Goal: Communication & Community: Share content

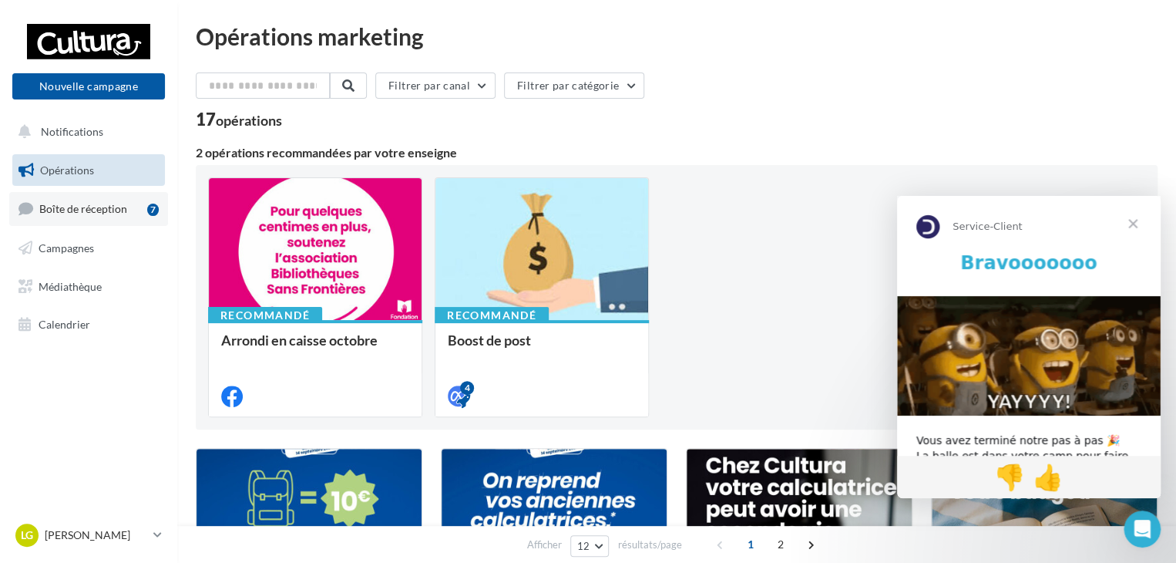
click at [111, 193] on link "Boîte de réception 7" at bounding box center [88, 208] width 159 height 33
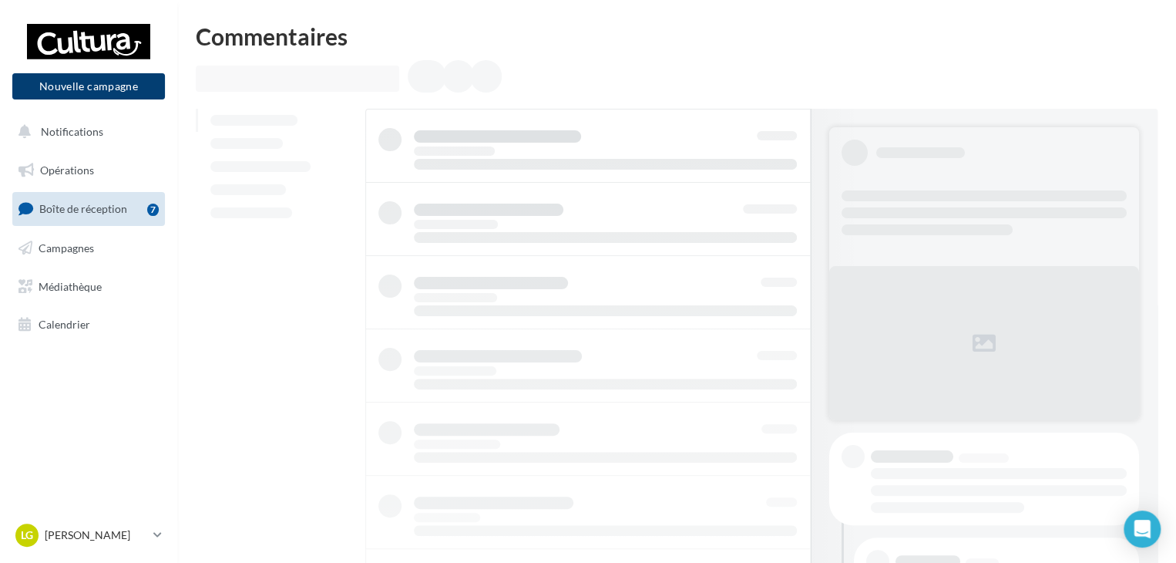
click at [118, 88] on button "Nouvelle campagne" at bounding box center [88, 86] width 153 height 26
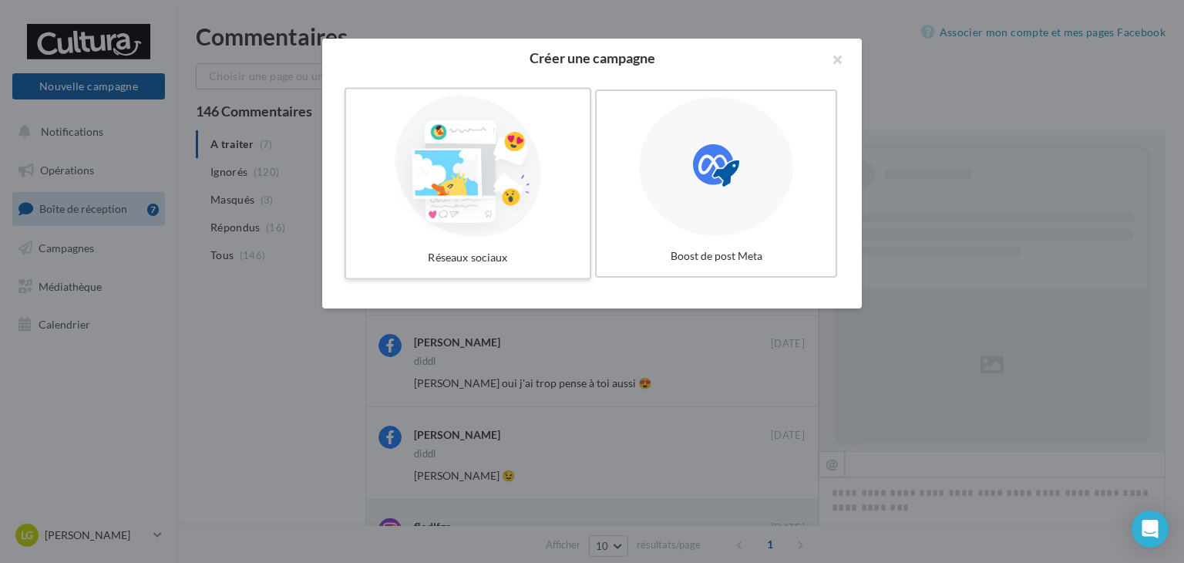
click at [408, 133] on div at bounding box center [467, 167] width 231 height 142
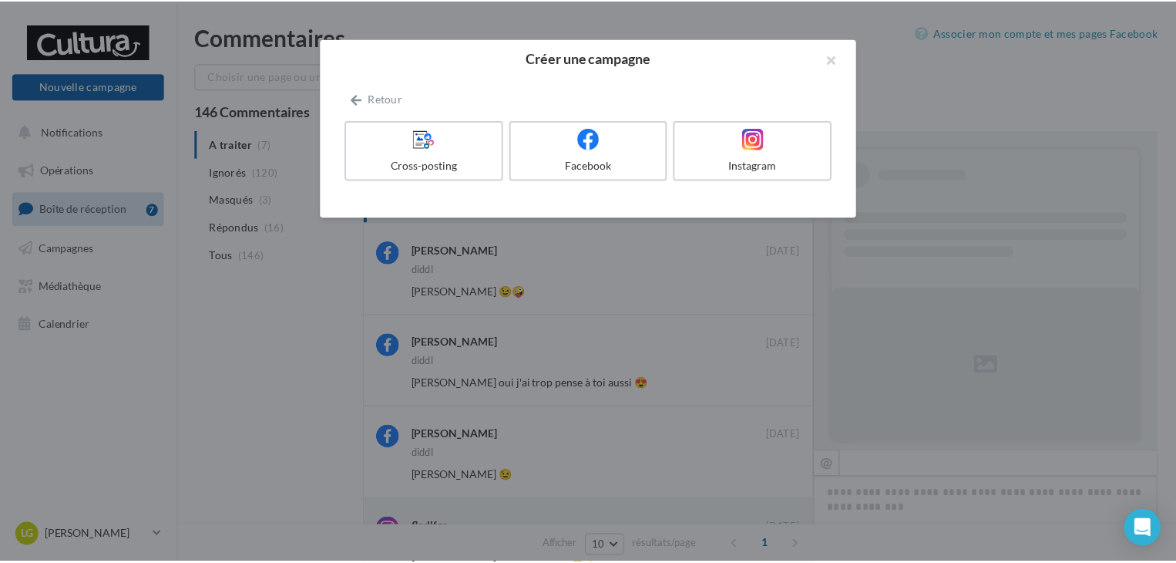
scroll to position [639, 0]
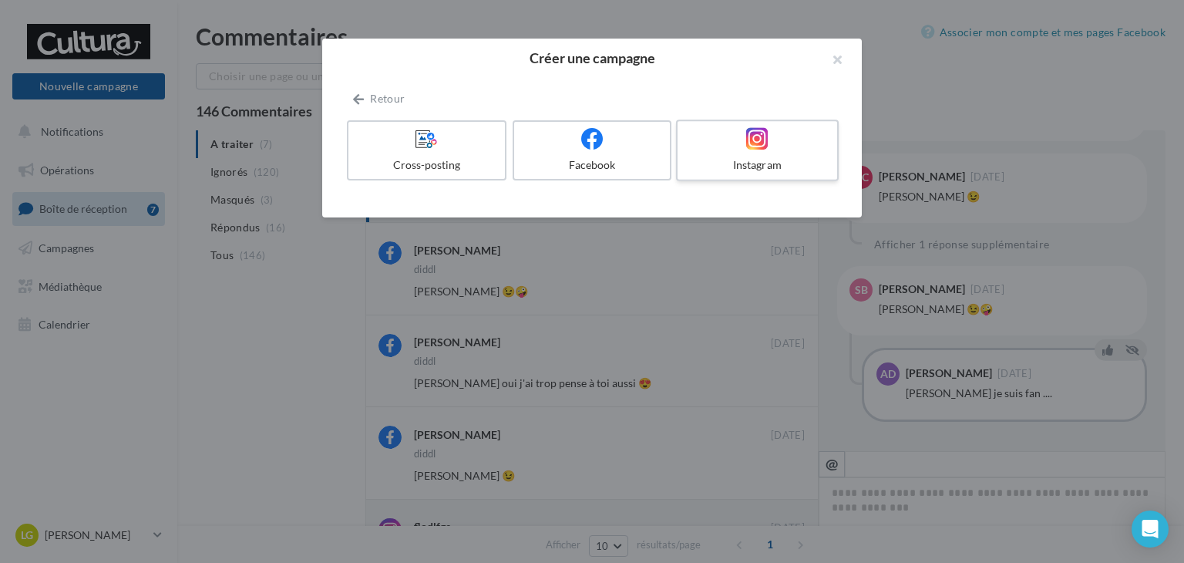
click at [701, 156] on label "Instagram" at bounding box center [757, 150] width 163 height 62
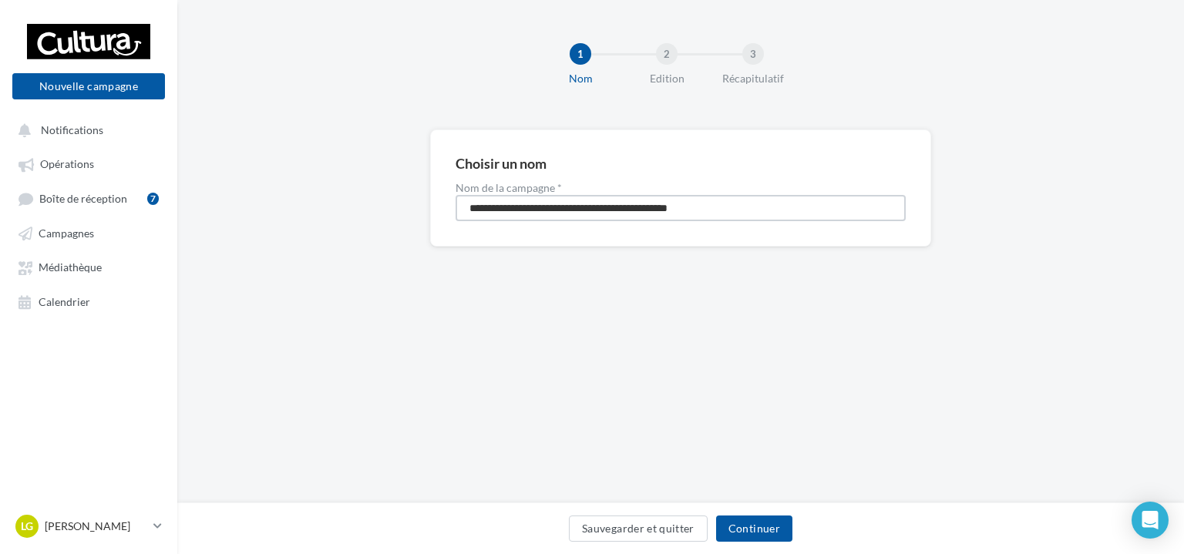
drag, startPoint x: 731, startPoint y: 210, endPoint x: 426, endPoint y: 193, distance: 305.7
click at [426, 193] on div "**********" at bounding box center [680, 213] width 1007 height 167
type input "******"
click at [753, 539] on button "Continuer" at bounding box center [754, 529] width 76 height 26
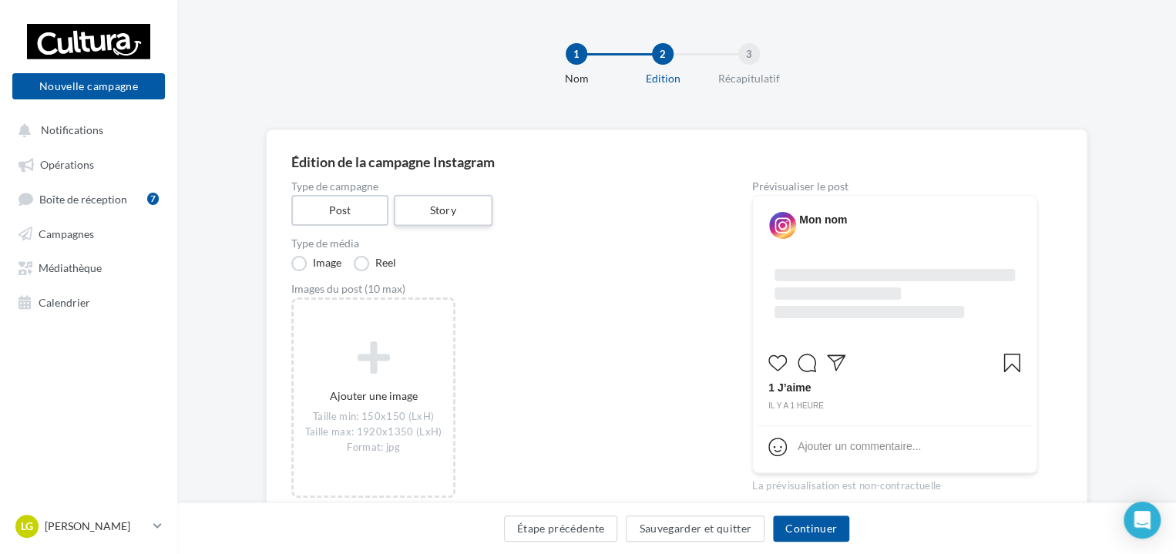
click at [417, 220] on label "Story" at bounding box center [442, 211] width 99 height 32
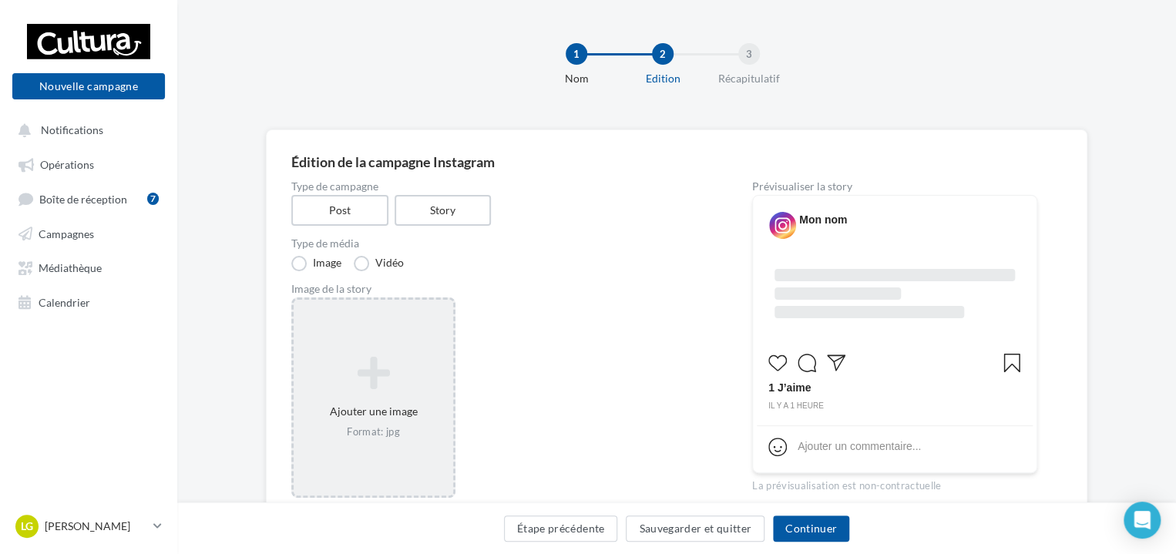
click at [389, 358] on icon at bounding box center [373, 373] width 147 height 37
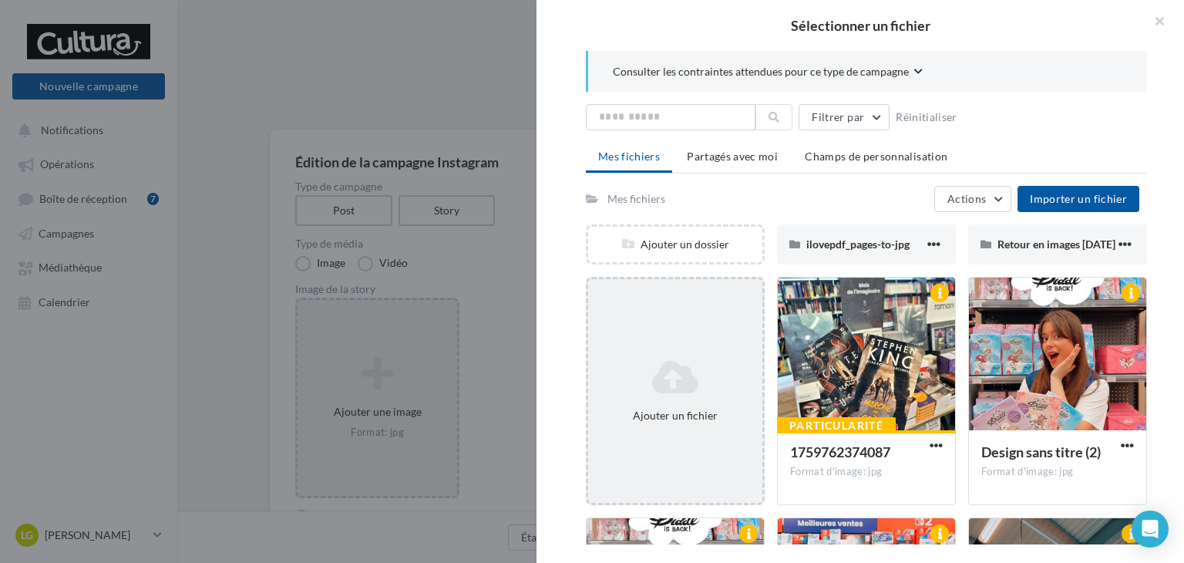
click at [688, 325] on div "Ajouter un fichier" at bounding box center [675, 391] width 179 height 228
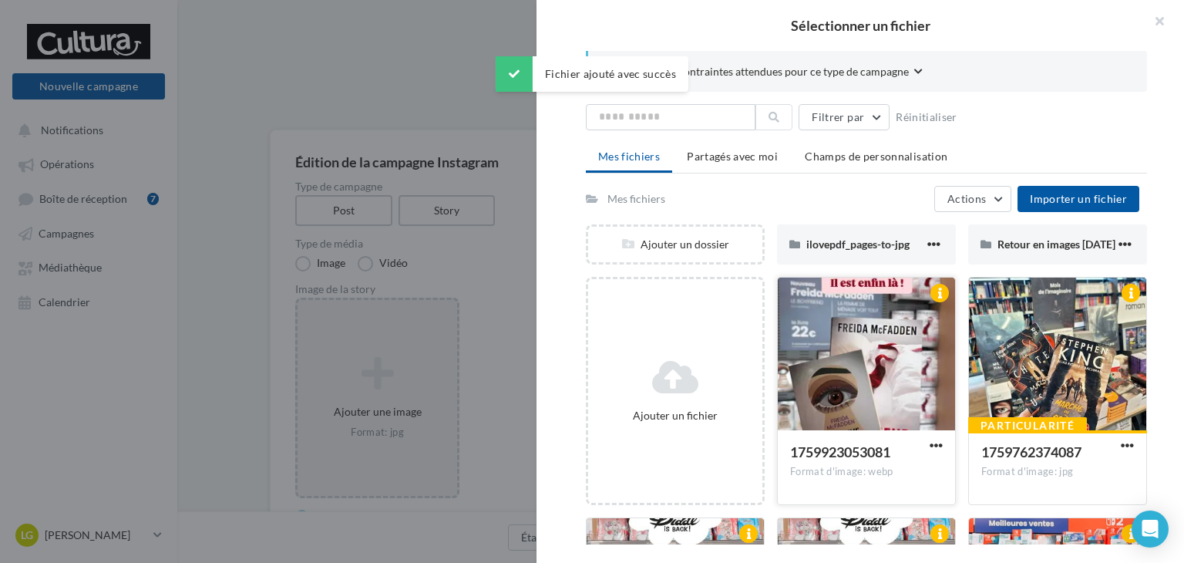
click at [888, 408] on div at bounding box center [866, 355] width 177 height 154
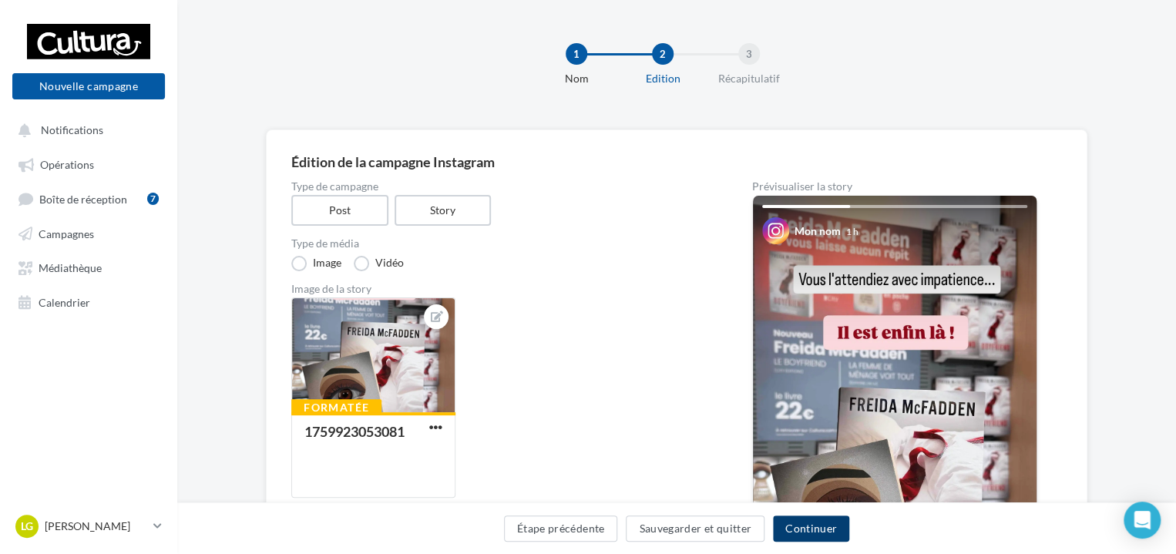
click at [796, 529] on button "Continuer" at bounding box center [811, 529] width 76 height 26
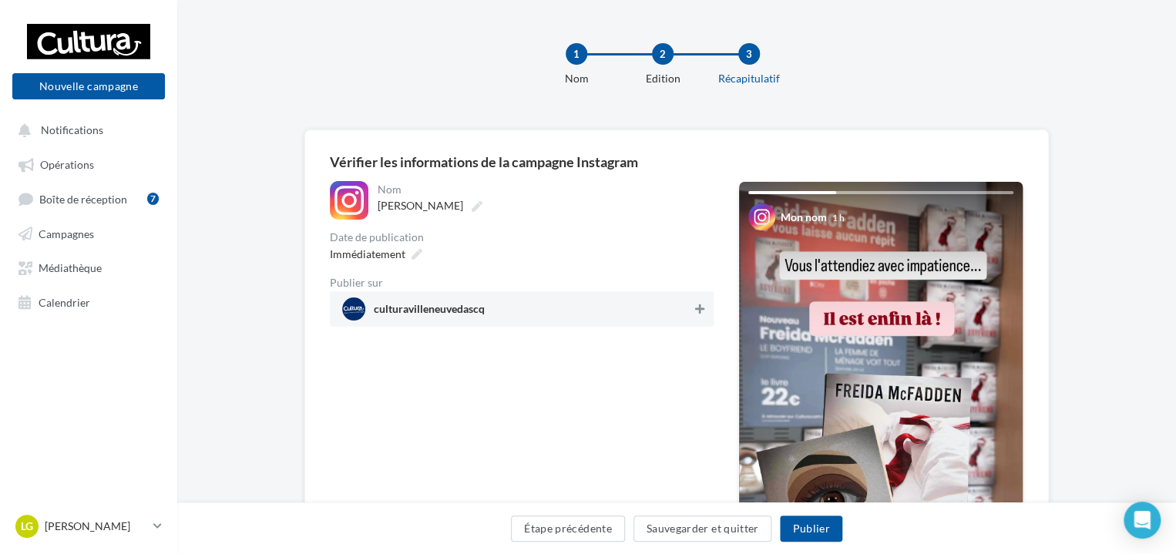
click at [701, 306] on icon at bounding box center [699, 309] width 9 height 11
click at [799, 526] on button "Publier" at bounding box center [811, 529] width 62 height 26
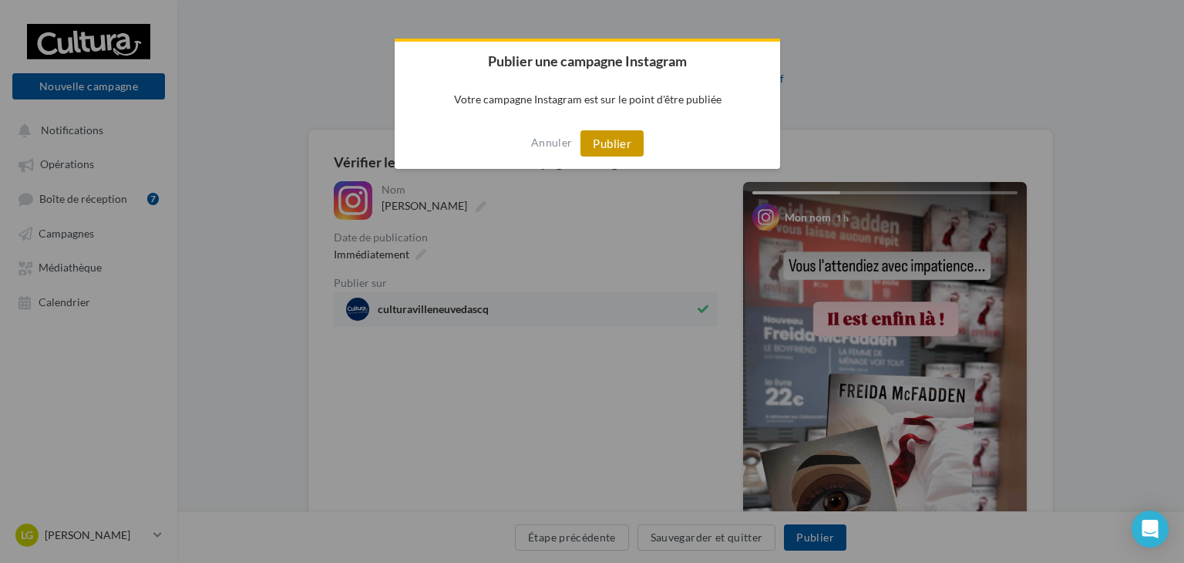
click at [614, 155] on button "Publier" at bounding box center [611, 143] width 63 height 26
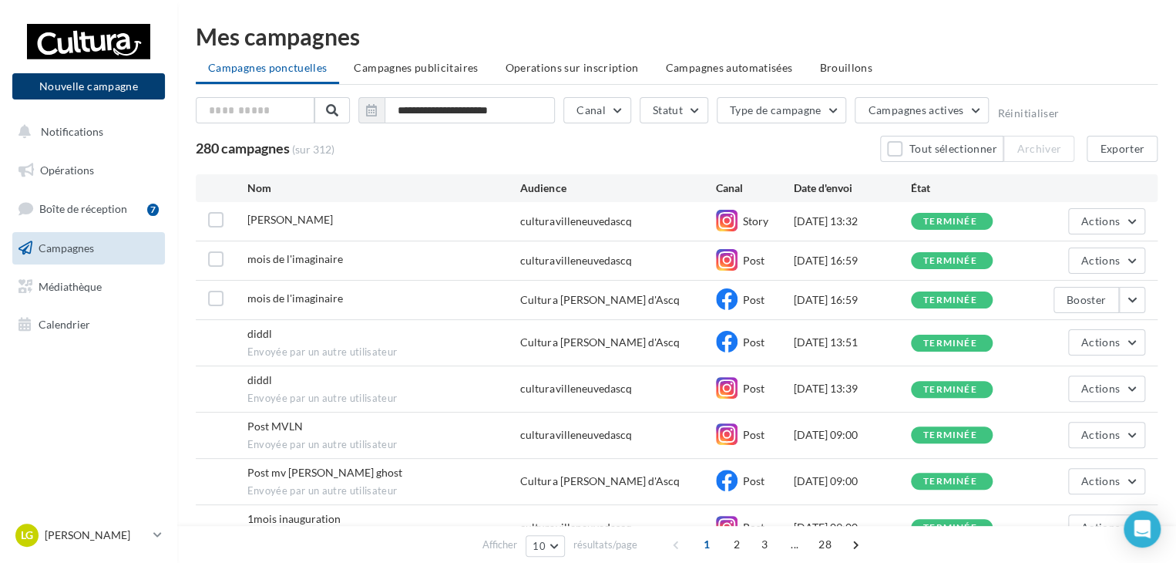
click at [98, 83] on button "Nouvelle campagne" at bounding box center [88, 86] width 153 height 26
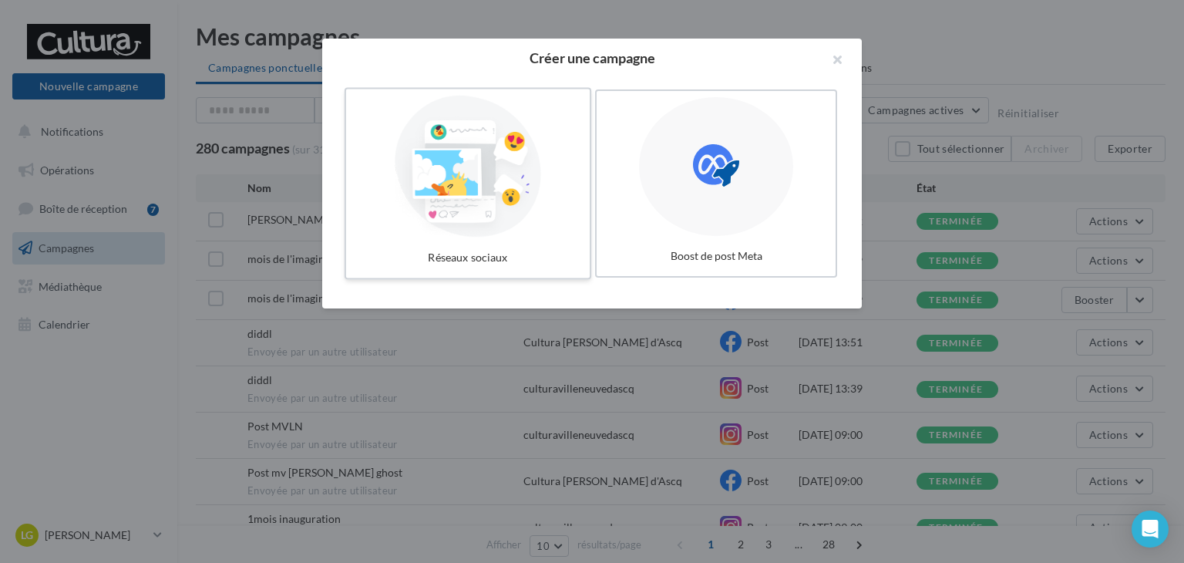
click at [499, 198] on div at bounding box center [467, 167] width 231 height 142
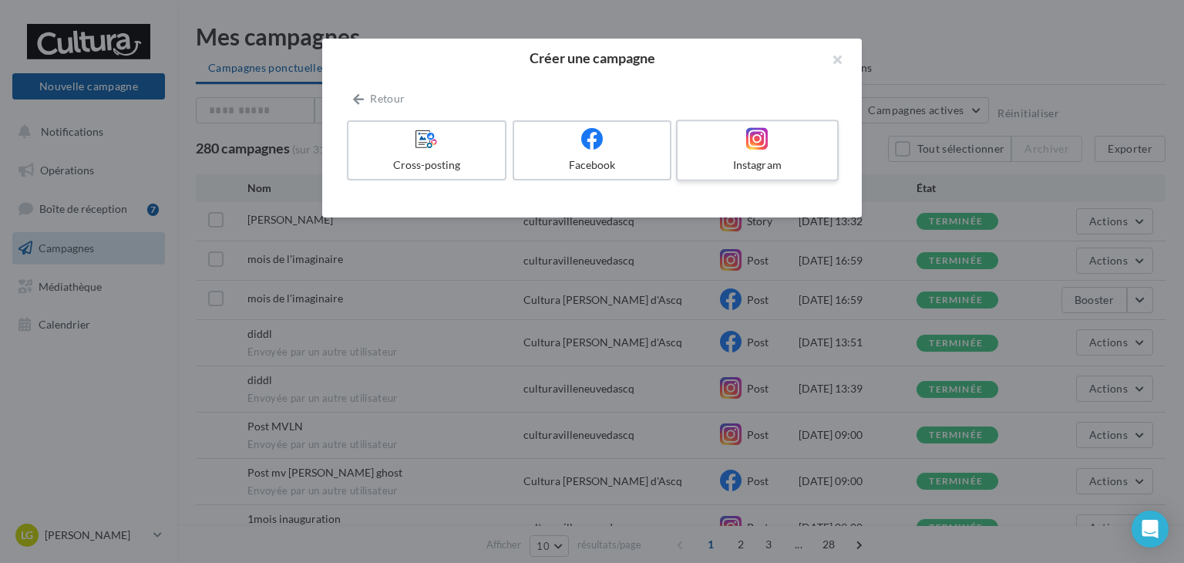
click at [760, 173] on div "Instagram" at bounding box center [757, 164] width 146 height 15
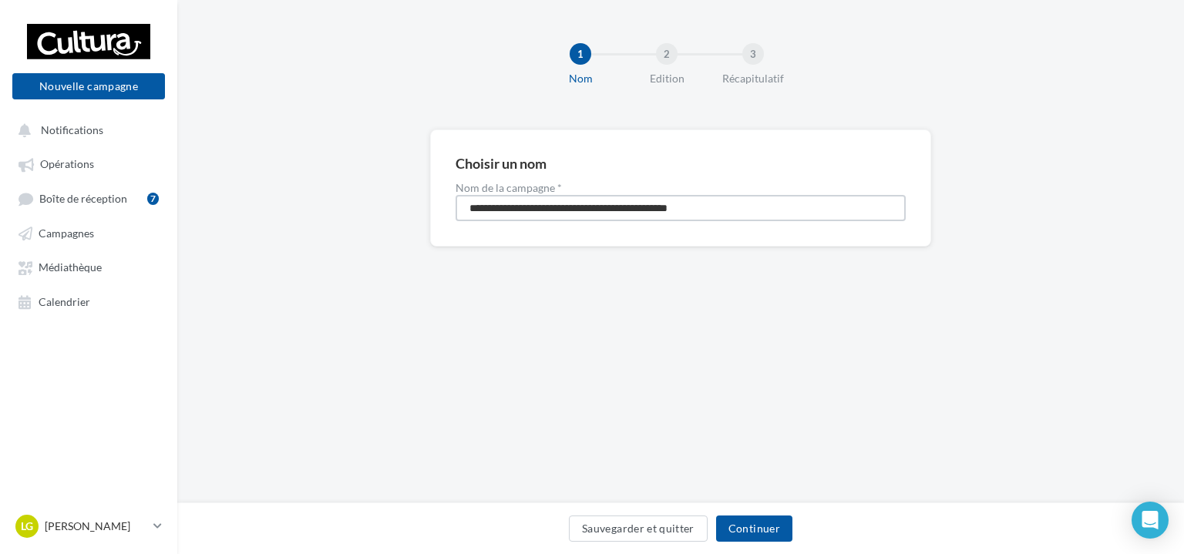
click at [739, 209] on input "**********" at bounding box center [681, 208] width 450 height 26
type input "**********"
click at [752, 531] on button "Continuer" at bounding box center [754, 529] width 76 height 26
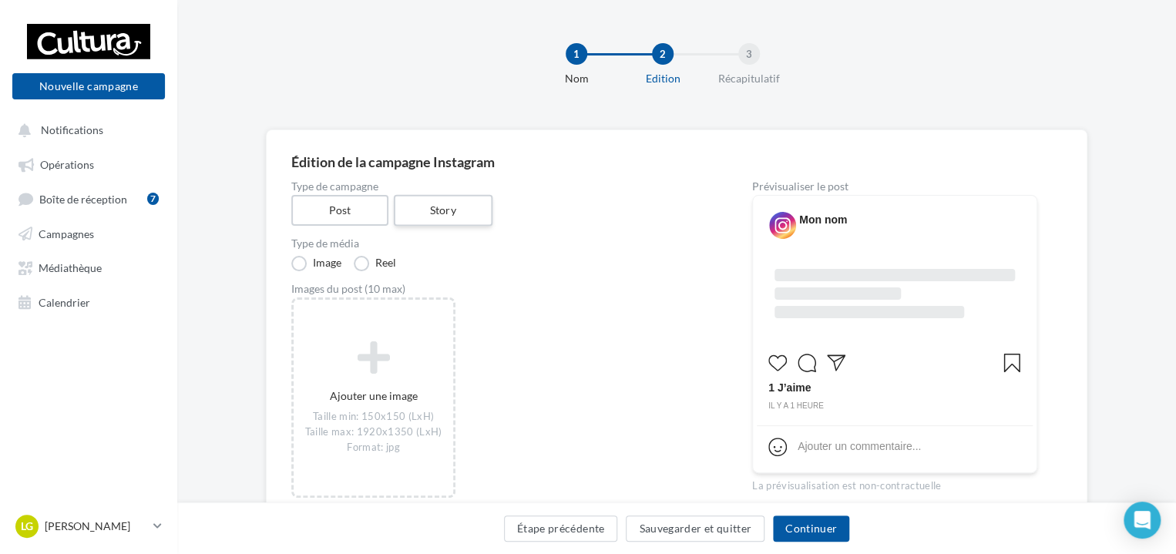
click at [450, 215] on label "Story" at bounding box center [442, 211] width 99 height 32
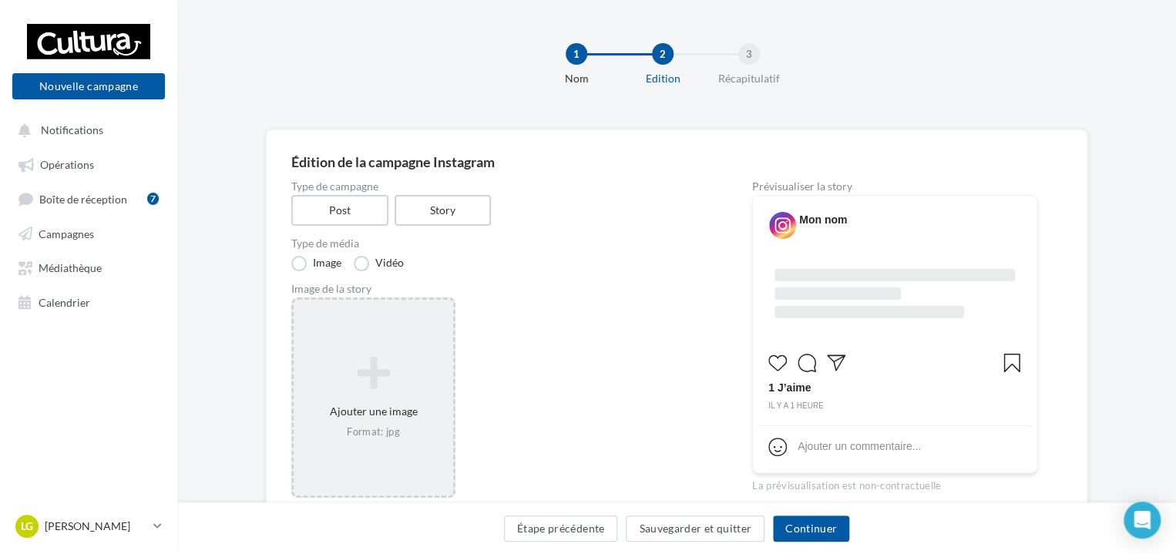
click at [391, 330] on div "Ajouter une image Format: jpg" at bounding box center [373, 398] width 164 height 200
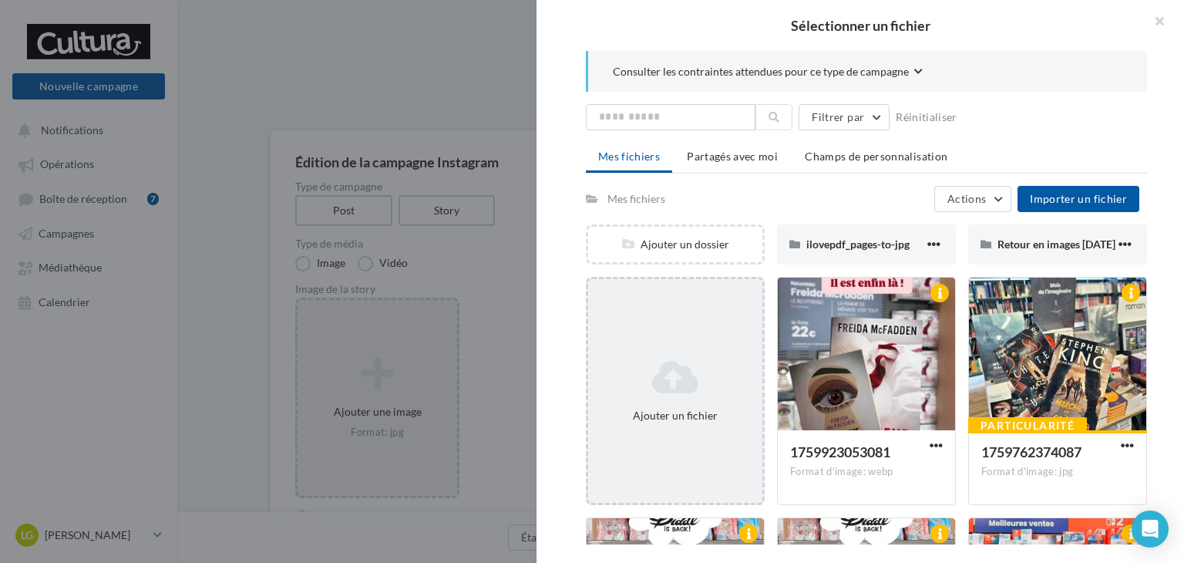
click at [715, 349] on div "Ajouter un fichier" at bounding box center [675, 391] width 179 height 228
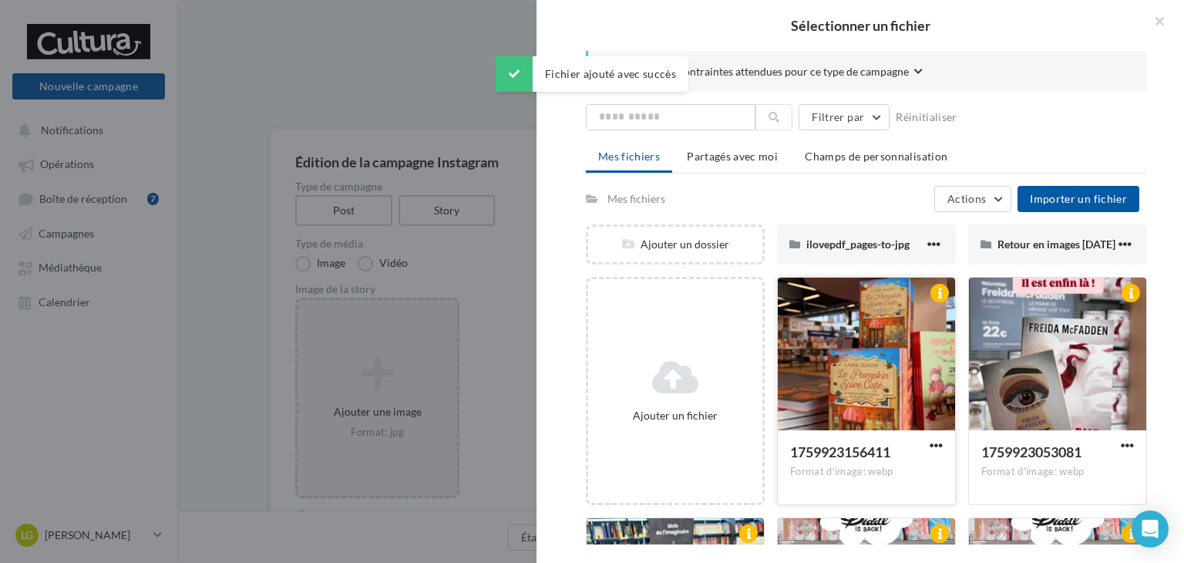
click at [865, 406] on div at bounding box center [866, 355] width 177 height 154
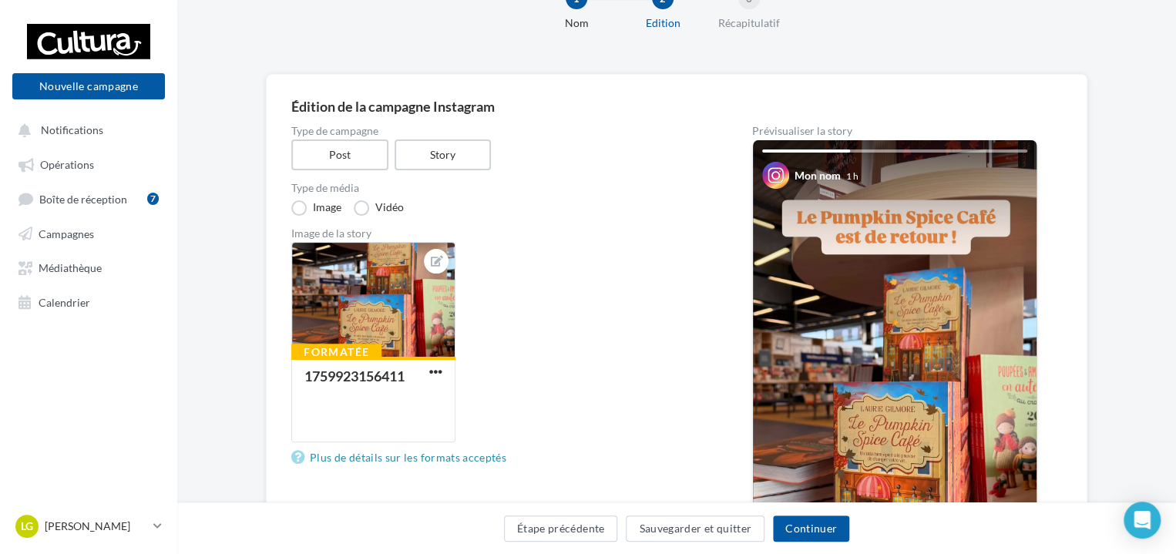
scroll to position [42, 0]
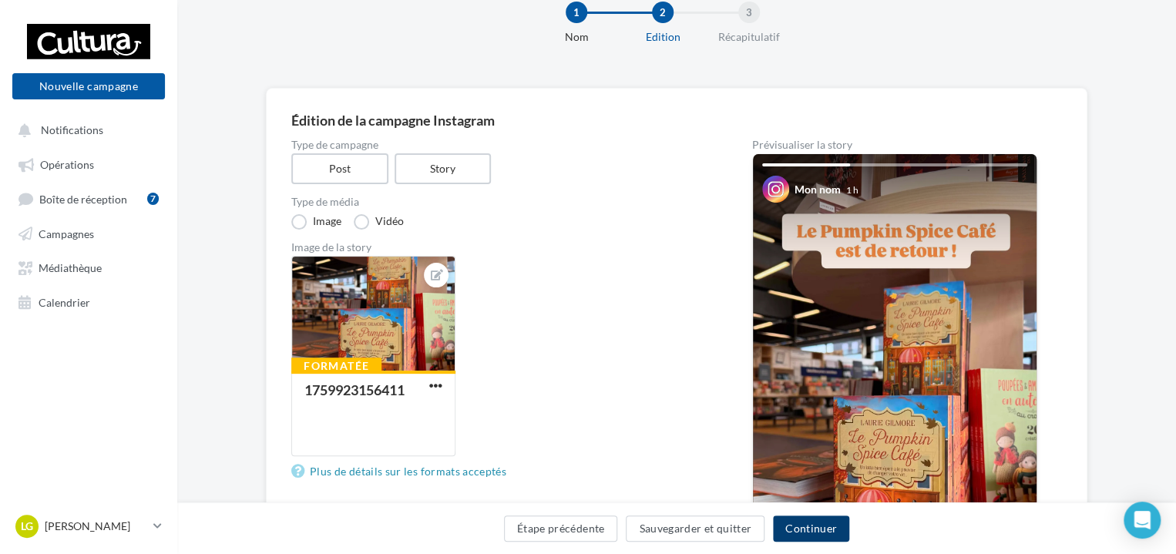
click at [785, 523] on button "Continuer" at bounding box center [811, 529] width 76 height 26
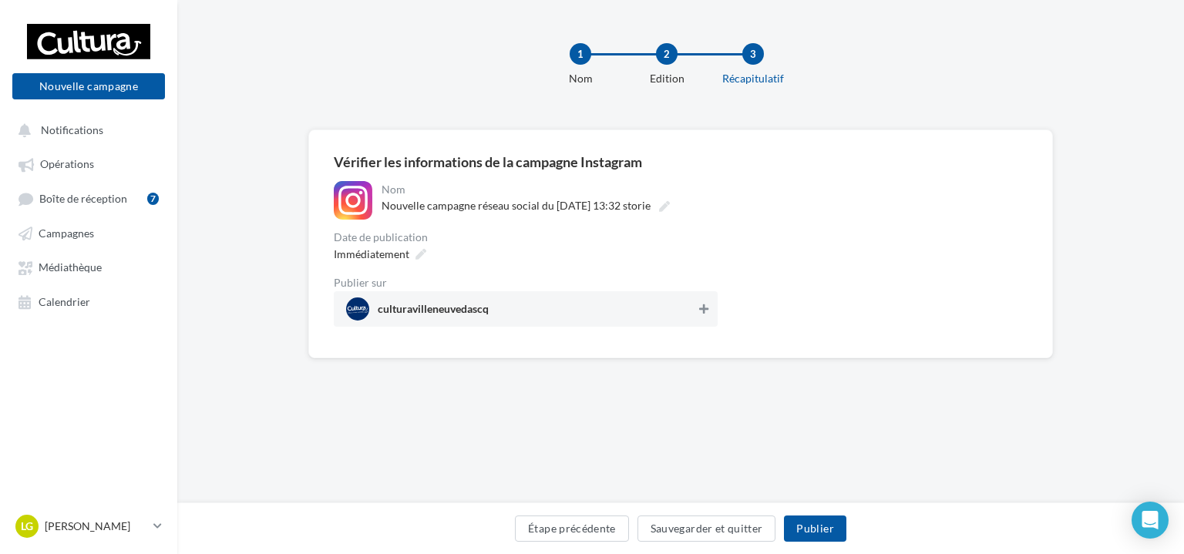
click at [703, 263] on div "Immédiatement" at bounding box center [526, 254] width 384 height 22
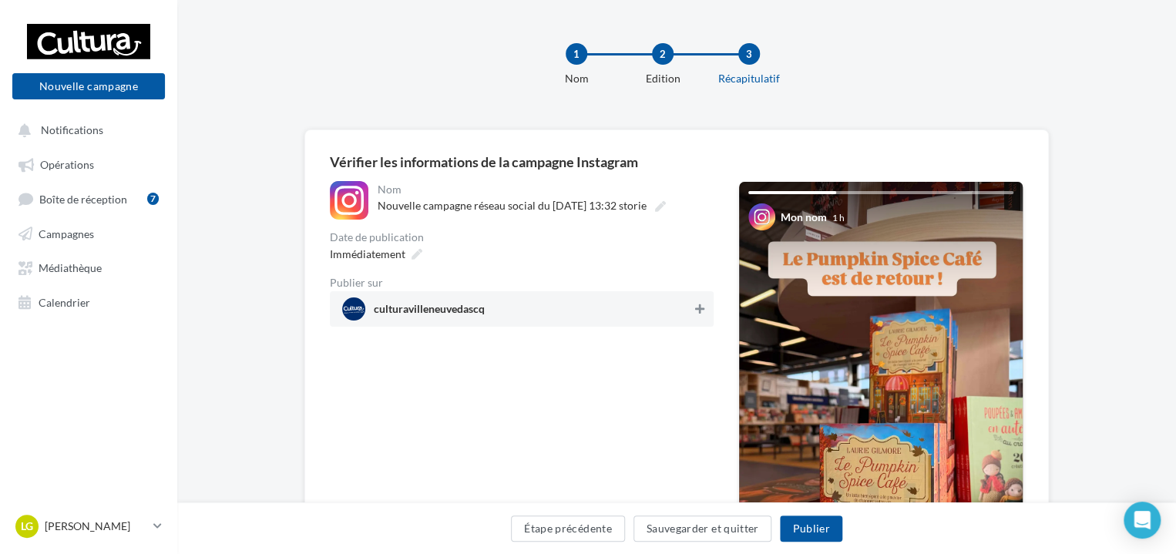
click at [692, 305] on button at bounding box center [699, 309] width 15 height 19
click at [811, 536] on button "Publier" at bounding box center [811, 529] width 62 height 26
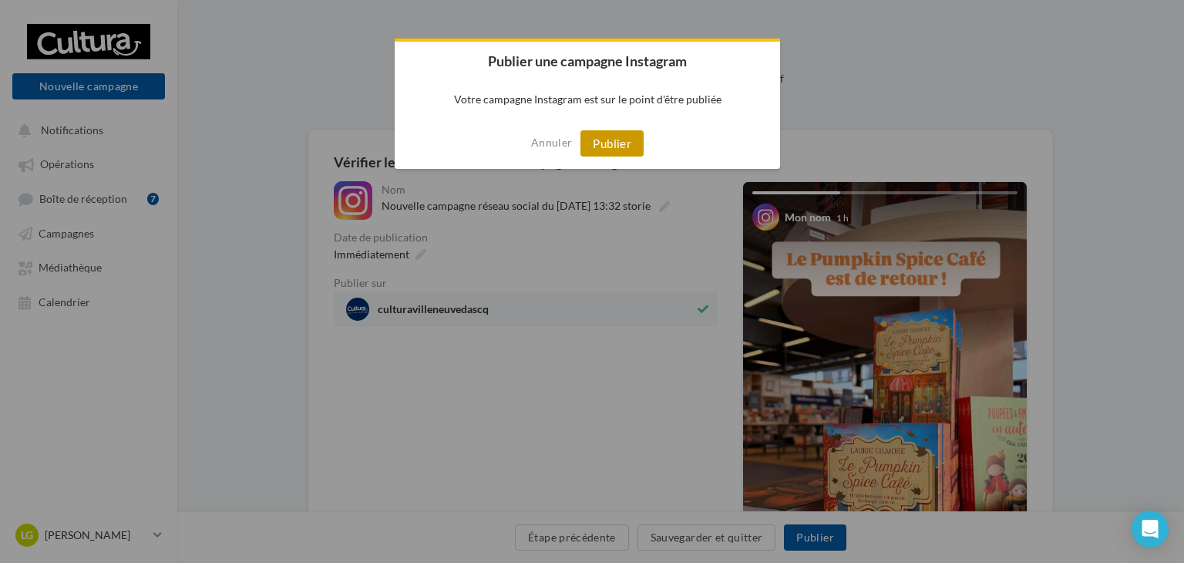
click at [627, 140] on button "Publier" at bounding box center [611, 143] width 63 height 26
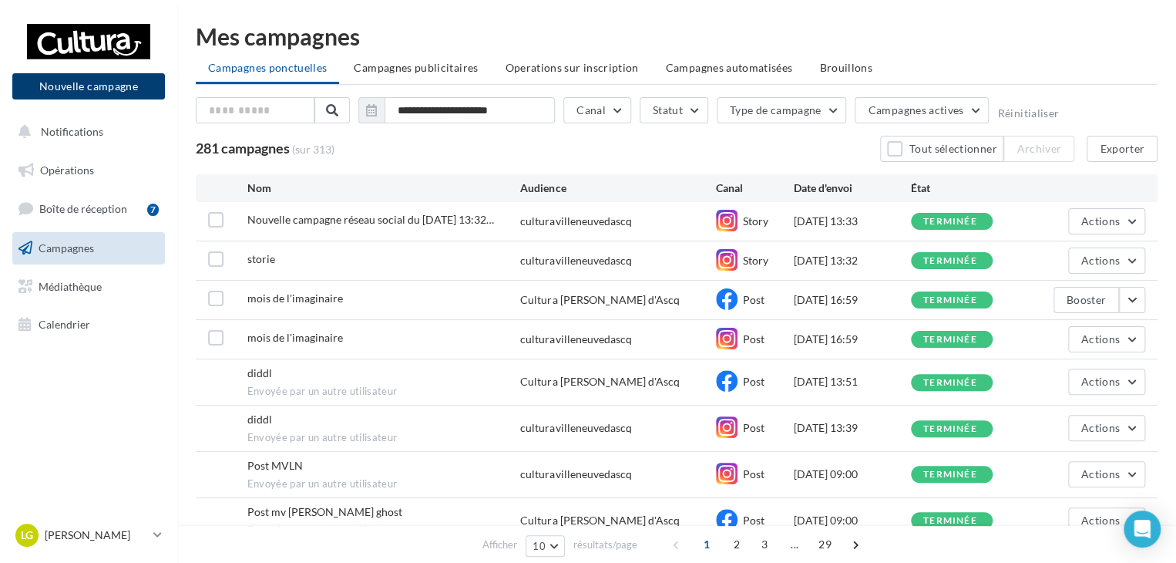
click at [123, 98] on button "Nouvelle campagne" at bounding box center [88, 86] width 153 height 26
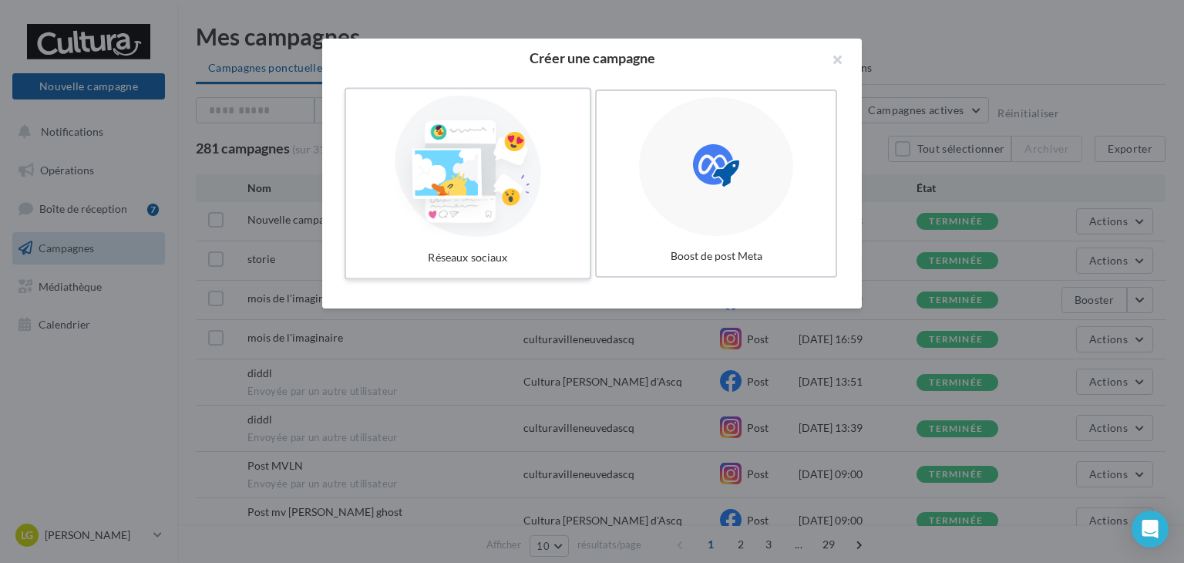
click at [577, 210] on div at bounding box center [467, 167] width 231 height 142
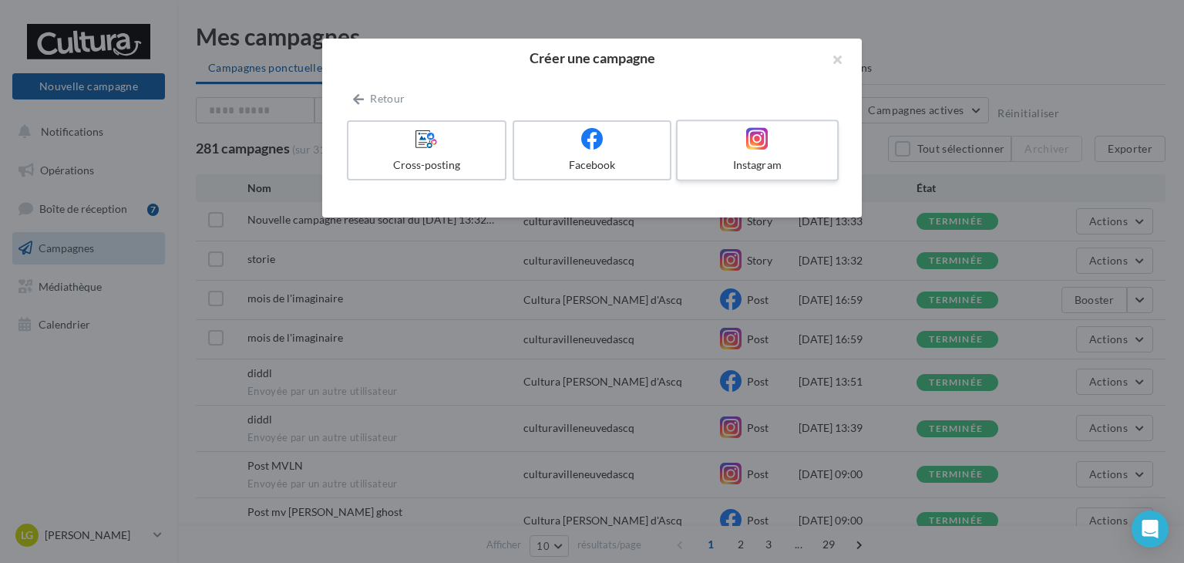
click at [796, 167] on div "Instagram" at bounding box center [757, 164] width 146 height 15
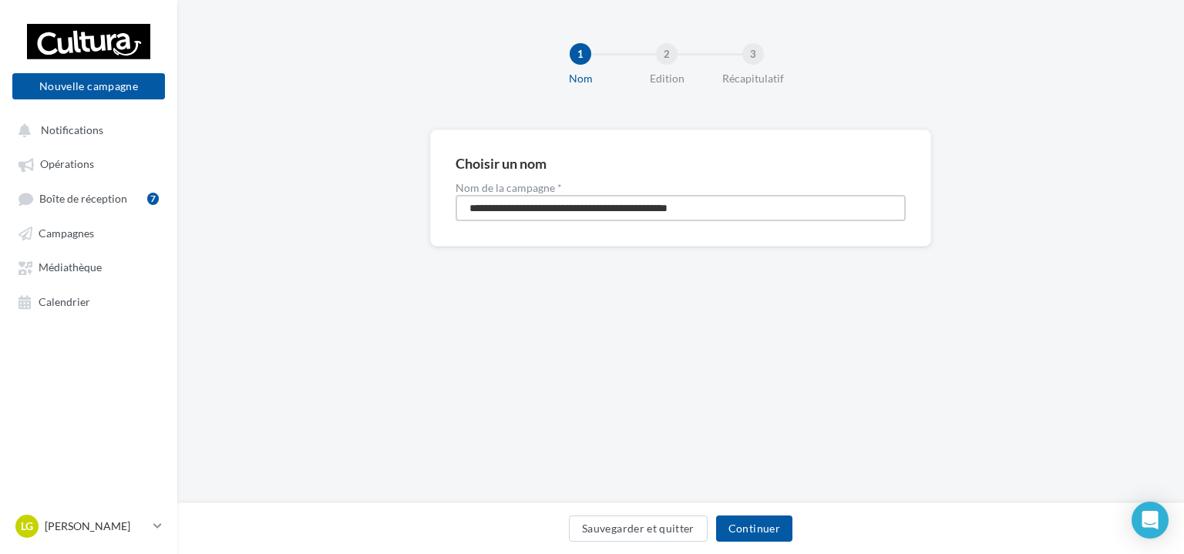
click at [729, 210] on input "**********" at bounding box center [681, 208] width 450 height 26
type input "**********"
click at [738, 537] on button "Continuer" at bounding box center [754, 529] width 76 height 26
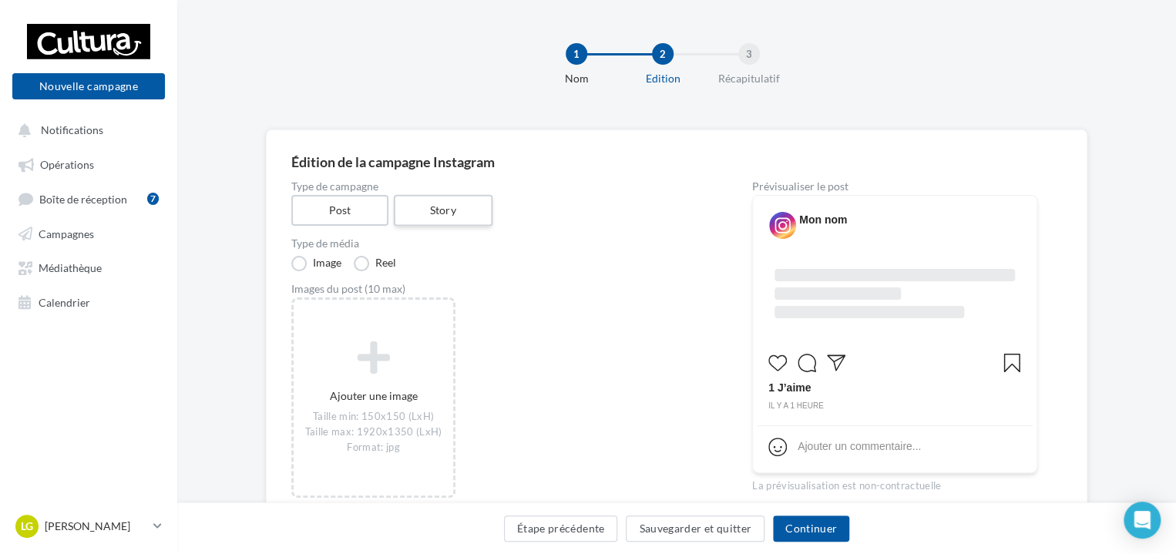
click at [414, 210] on label "Story" at bounding box center [442, 211] width 99 height 32
click at [371, 264] on label "Vidéo" at bounding box center [379, 263] width 50 height 15
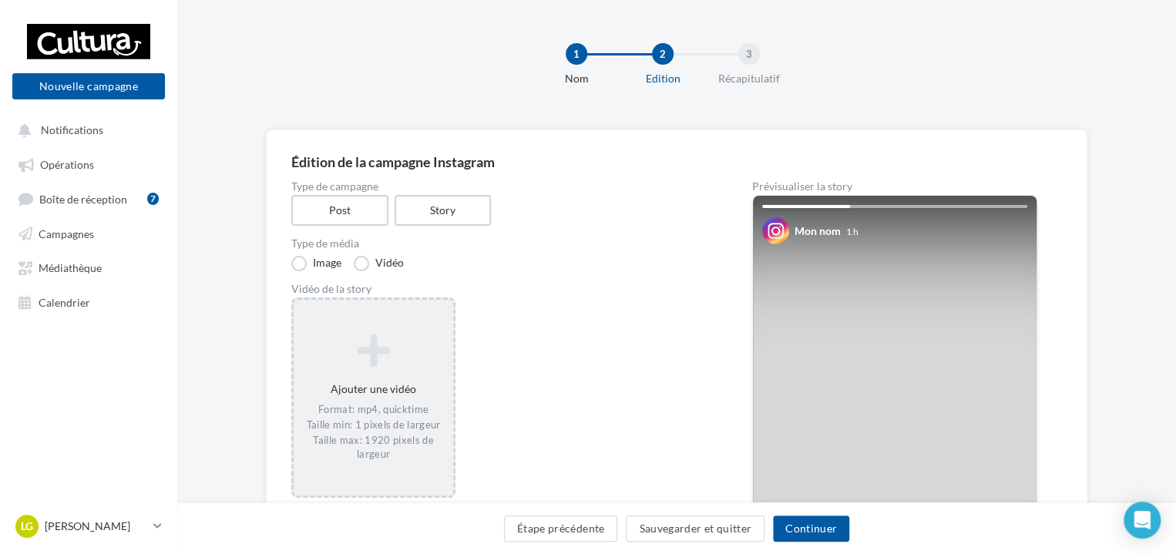
click at [381, 332] on icon at bounding box center [373, 350] width 147 height 37
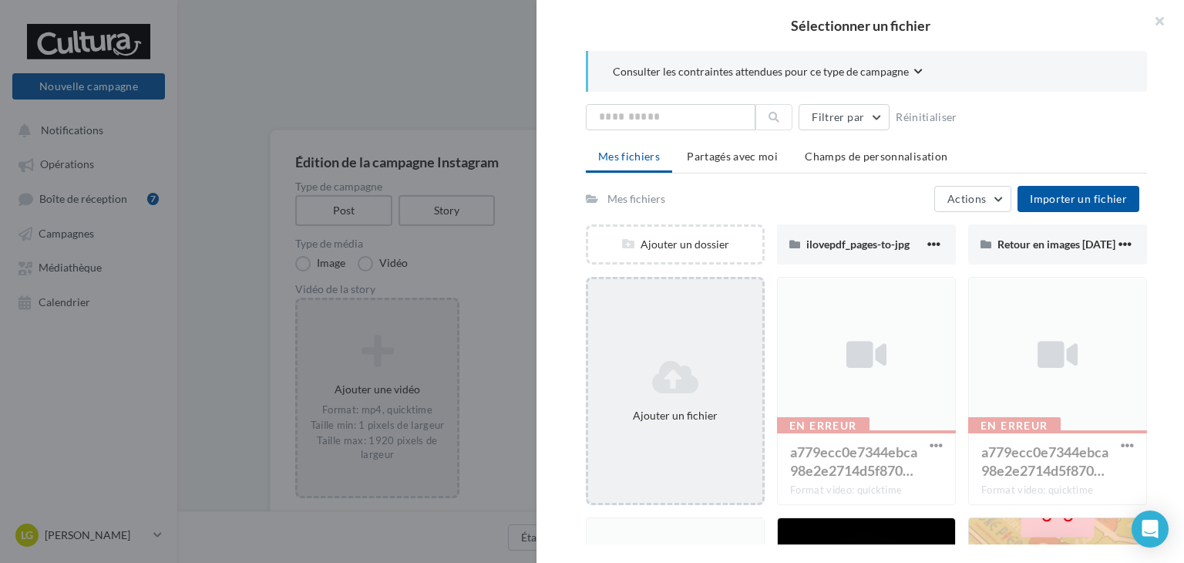
click at [678, 333] on div "Ajouter un fichier" at bounding box center [675, 391] width 179 height 228
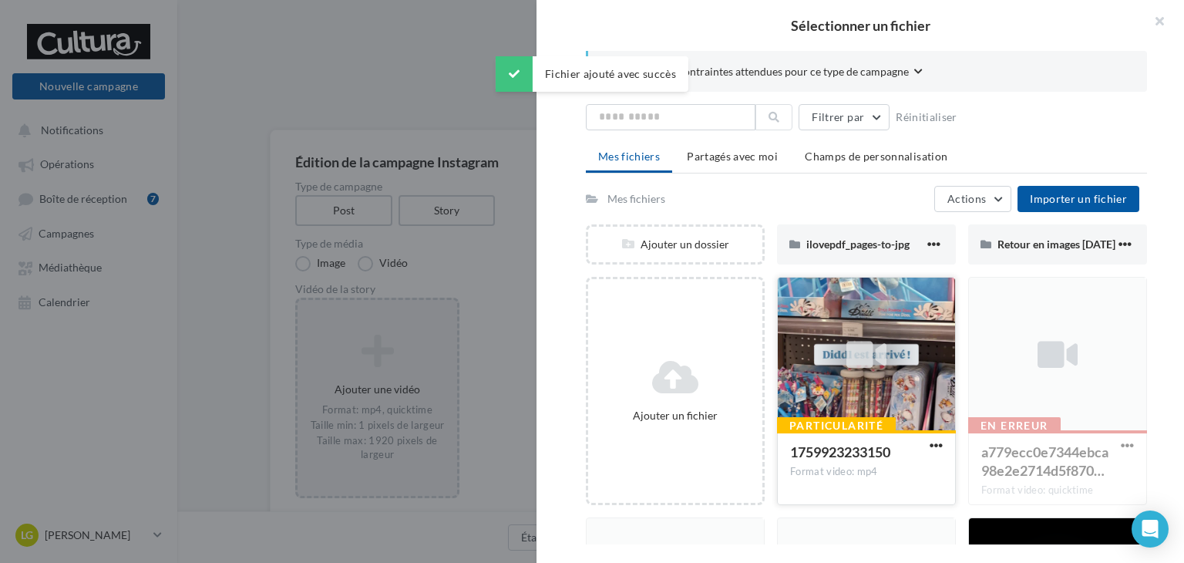
click at [857, 376] on div at bounding box center [866, 354] width 40 height 51
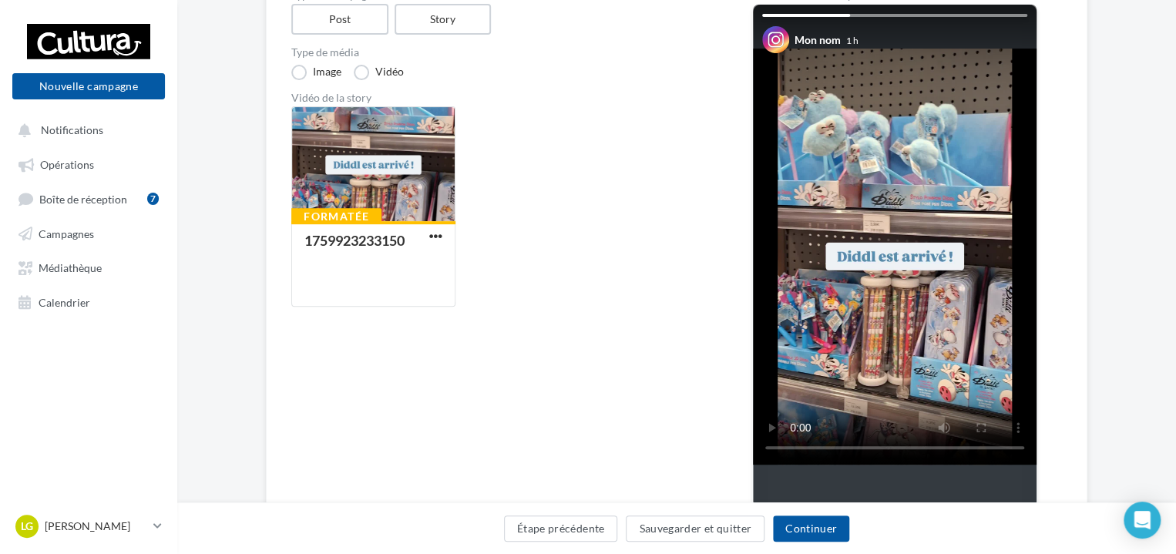
scroll to position [183, 0]
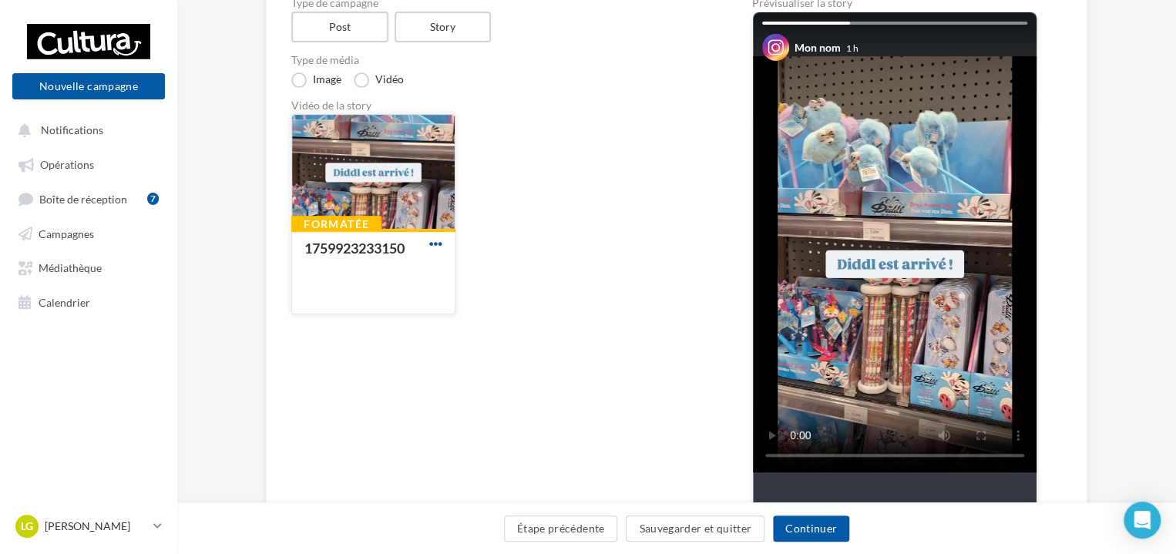
click at [431, 249] on span "button" at bounding box center [435, 243] width 13 height 13
click at [557, 200] on div "Formatée 1759923233150 Remplacer la vidéo Supprimer" at bounding box center [503, 220] width 424 height 213
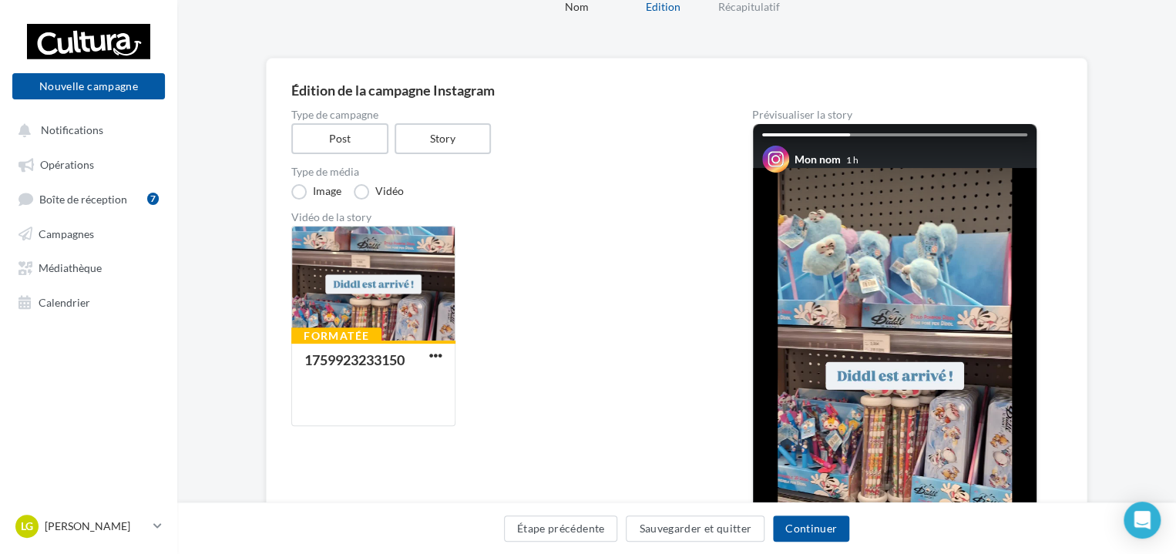
scroll to position [45, 0]
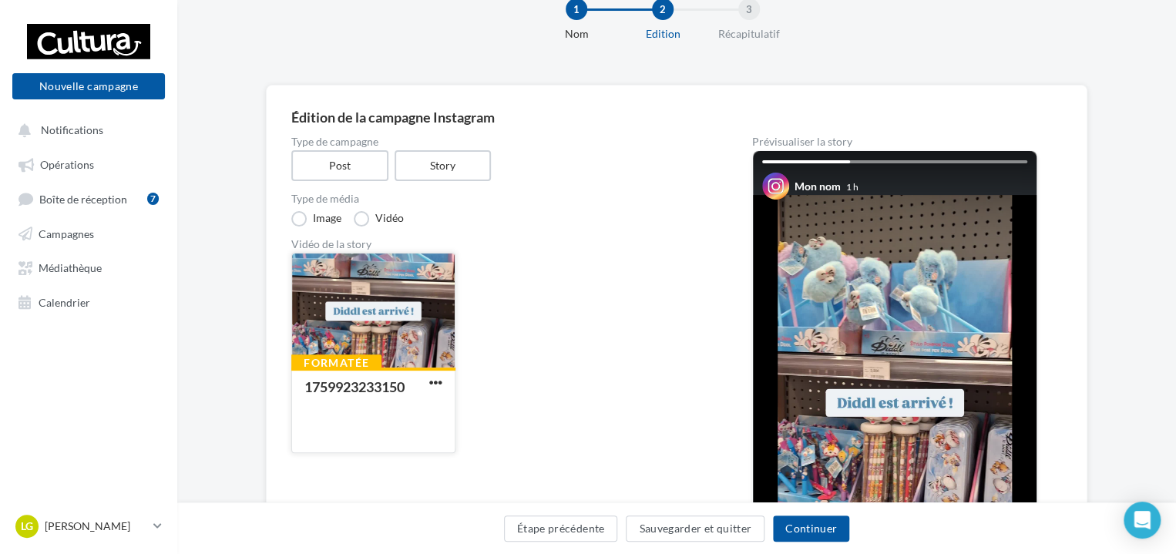
click at [415, 345] on div at bounding box center [373, 312] width 163 height 116
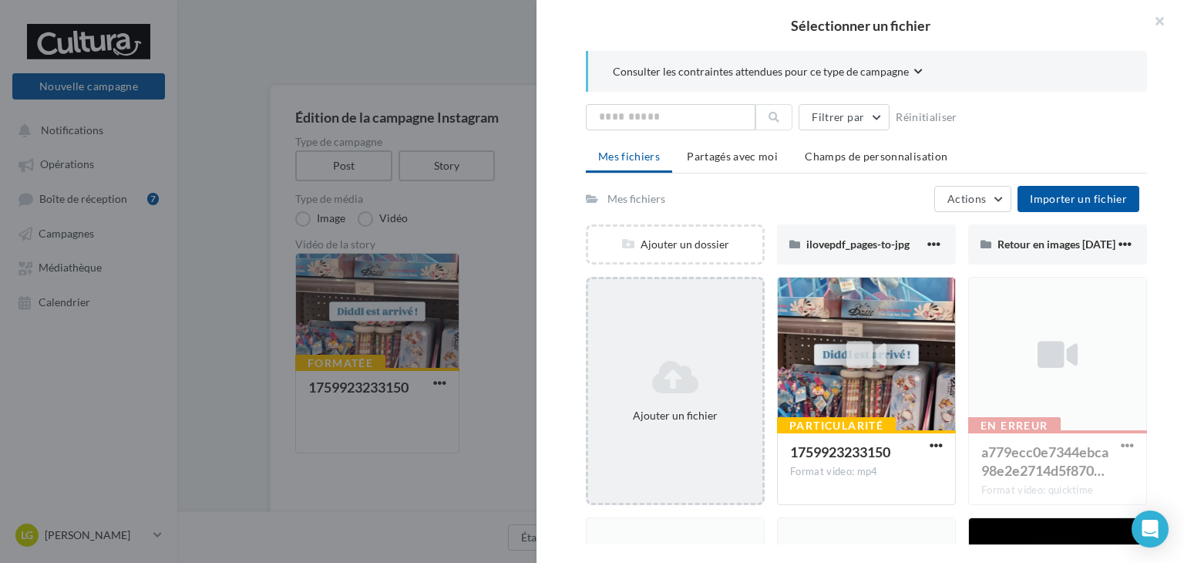
click at [692, 368] on icon at bounding box center [675, 376] width 162 height 37
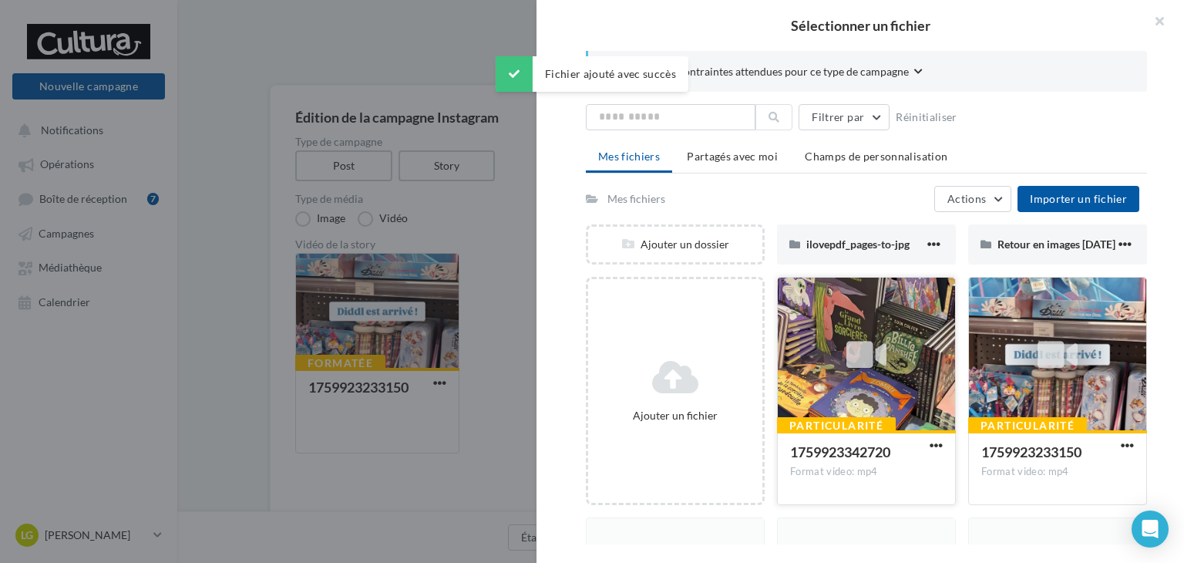
click at [853, 375] on div at bounding box center [866, 354] width 40 height 51
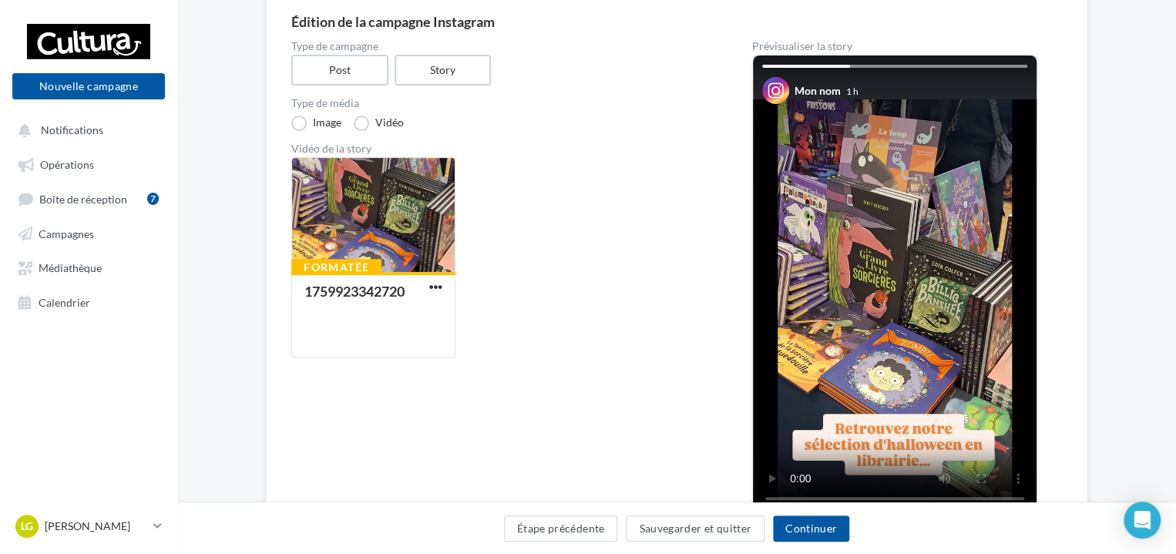
scroll to position [213, 0]
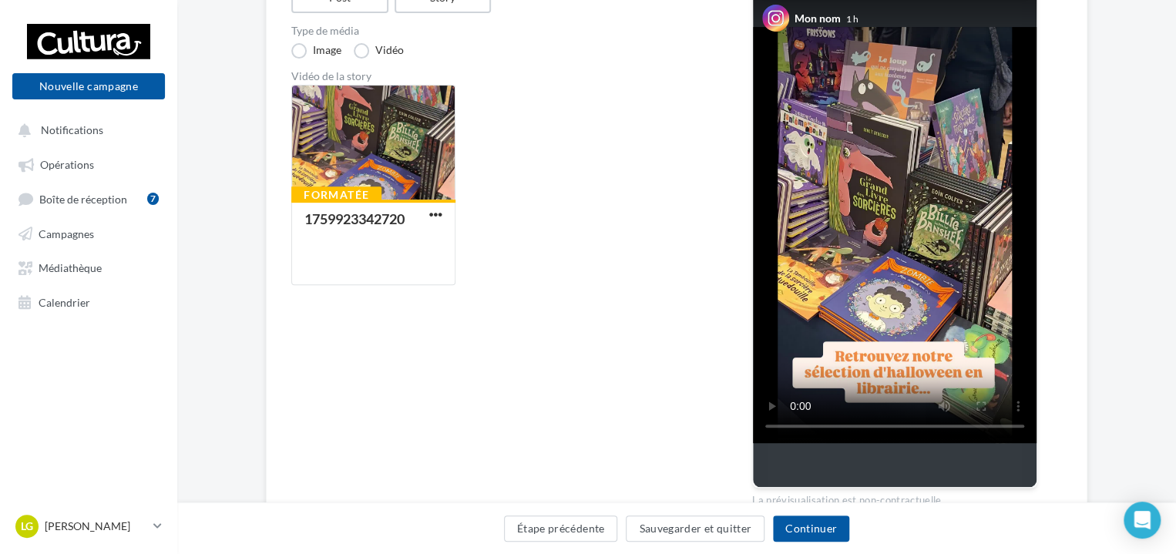
click at [701, 352] on div "Type de campagne Post Story Type de média Image Vidéo Vidéo de la story Formaté…" at bounding box center [497, 244] width 412 height 552
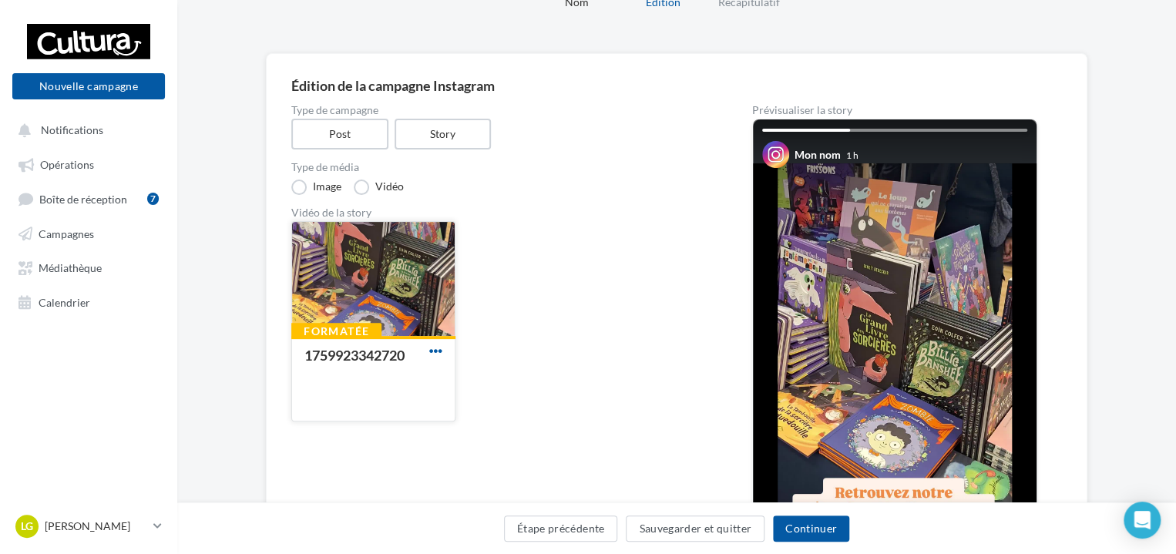
click at [438, 358] on span "button" at bounding box center [435, 351] width 13 height 13
click at [449, 375] on button "Remplacer la vidéo" at bounding box center [503, 382] width 154 height 40
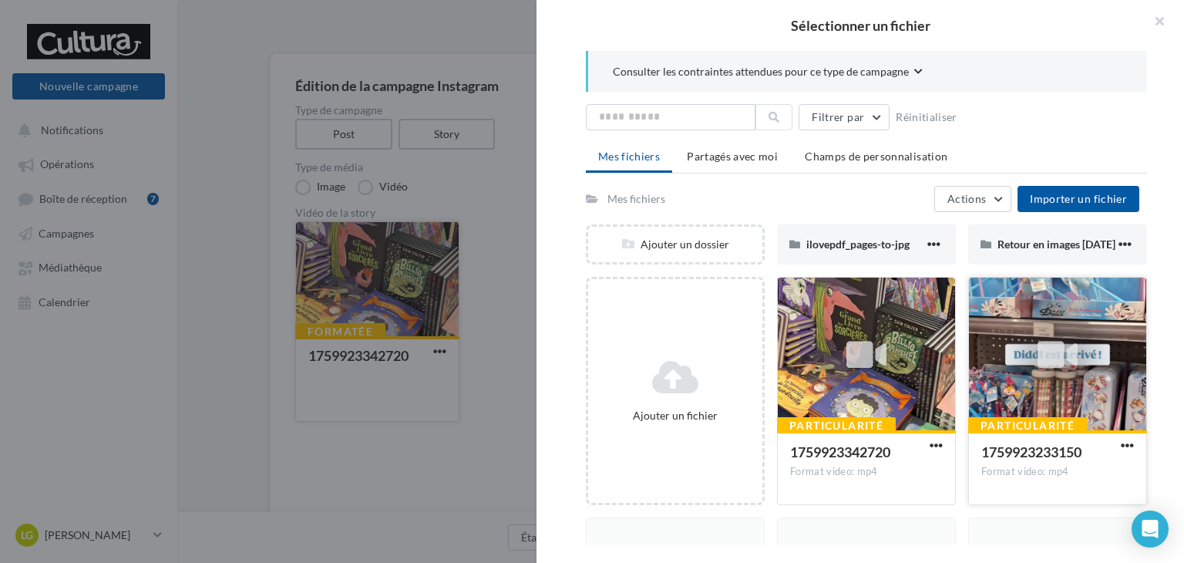
click at [1011, 371] on div at bounding box center [1057, 355] width 177 height 154
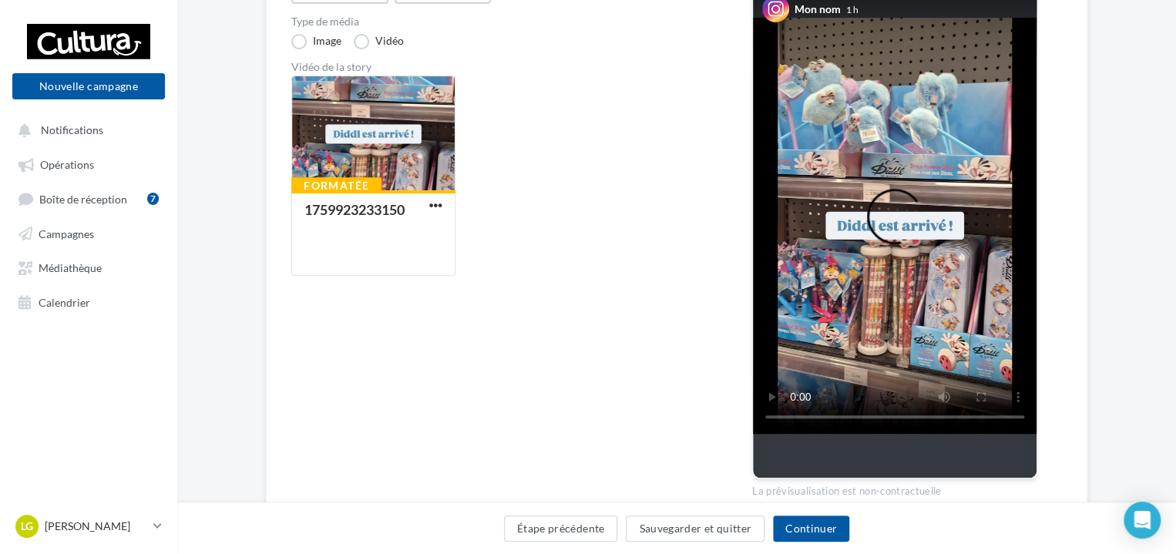
scroll to position [221, 0]
click at [440, 208] on span "button" at bounding box center [435, 206] width 13 height 13
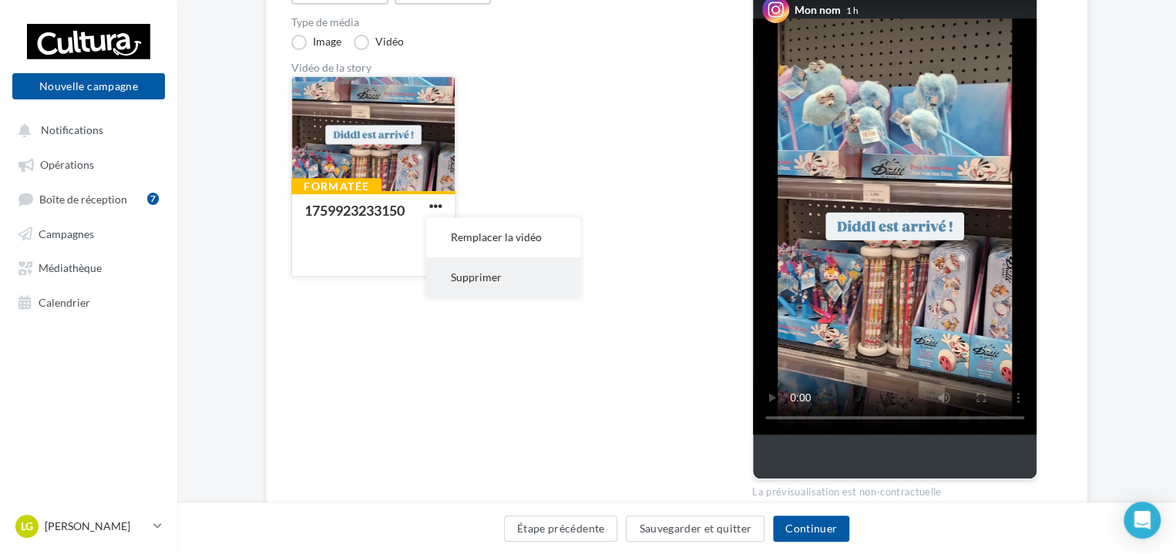
click at [500, 277] on button "Supprimer" at bounding box center [503, 277] width 154 height 40
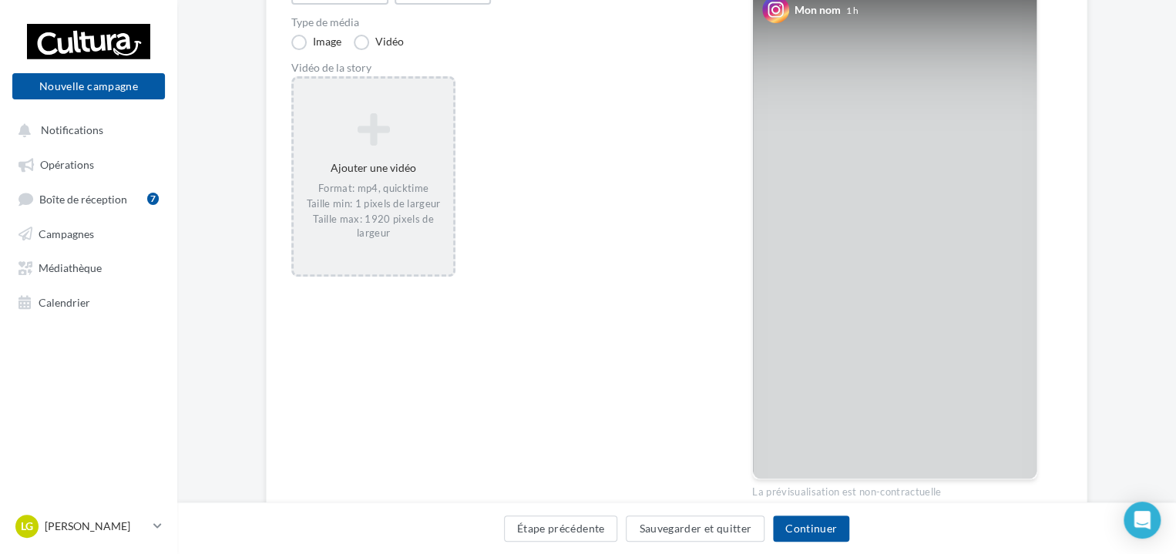
click at [379, 180] on div "Ajouter une vidéo Format: mp4, quicktime Taille min: 1 pixels de largeur Taille…" at bounding box center [374, 176] width 160 height 143
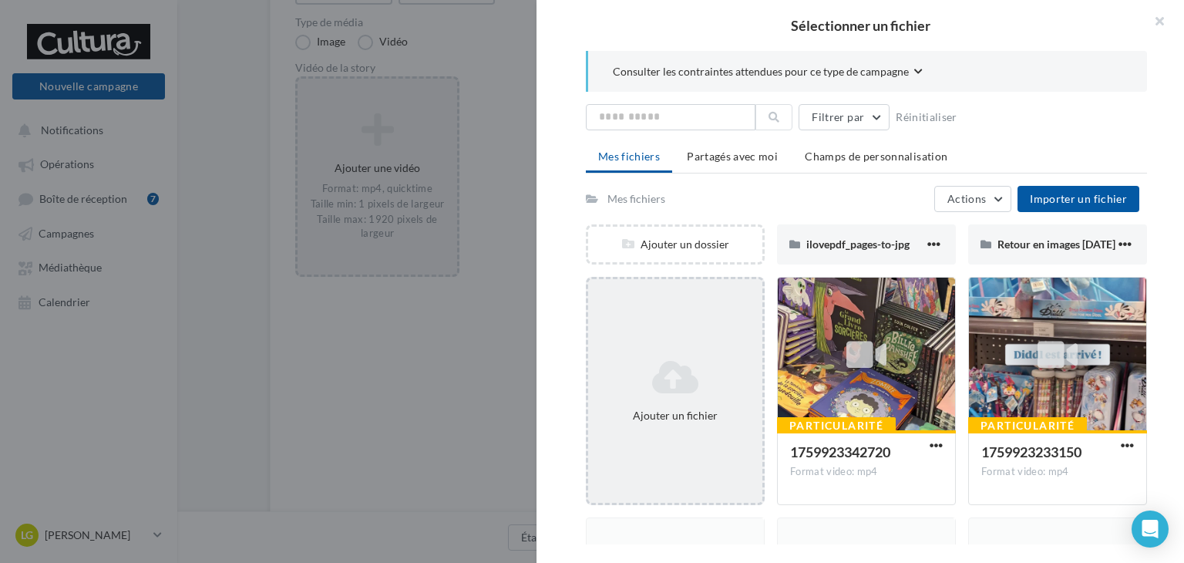
click at [688, 313] on div "Ajouter un fichier" at bounding box center [675, 391] width 179 height 228
click at [648, 312] on div "Ajouter un fichier" at bounding box center [675, 391] width 179 height 228
click at [729, 383] on icon at bounding box center [675, 376] width 162 height 37
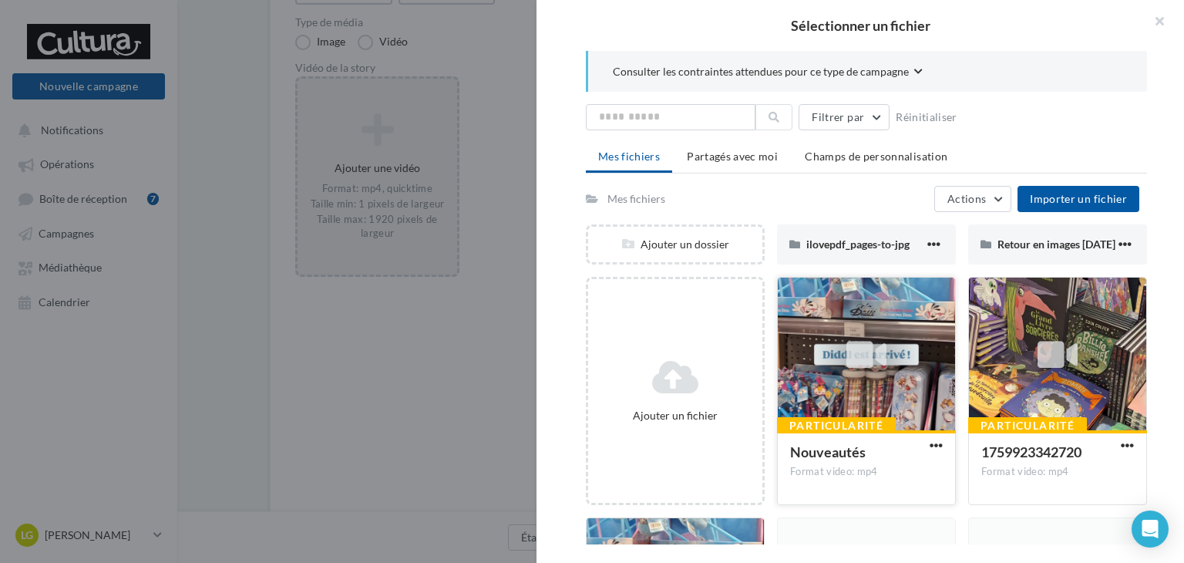
click at [852, 368] on icon at bounding box center [866, 354] width 40 height 35
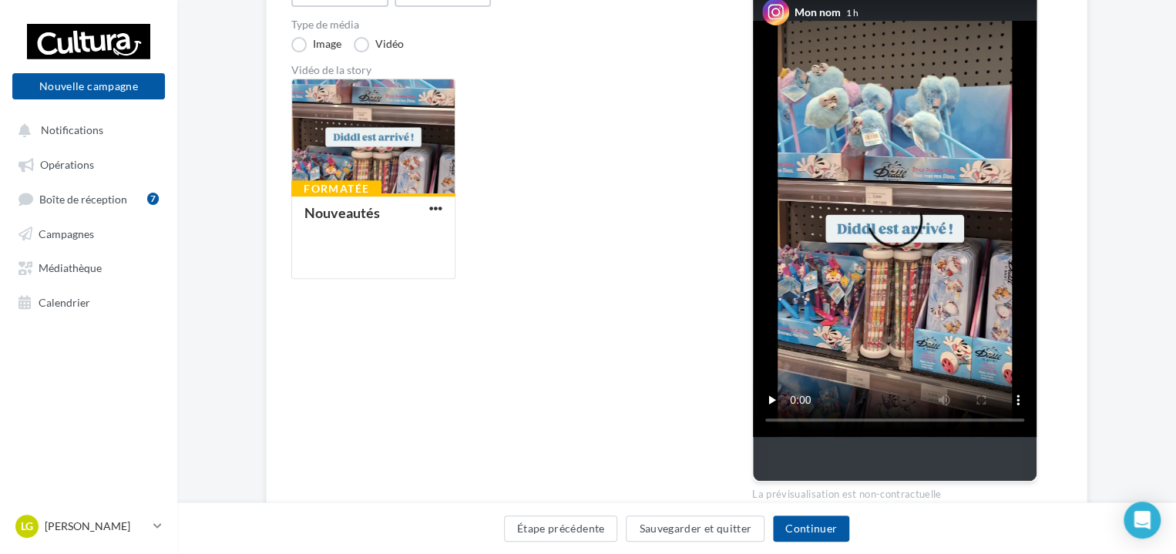
scroll to position [220, 0]
click at [794, 313] on video at bounding box center [895, 228] width 284 height 416
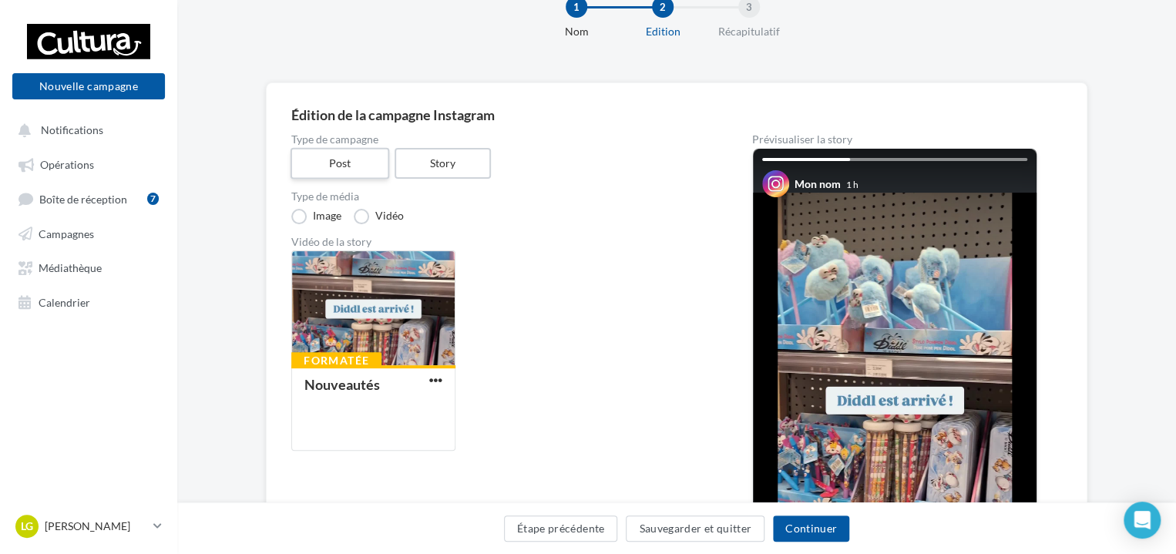
click at [361, 170] on label "Post" at bounding box center [340, 164] width 99 height 32
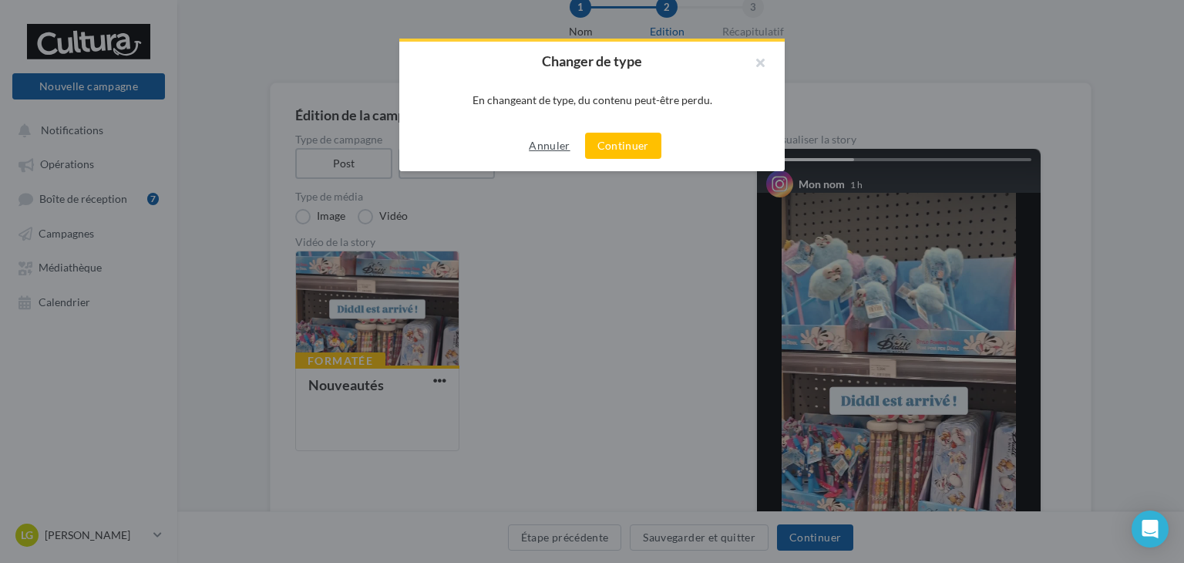
click at [557, 142] on button "Annuler" at bounding box center [549, 145] width 53 height 19
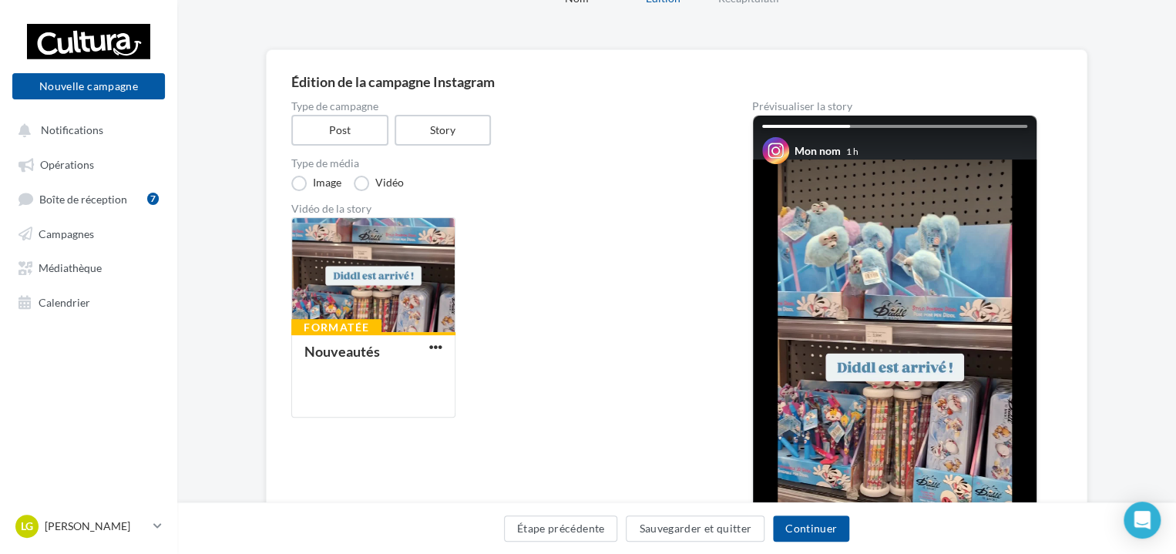
scroll to position [79, 0]
click at [328, 188] on label "Image" at bounding box center [316, 184] width 50 height 15
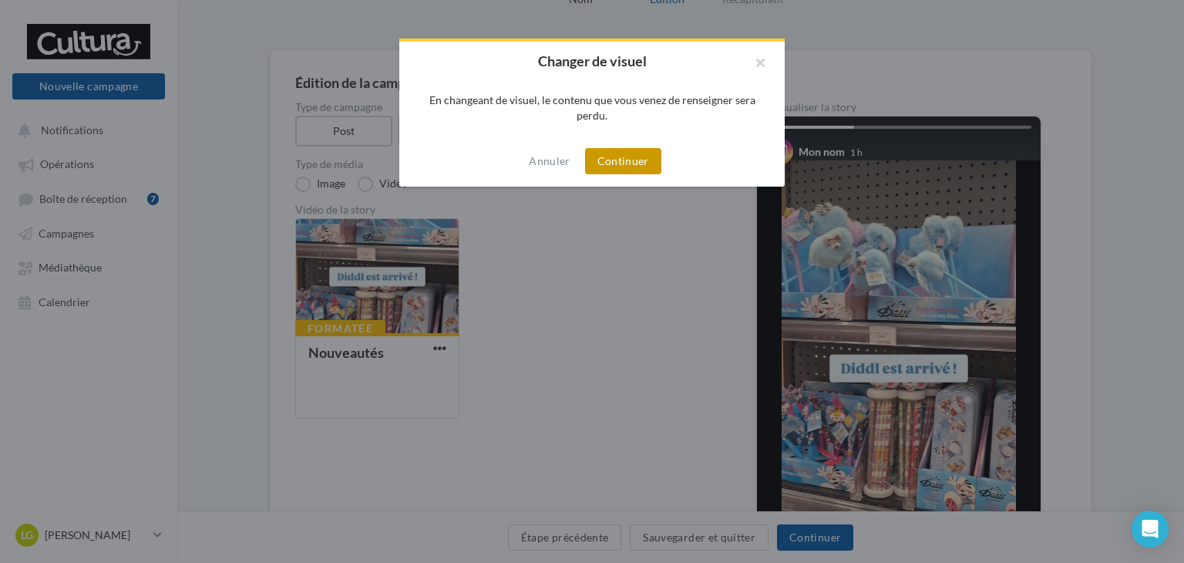
click at [603, 163] on button "Continuer" at bounding box center [623, 161] width 76 height 26
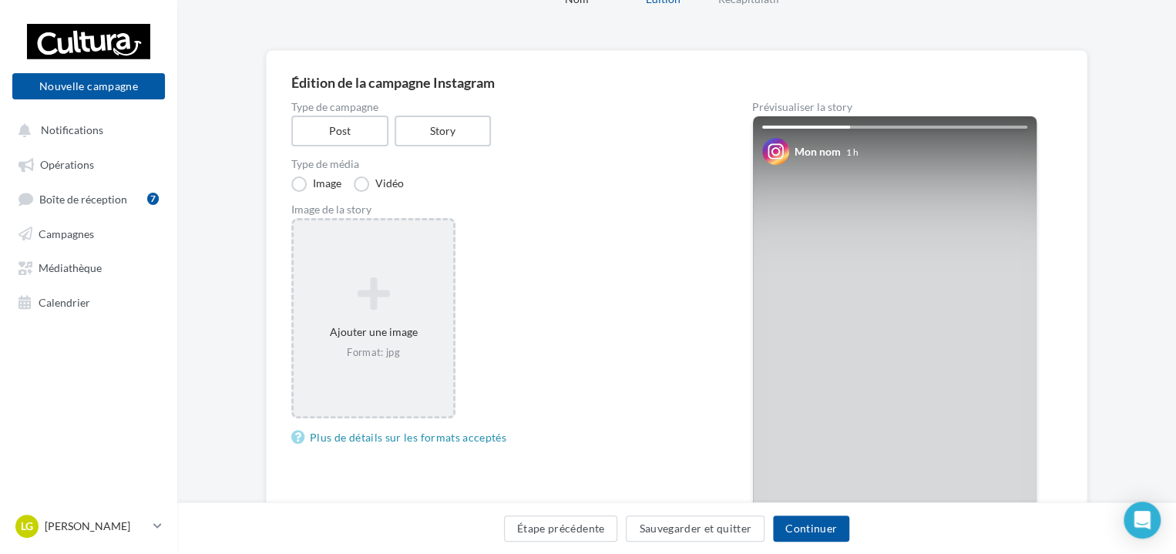
click at [405, 312] on div "Ajouter une image Format: jpg" at bounding box center [374, 318] width 160 height 99
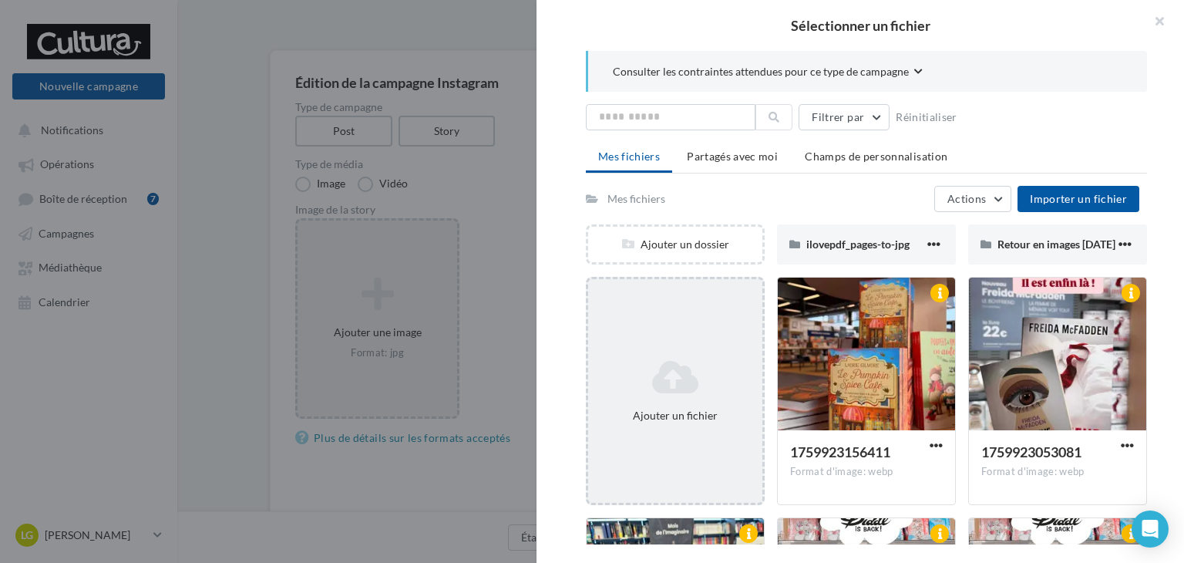
click at [678, 304] on div "Ajouter un fichier" at bounding box center [675, 391] width 179 height 228
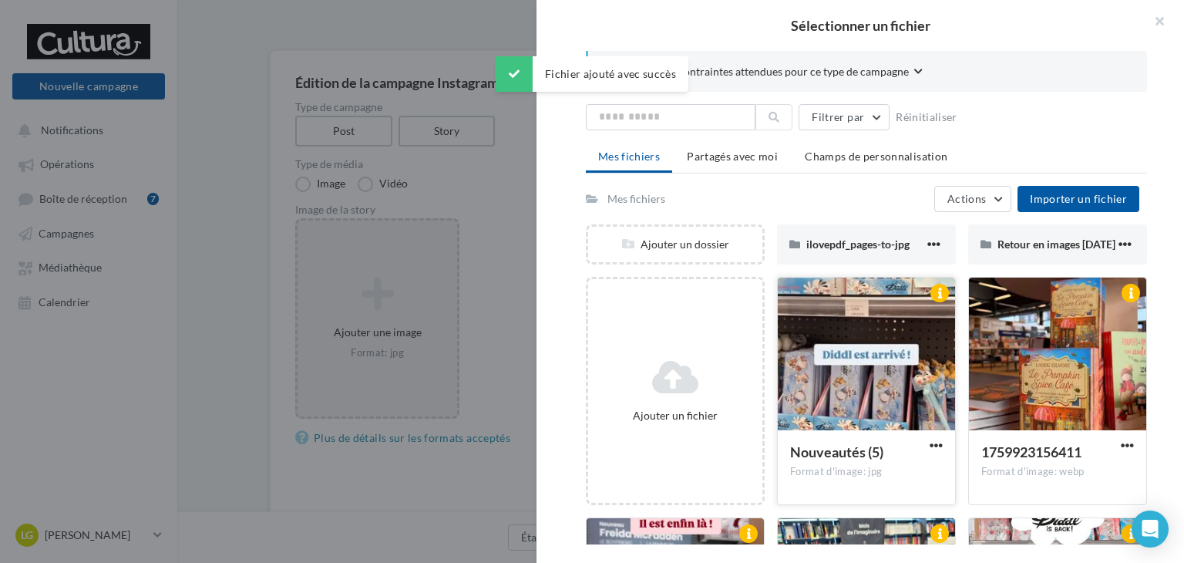
click at [876, 385] on div at bounding box center [866, 355] width 177 height 154
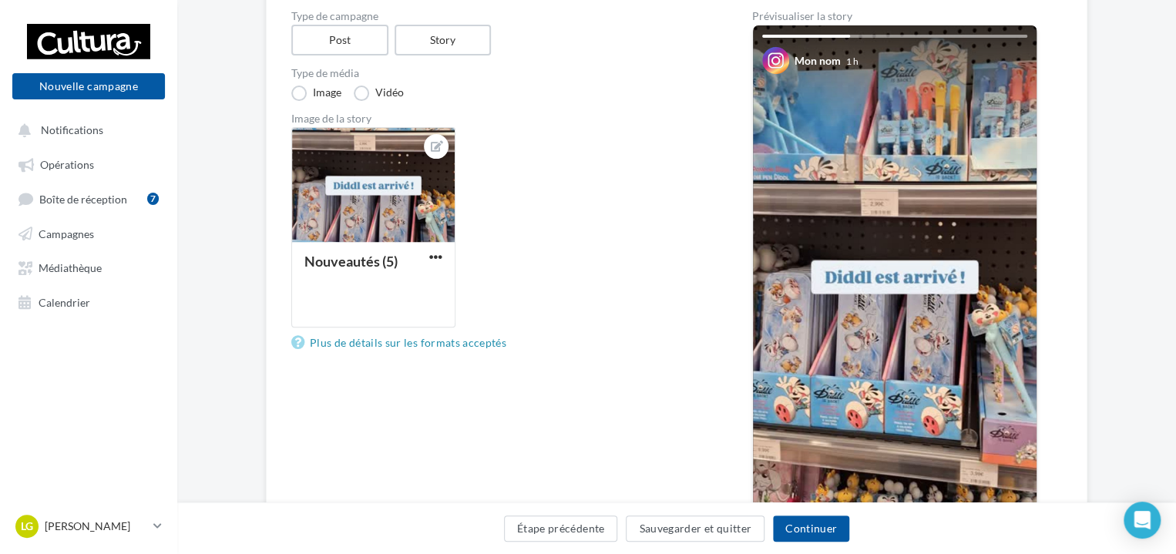
scroll to position [170, 0]
click at [362, 33] on label "Post" at bounding box center [340, 41] width 99 height 32
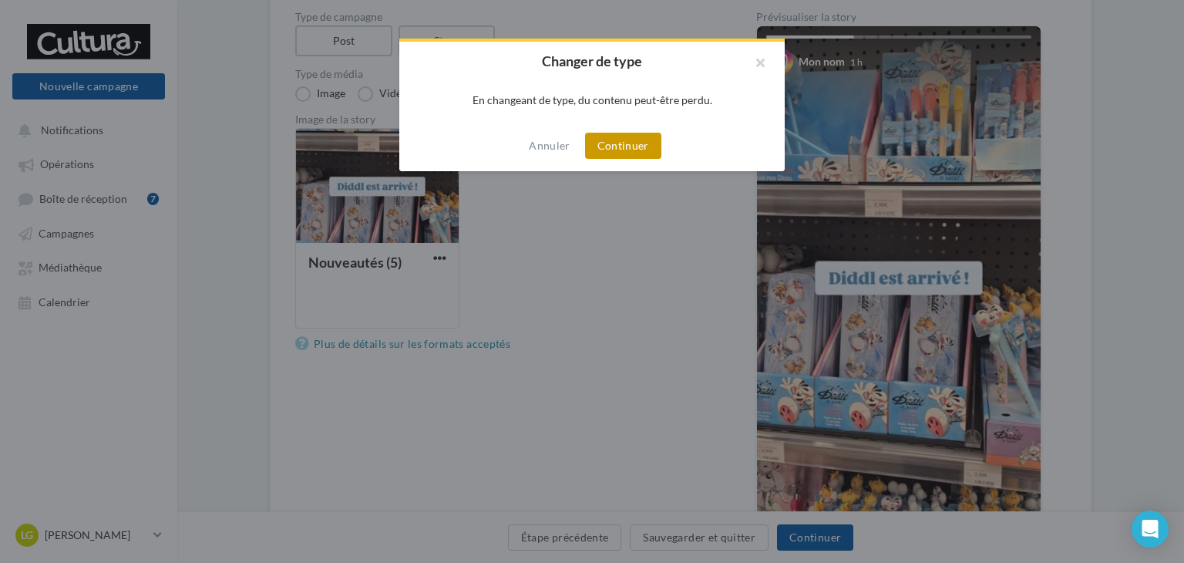
click at [634, 153] on button "Continuer" at bounding box center [623, 146] width 76 height 26
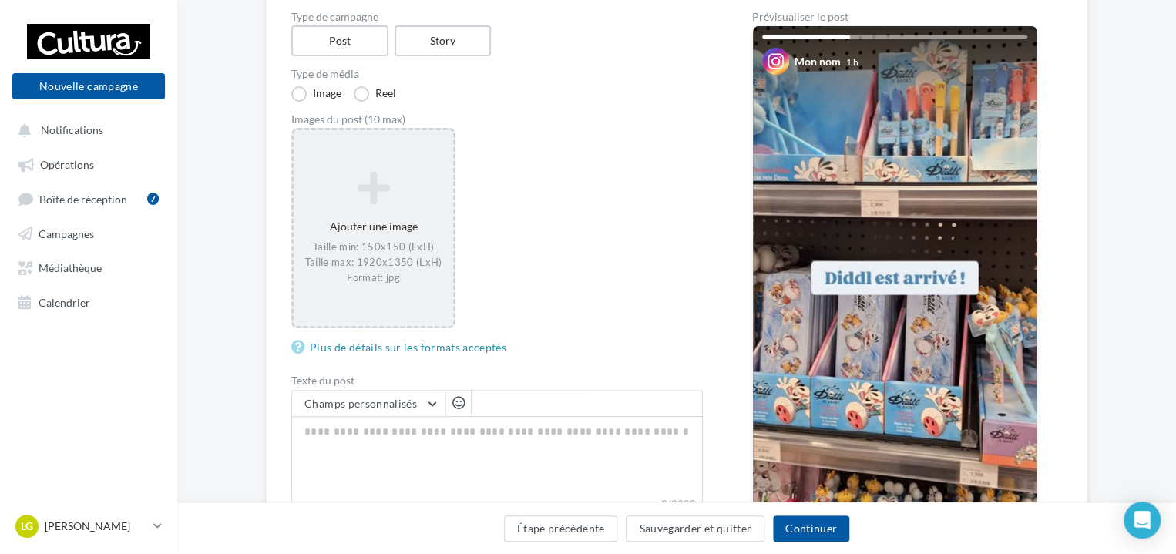
click at [407, 207] on div "Ajouter une image Taille min: 150x150 (LxH) Taille max: 1920x1350 (LxH) Format:…" at bounding box center [374, 228] width 160 height 130
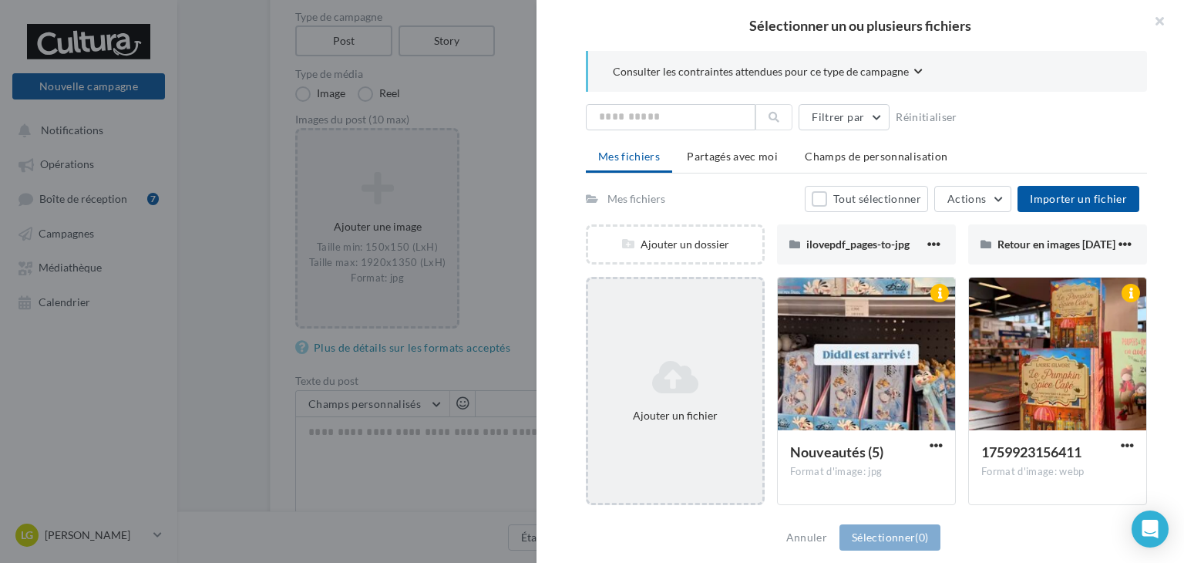
click at [661, 361] on icon at bounding box center [675, 376] width 162 height 37
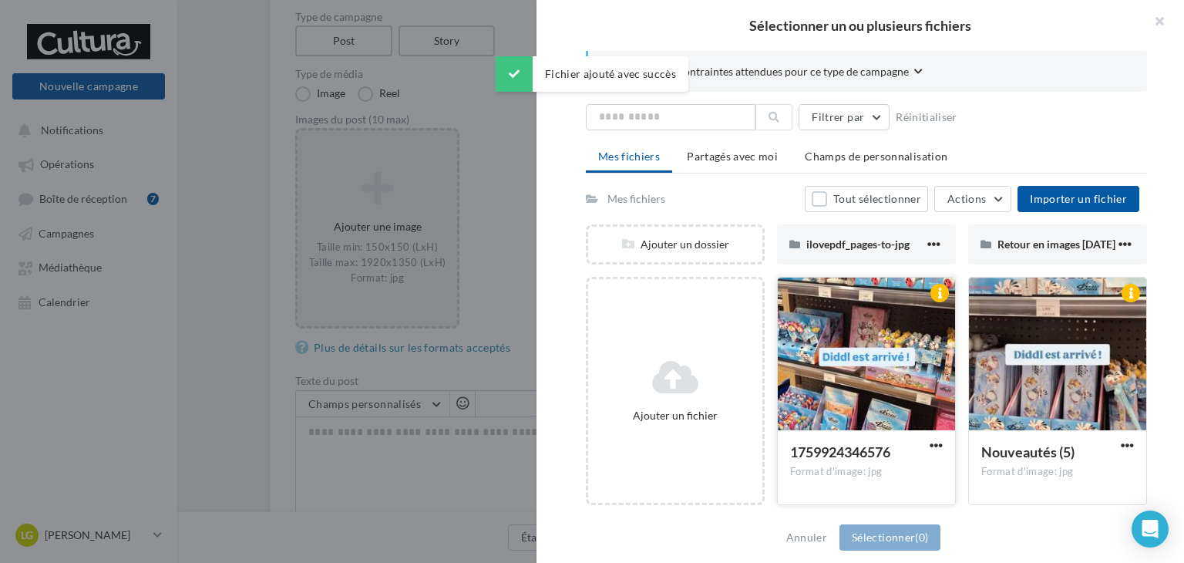
click at [924, 391] on div at bounding box center [866, 355] width 177 height 154
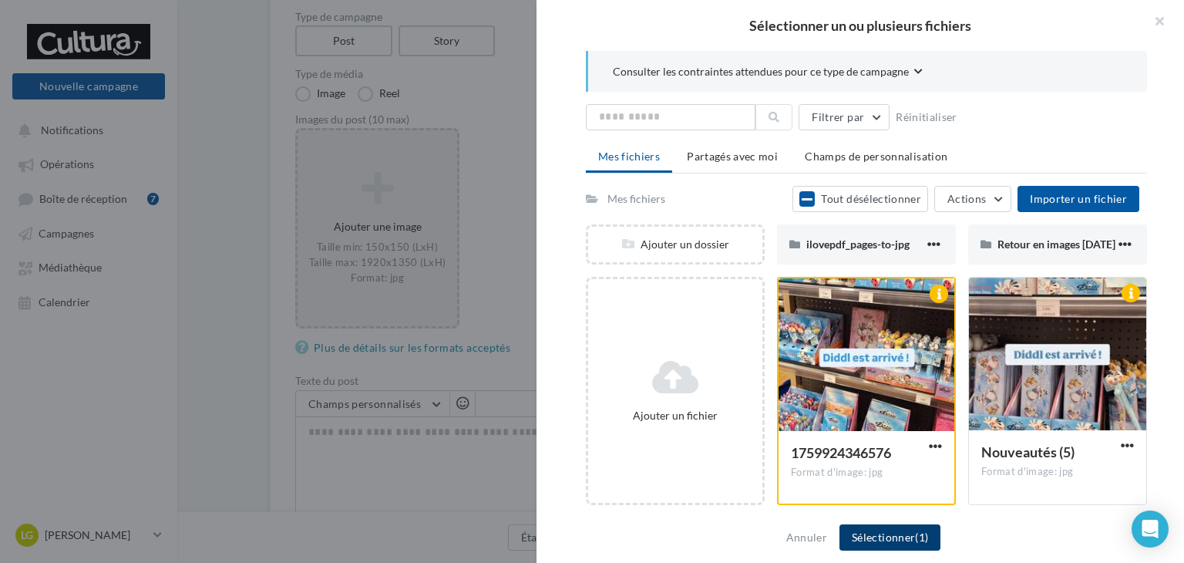
click at [880, 535] on button "Sélectionner (1)" at bounding box center [889, 537] width 101 height 26
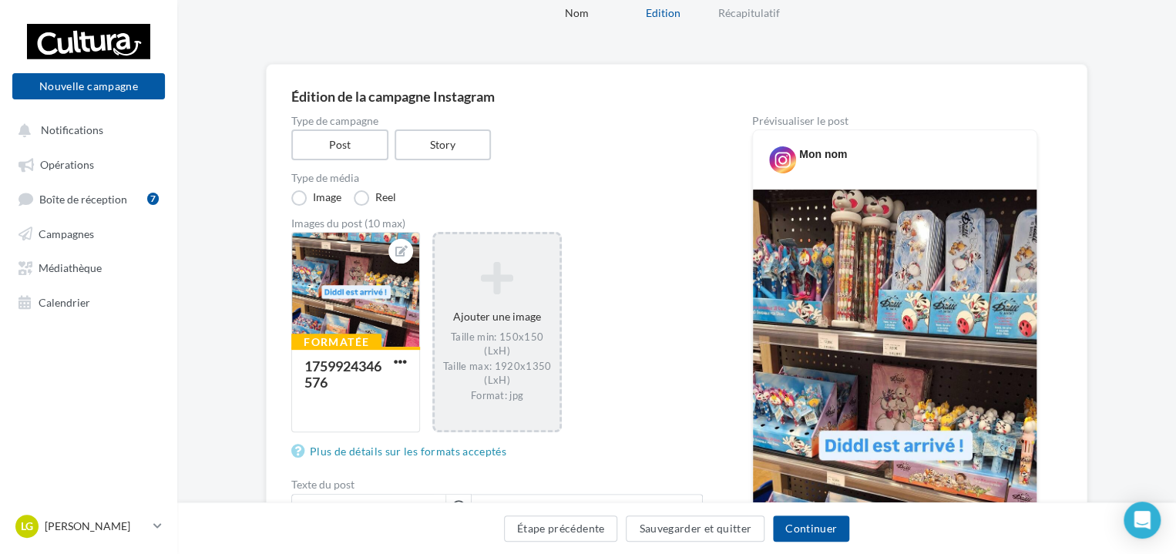
scroll to position [64, 0]
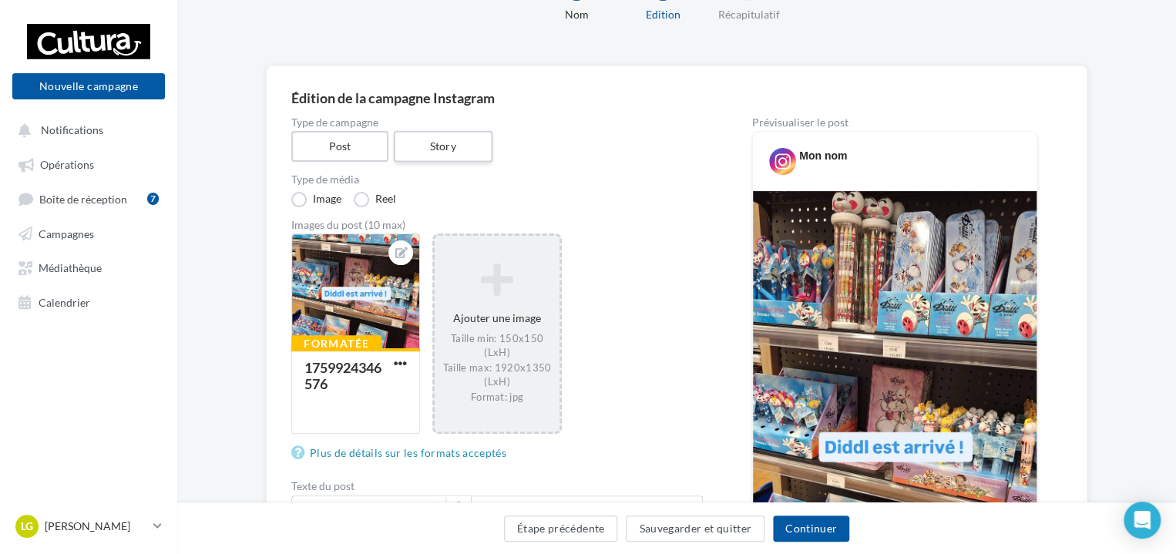
click at [472, 133] on label "Story" at bounding box center [442, 147] width 99 height 32
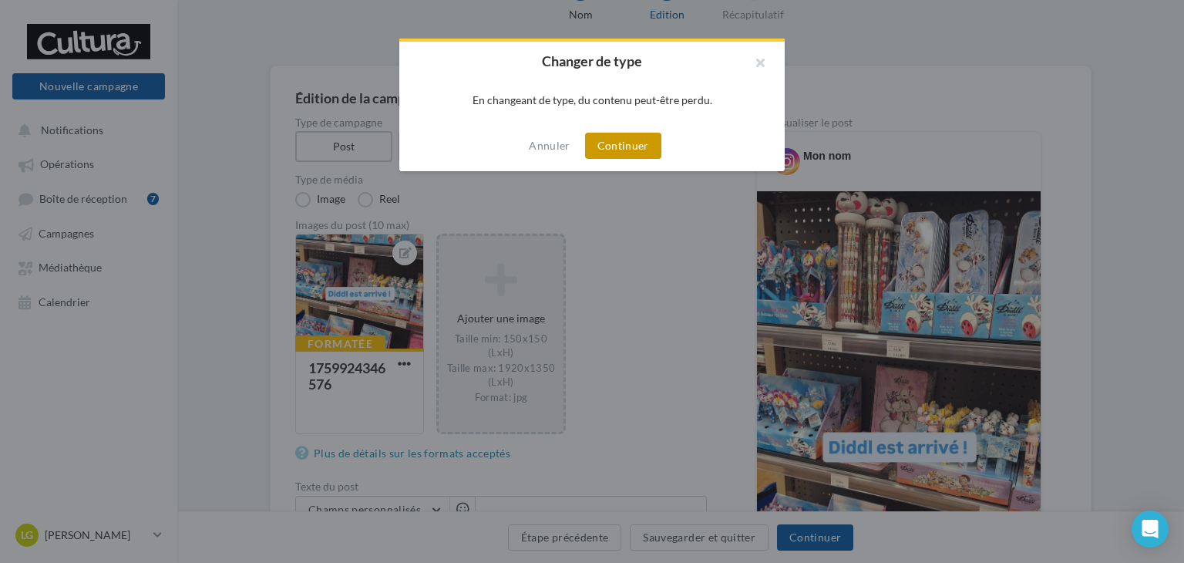
click at [610, 140] on button "Continuer" at bounding box center [623, 146] width 76 height 26
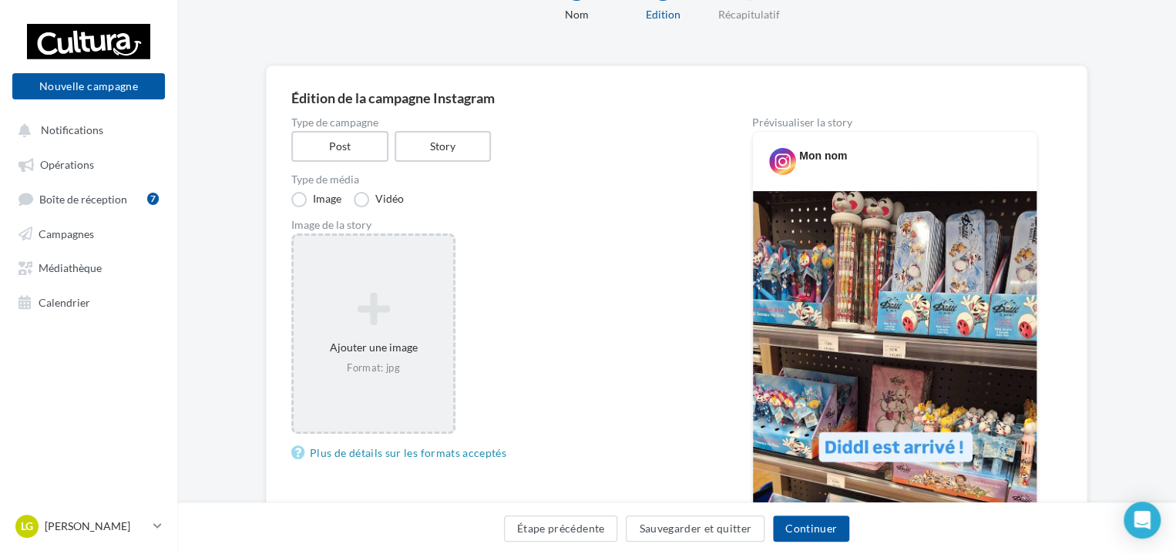
click at [390, 315] on icon at bounding box center [373, 309] width 147 height 37
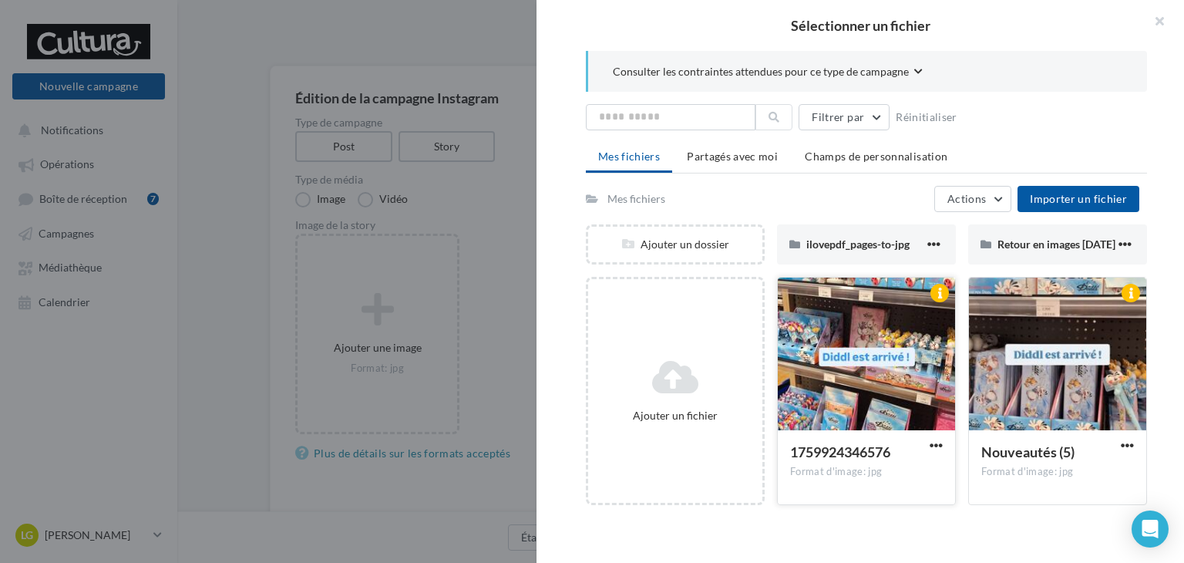
click at [860, 366] on div at bounding box center [866, 355] width 177 height 154
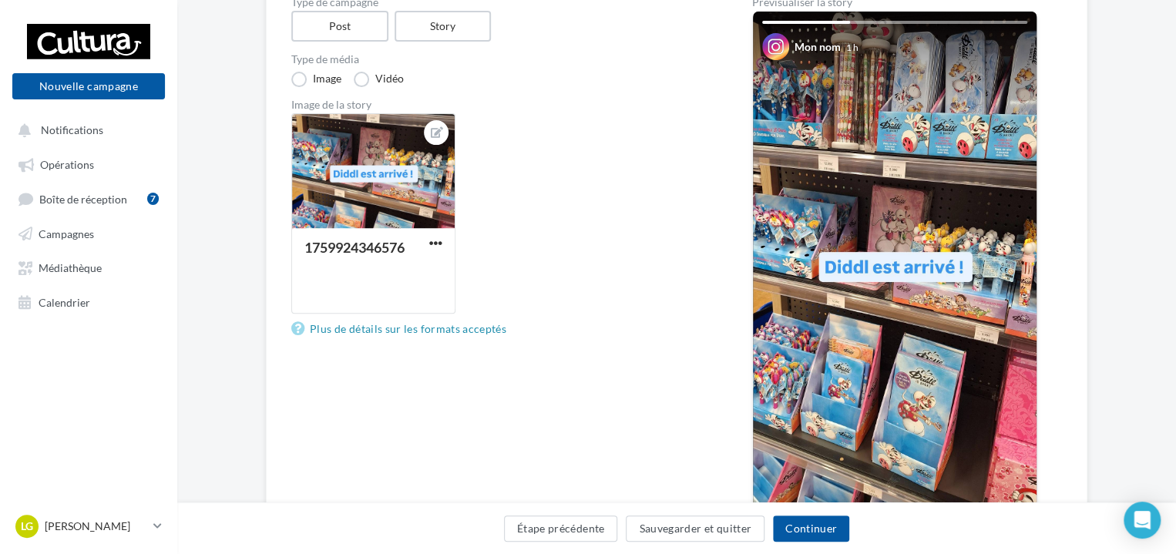
scroll to position [185, 0]
click at [811, 537] on button "Continuer" at bounding box center [811, 529] width 76 height 26
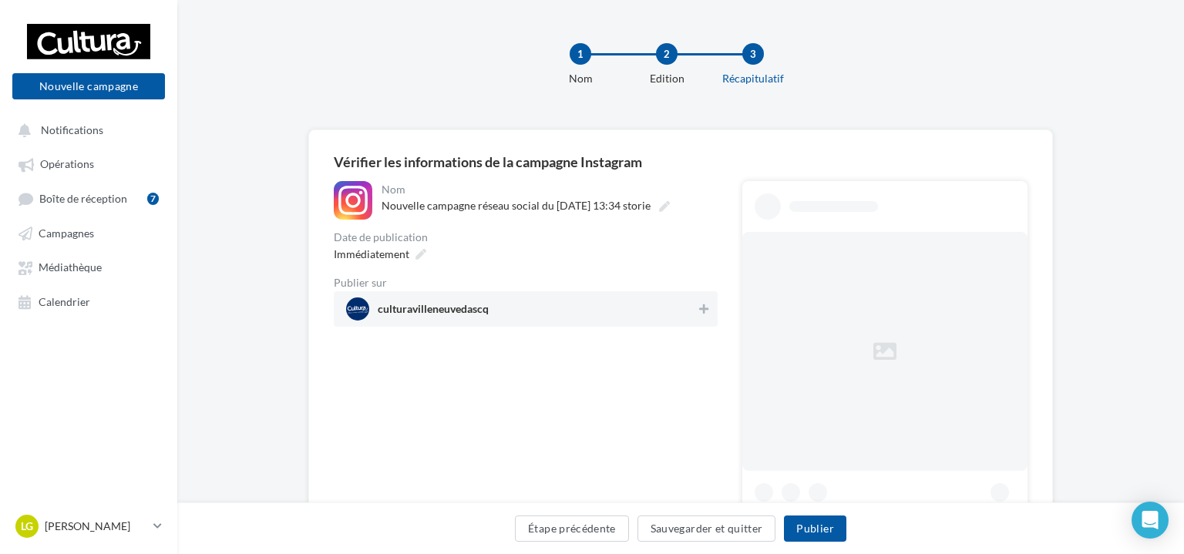
click at [709, 96] on div "**********" at bounding box center [680, 362] width 1007 height 724
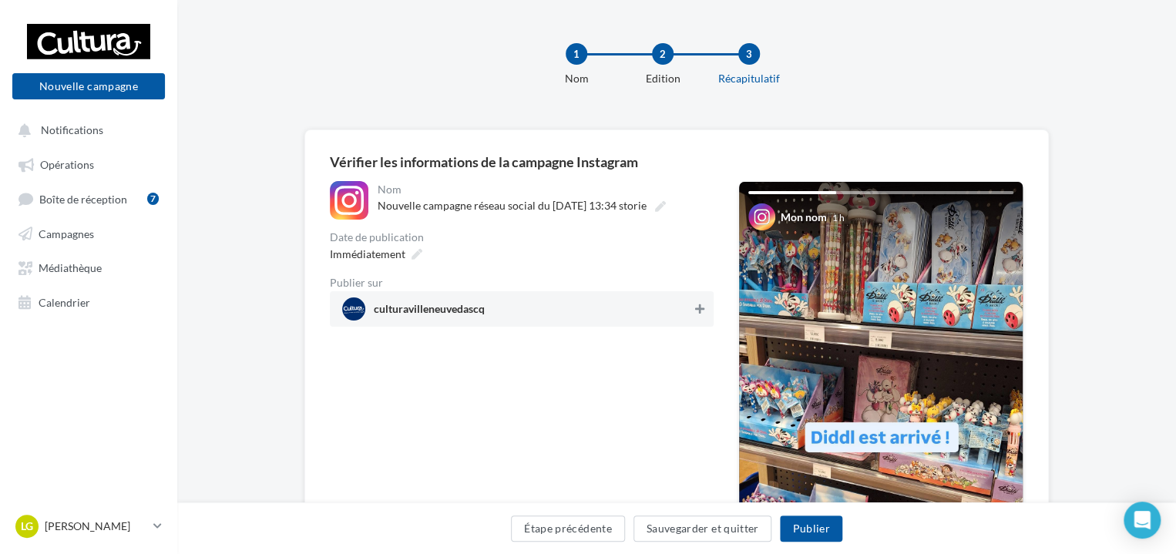
click at [692, 304] on button at bounding box center [699, 309] width 15 height 19
click at [816, 531] on button "Publier" at bounding box center [811, 529] width 62 height 26
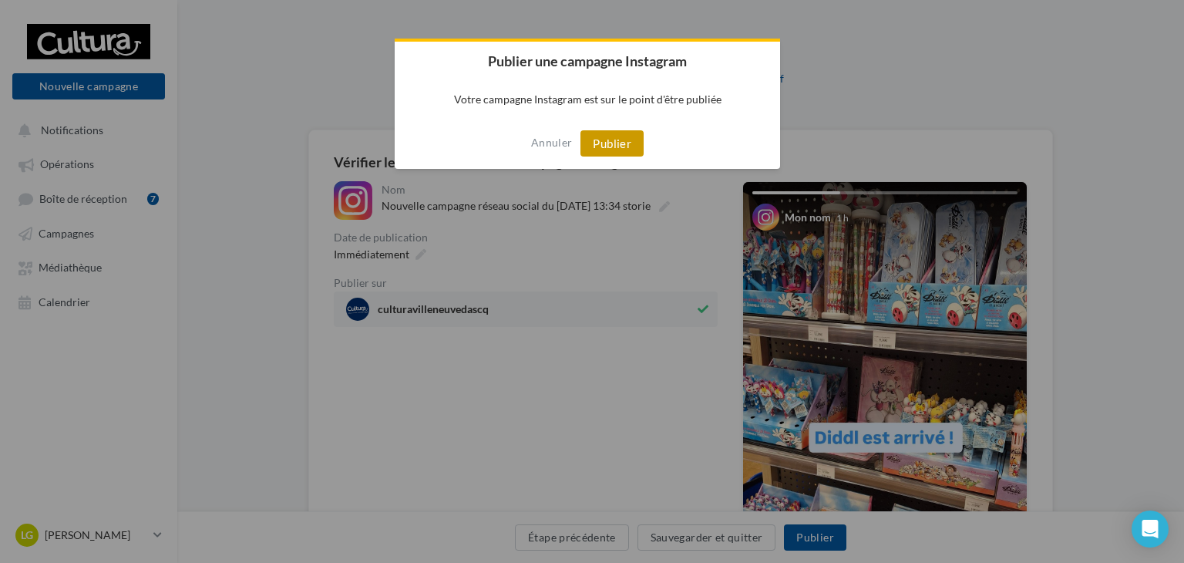
click at [601, 130] on button "Publier" at bounding box center [611, 143] width 63 height 26
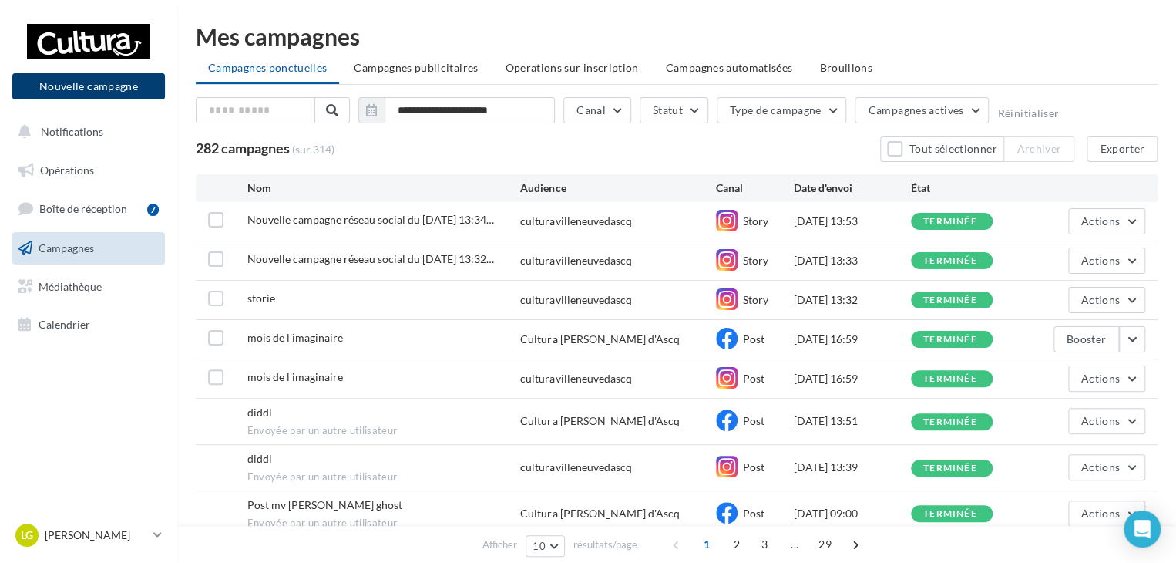
click at [103, 96] on button "Nouvelle campagne" at bounding box center [88, 86] width 153 height 26
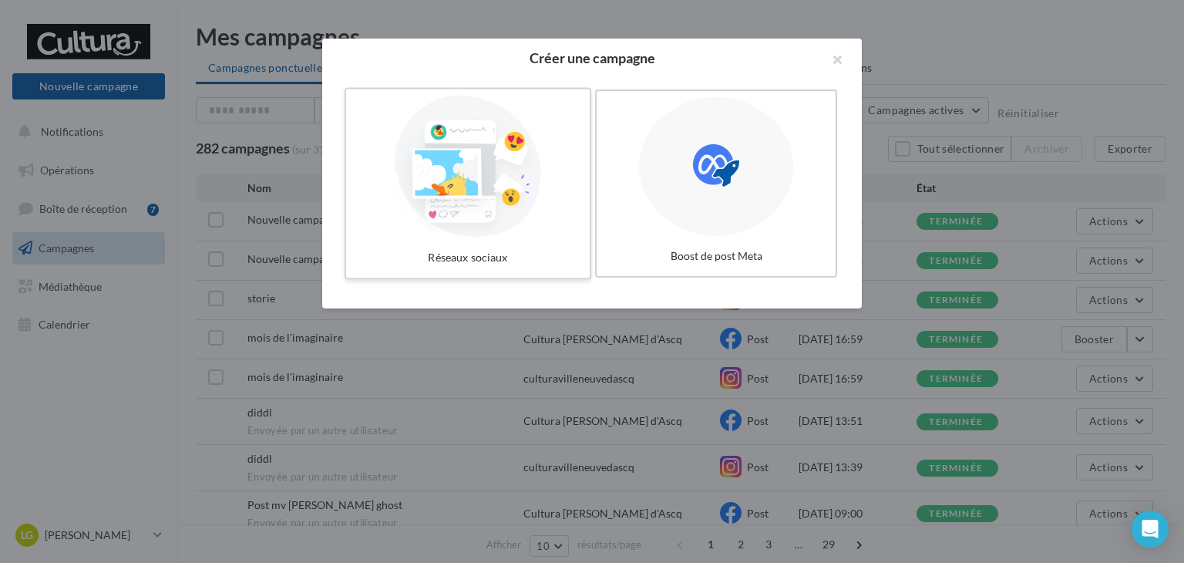
click at [487, 155] on div at bounding box center [467, 167] width 231 height 142
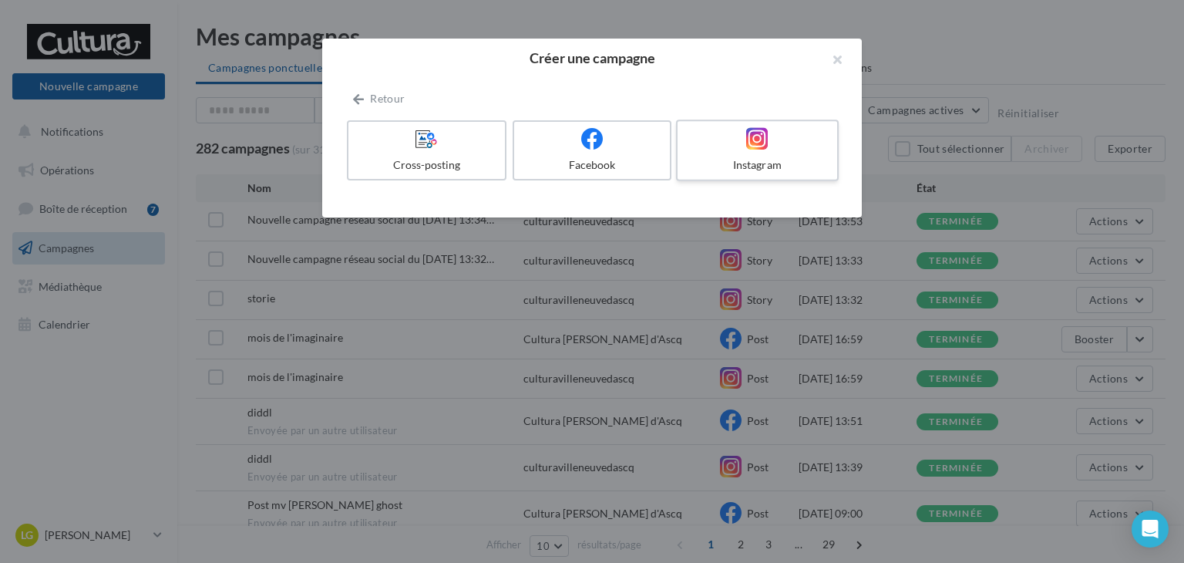
click at [755, 170] on div "Instagram" at bounding box center [757, 164] width 146 height 15
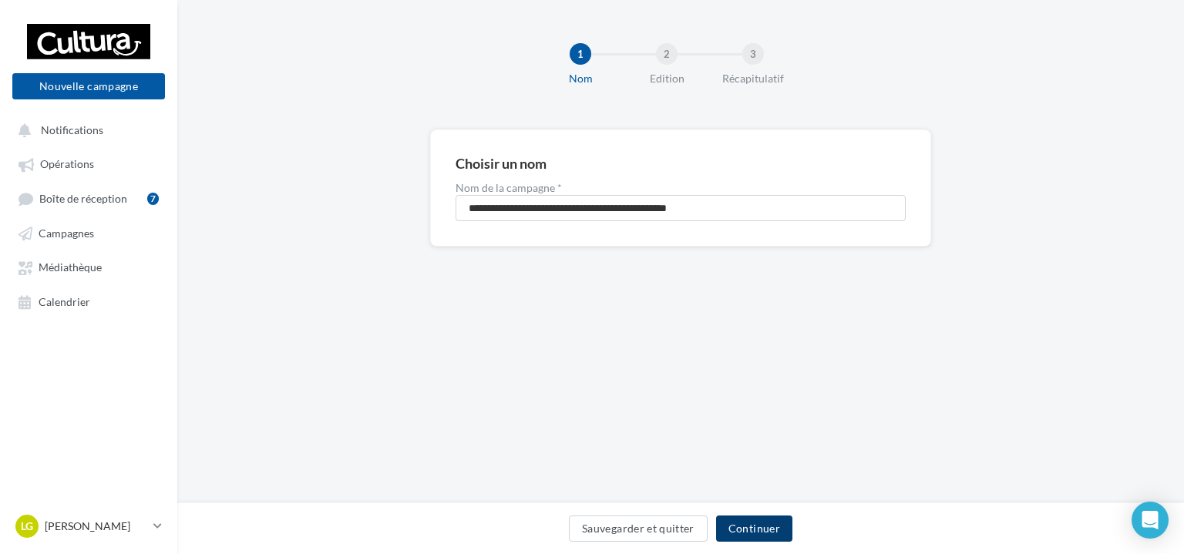
click at [744, 528] on button "Continuer" at bounding box center [754, 529] width 76 height 26
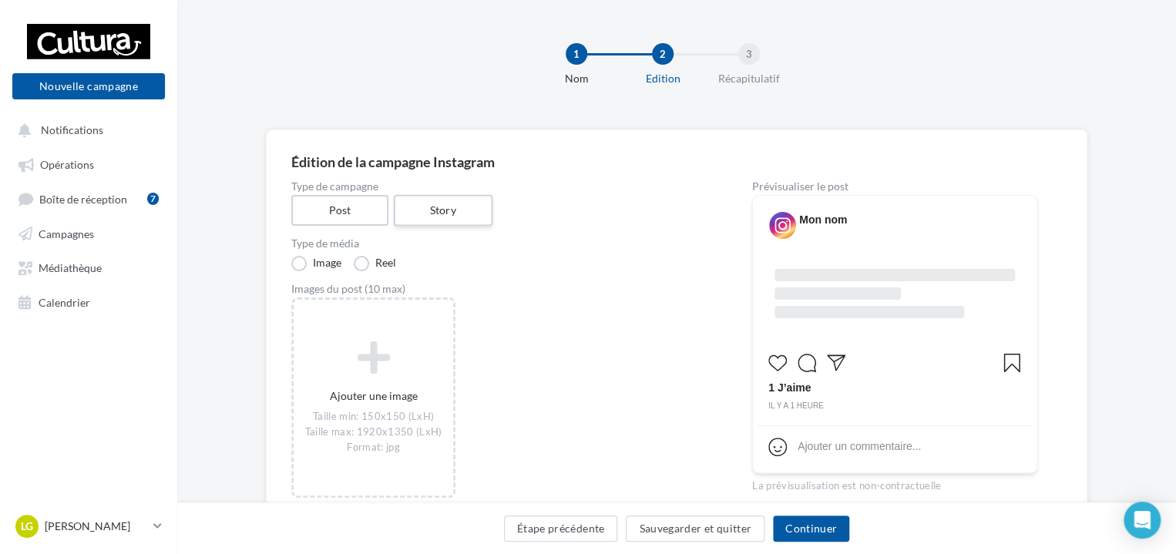
click at [456, 208] on label "Story" at bounding box center [442, 211] width 99 height 32
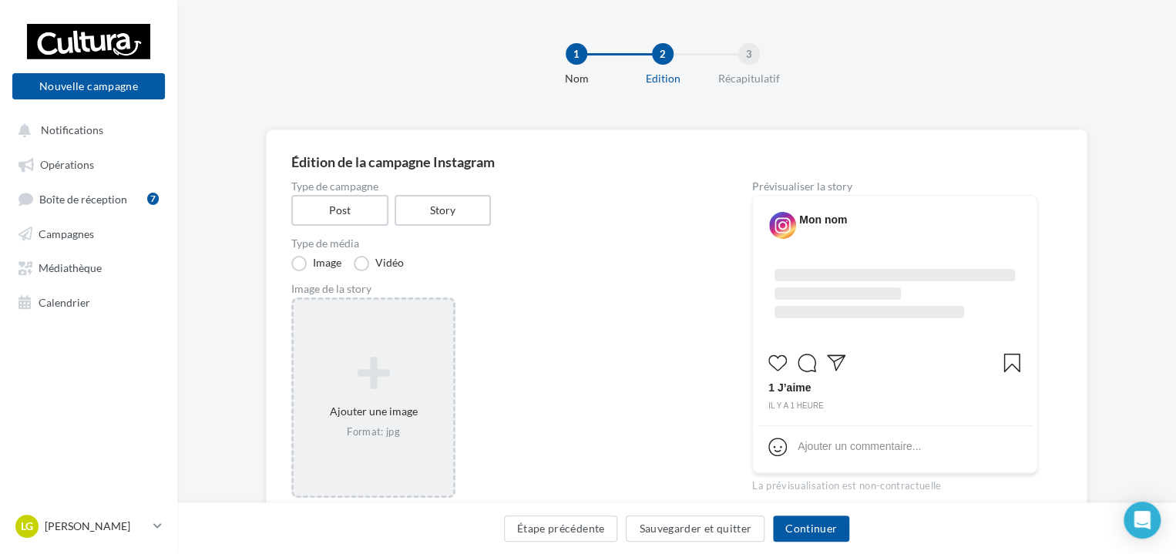
click at [401, 340] on div "Ajouter une image Format: jpg" at bounding box center [373, 398] width 164 height 200
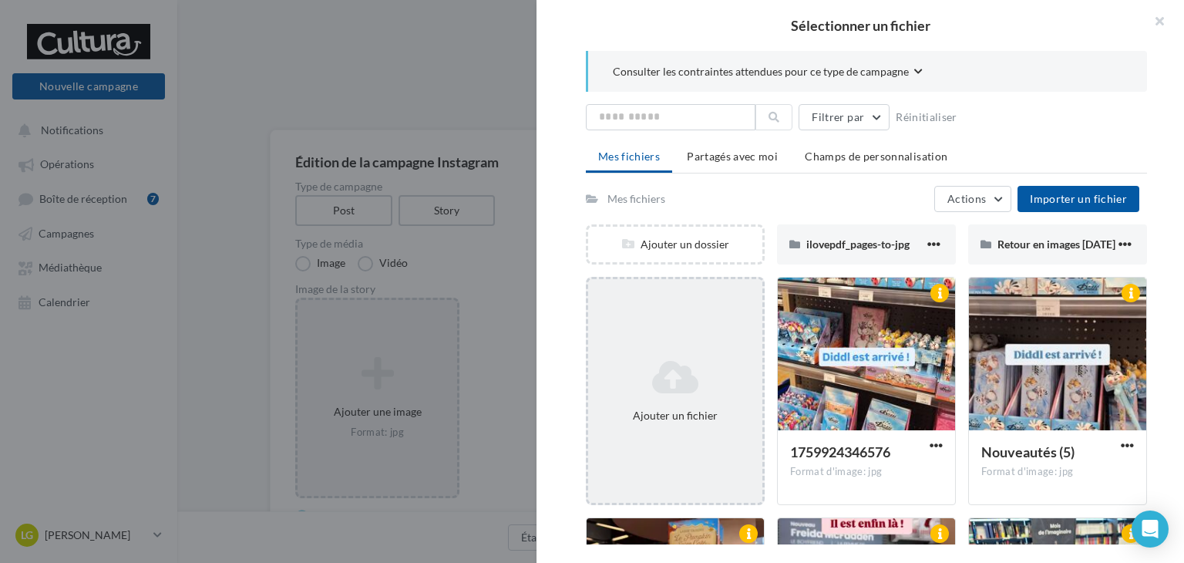
click at [668, 337] on div "Ajouter un fichier" at bounding box center [675, 391] width 179 height 228
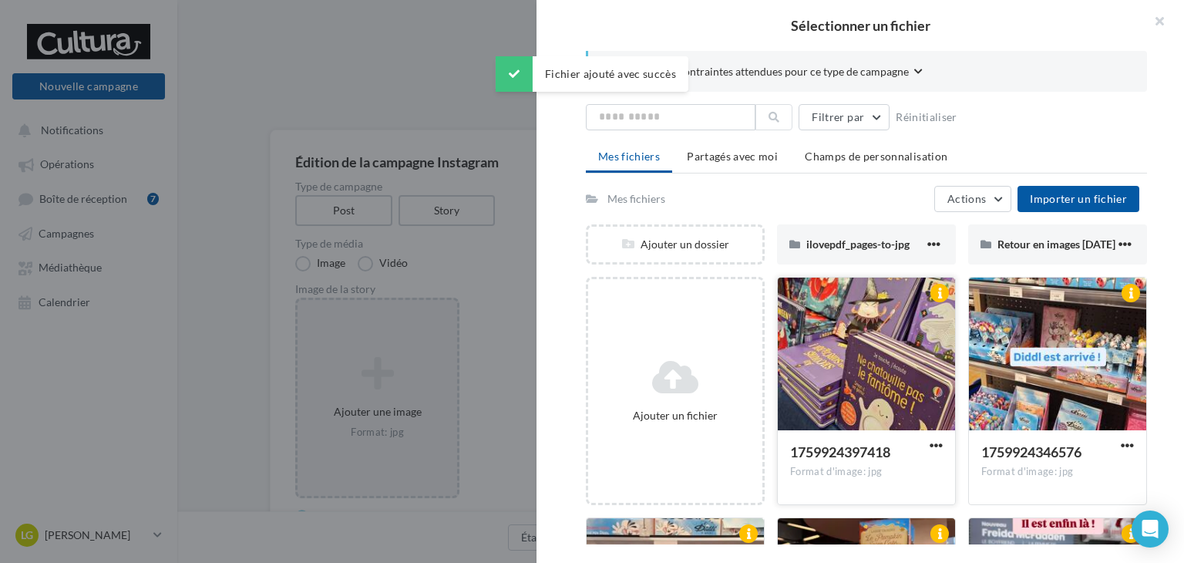
click at [808, 410] on div at bounding box center [866, 355] width 177 height 154
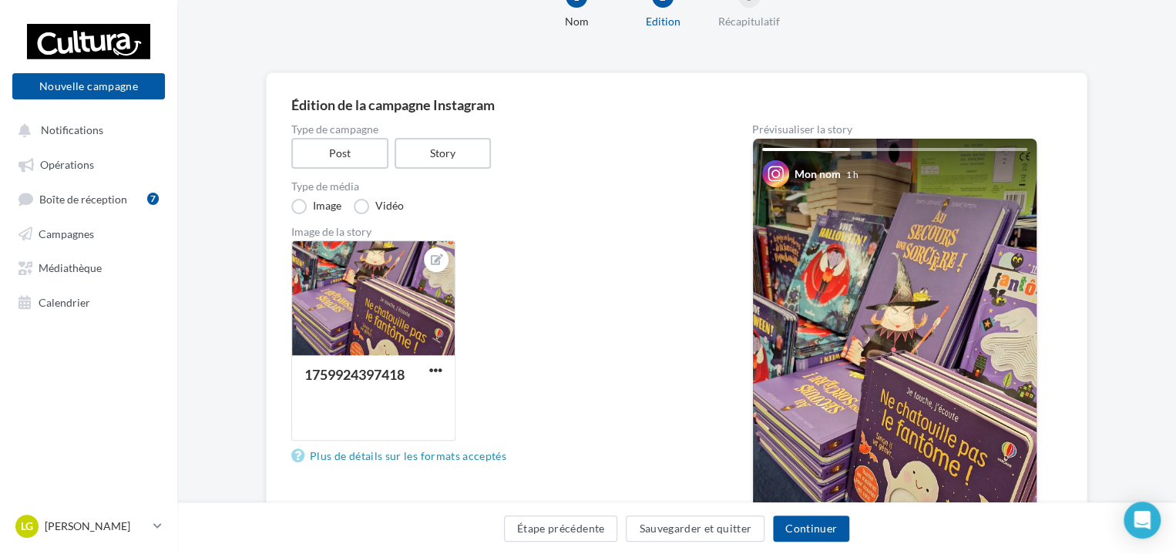
scroll to position [52, 0]
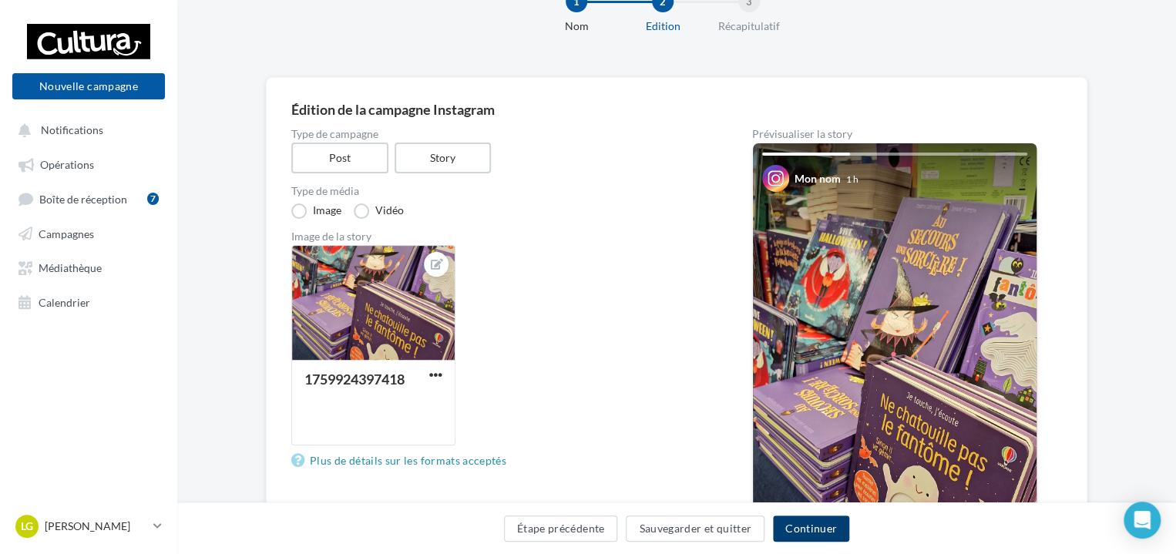
click at [833, 526] on button "Continuer" at bounding box center [811, 529] width 76 height 26
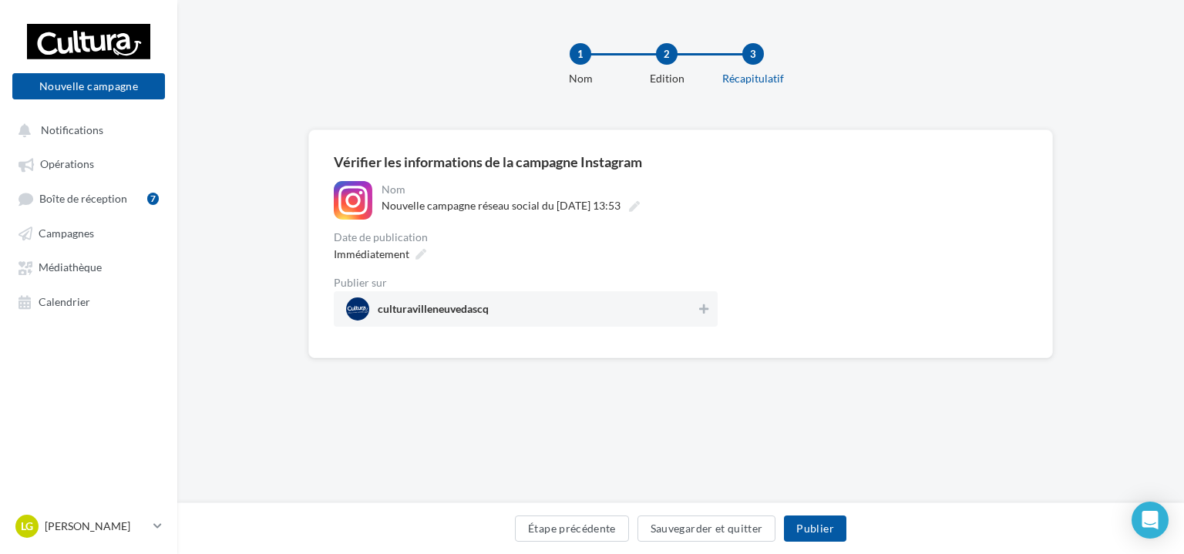
click at [704, 268] on div "**********" at bounding box center [526, 254] width 384 height 146
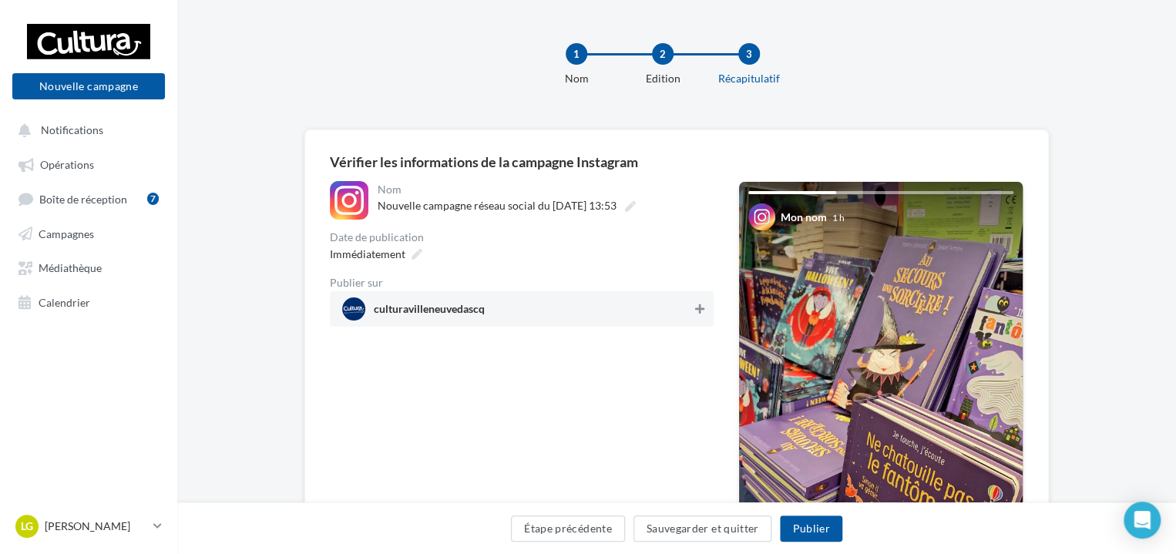
click at [700, 306] on icon at bounding box center [699, 309] width 9 height 11
click at [826, 526] on button "Publier" at bounding box center [811, 529] width 62 height 26
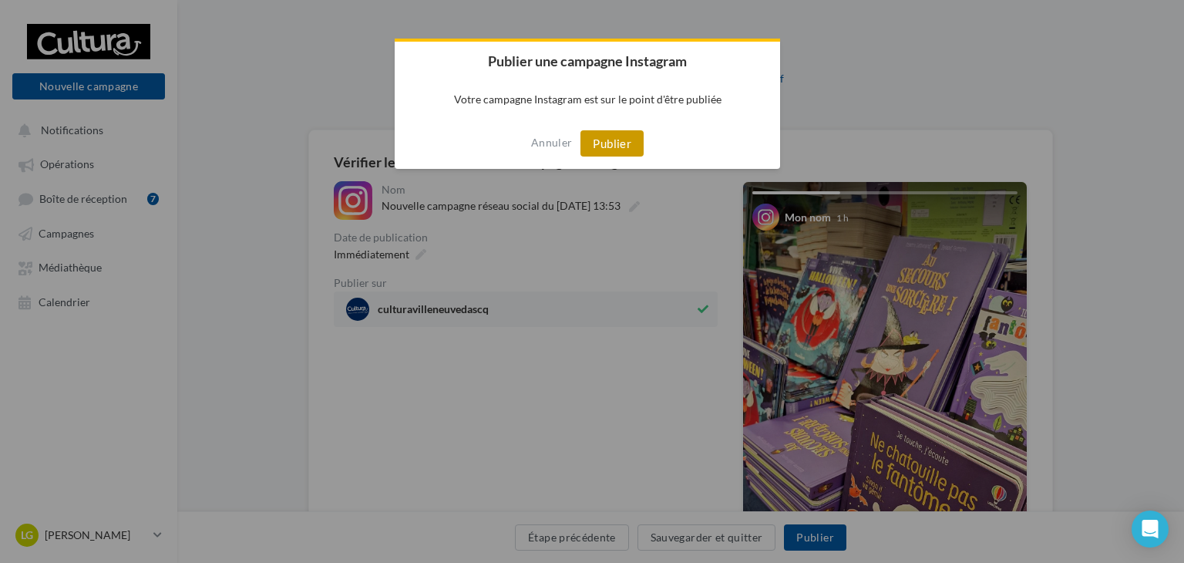
click at [621, 140] on button "Publier" at bounding box center [611, 143] width 63 height 26
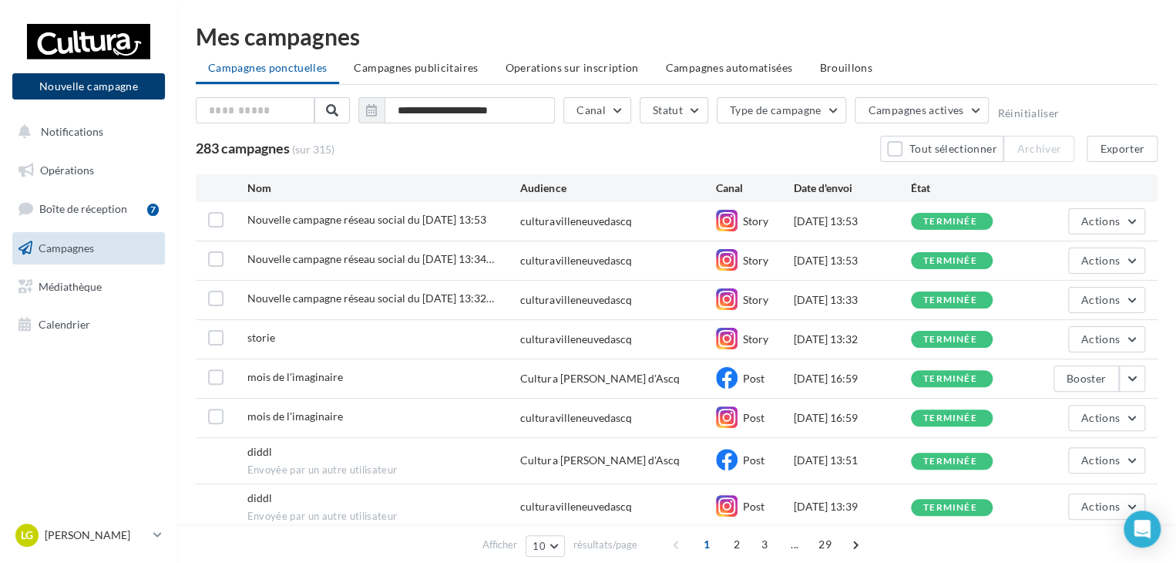
click at [135, 96] on button "Nouvelle campagne" at bounding box center [88, 86] width 153 height 26
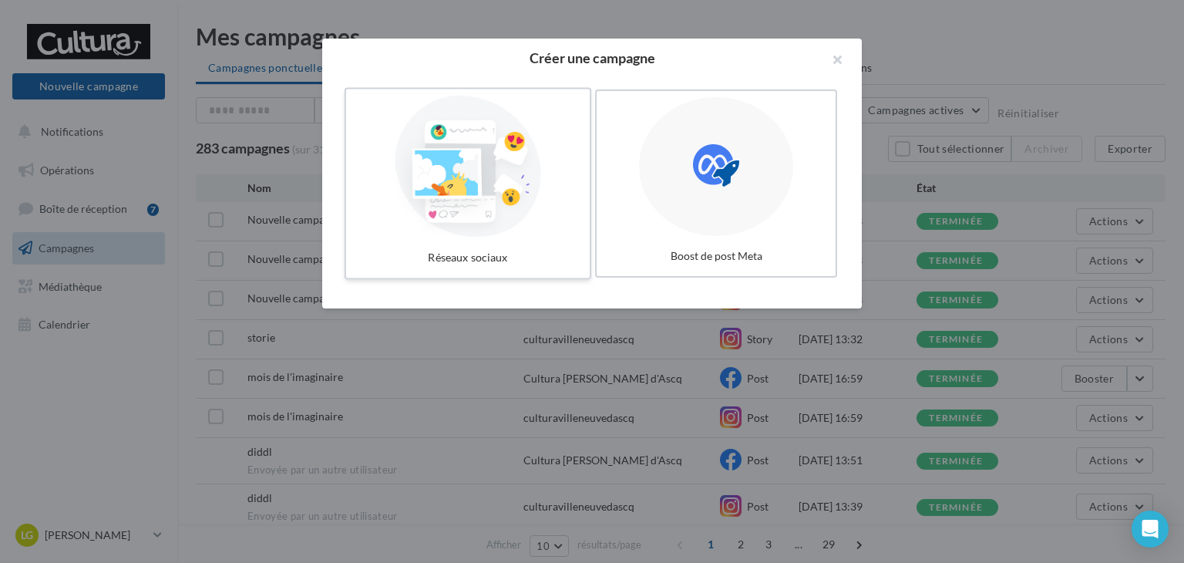
click at [500, 200] on div at bounding box center [467, 167] width 231 height 142
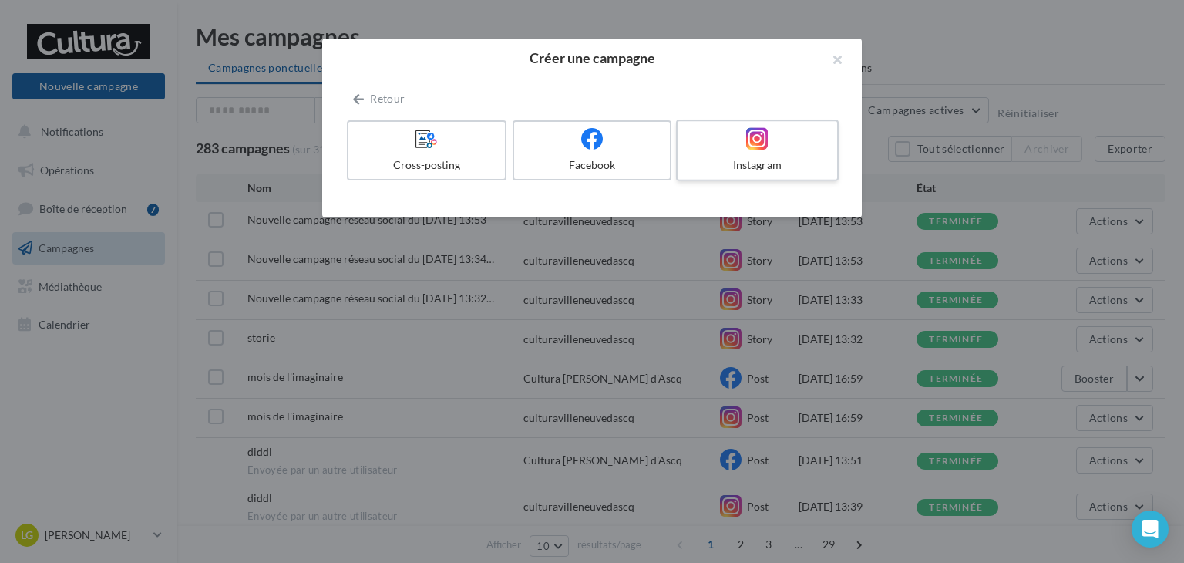
click at [745, 174] on label "Instagram" at bounding box center [757, 150] width 163 height 62
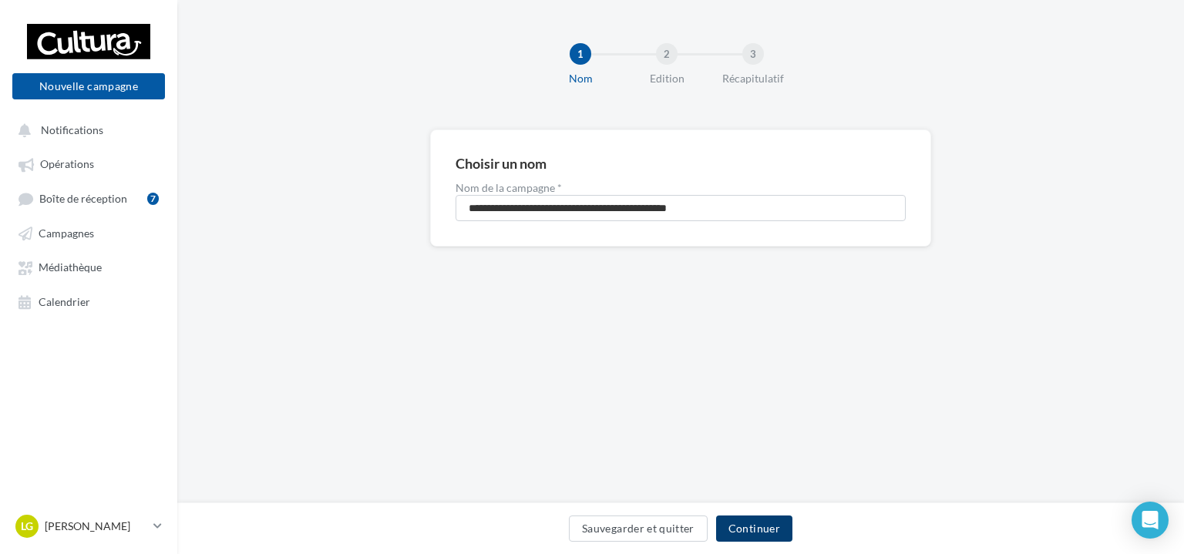
click at [747, 523] on button "Continuer" at bounding box center [754, 529] width 76 height 26
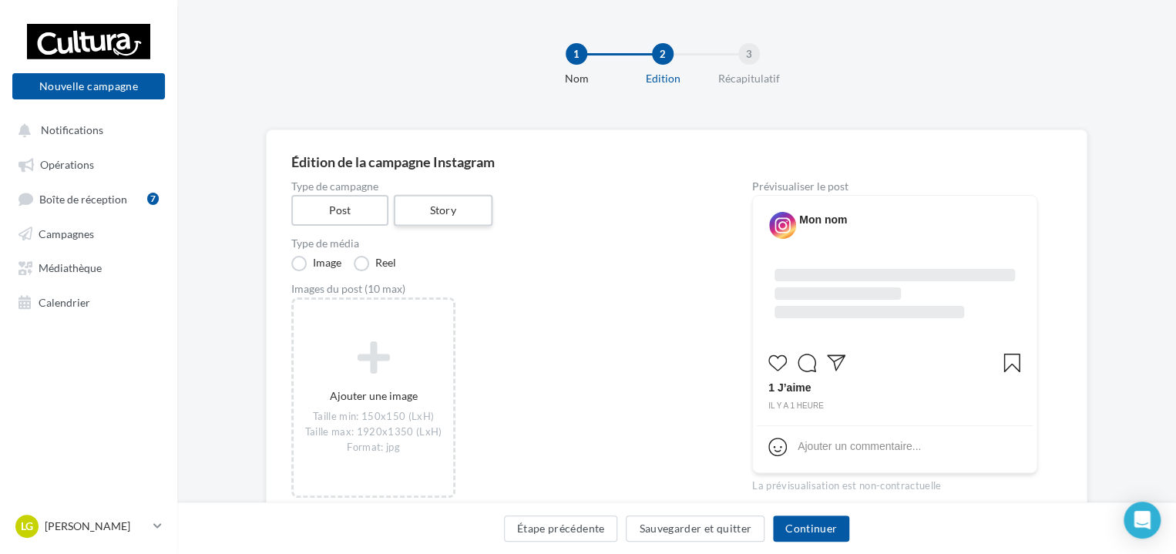
click at [453, 220] on label "Story" at bounding box center [442, 211] width 99 height 32
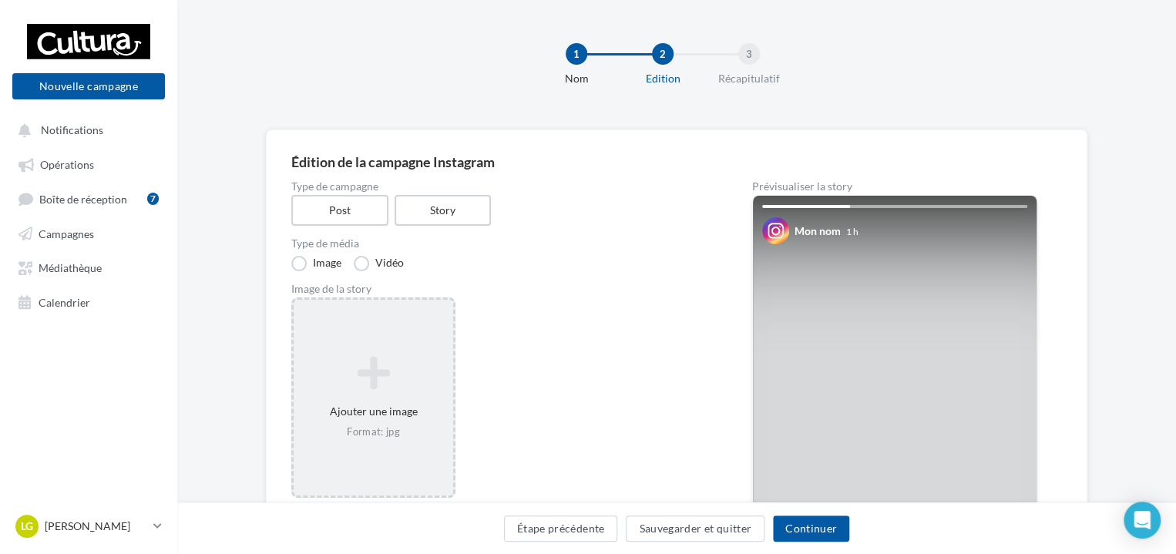
click at [375, 345] on div "Ajouter une image Format: jpg" at bounding box center [373, 398] width 164 height 200
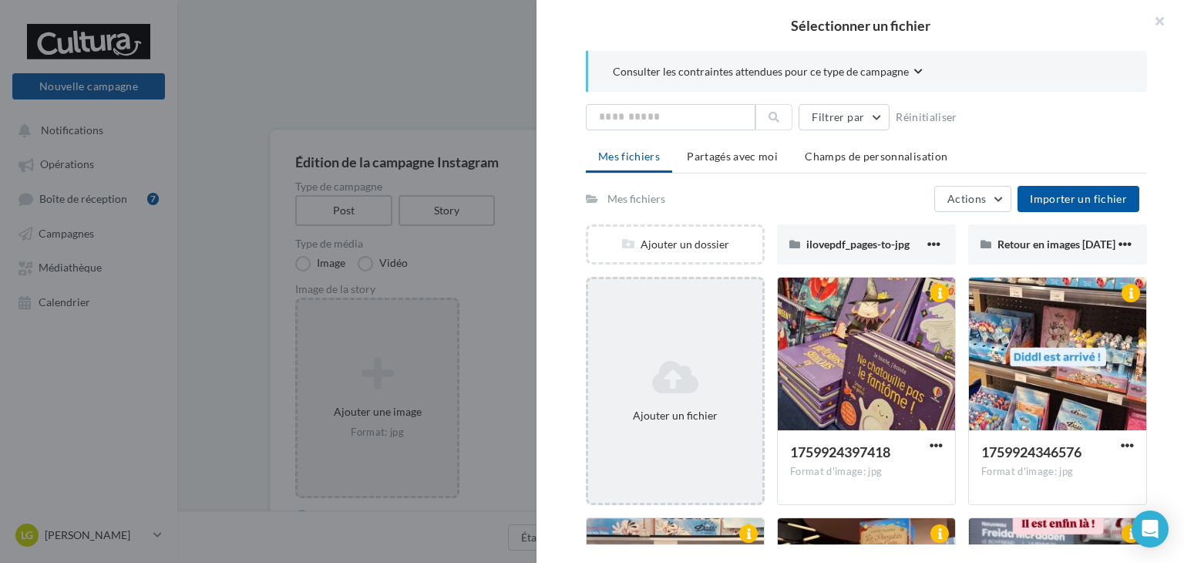
click at [682, 391] on icon at bounding box center [675, 376] width 162 height 37
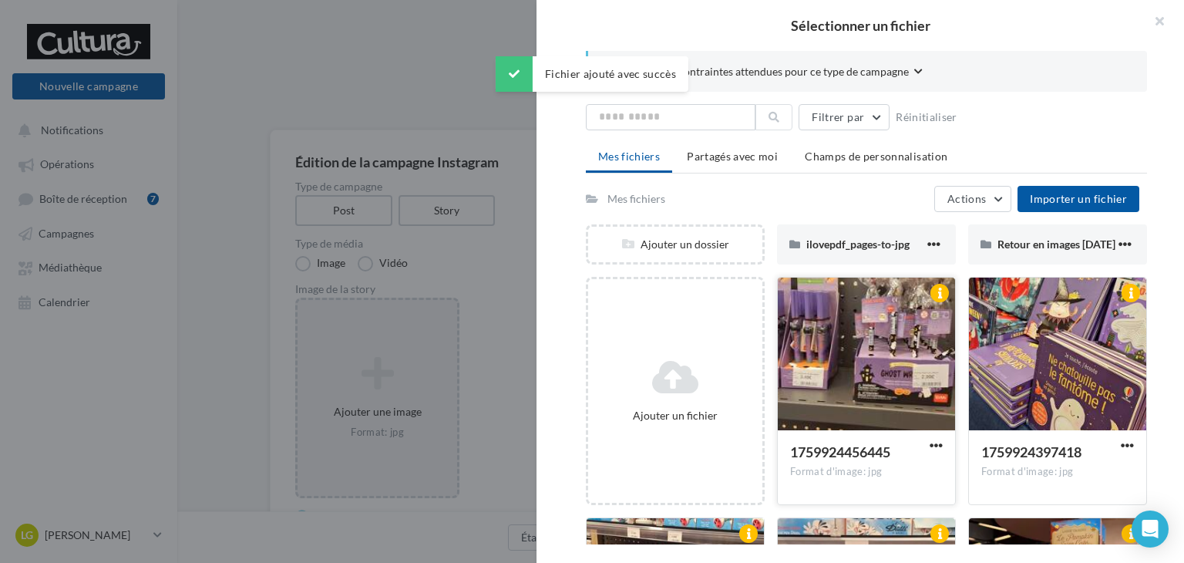
click at [857, 374] on div at bounding box center [866, 355] width 177 height 154
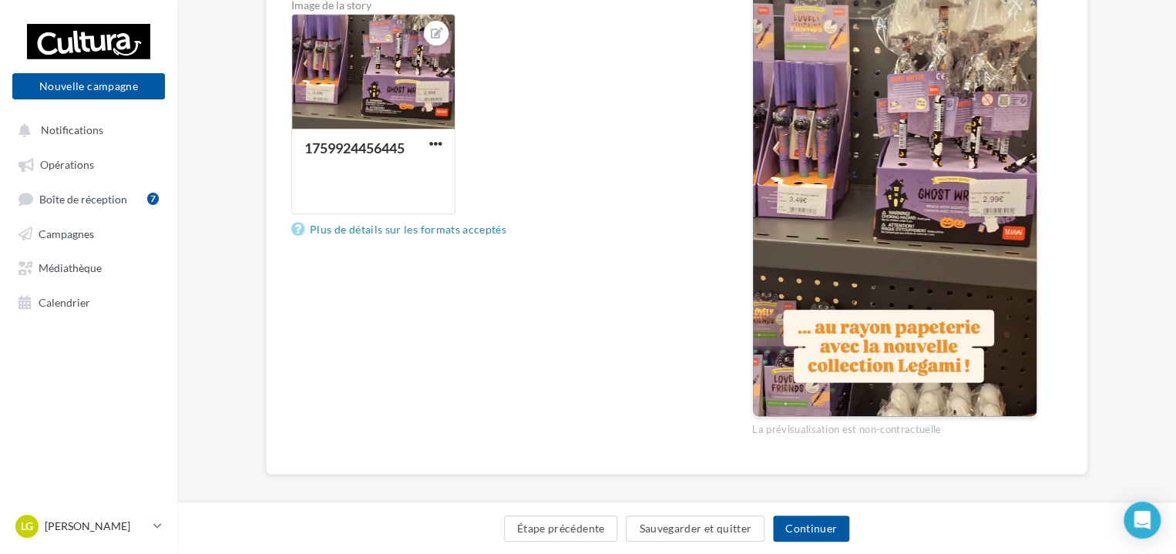
scroll to position [295, 0]
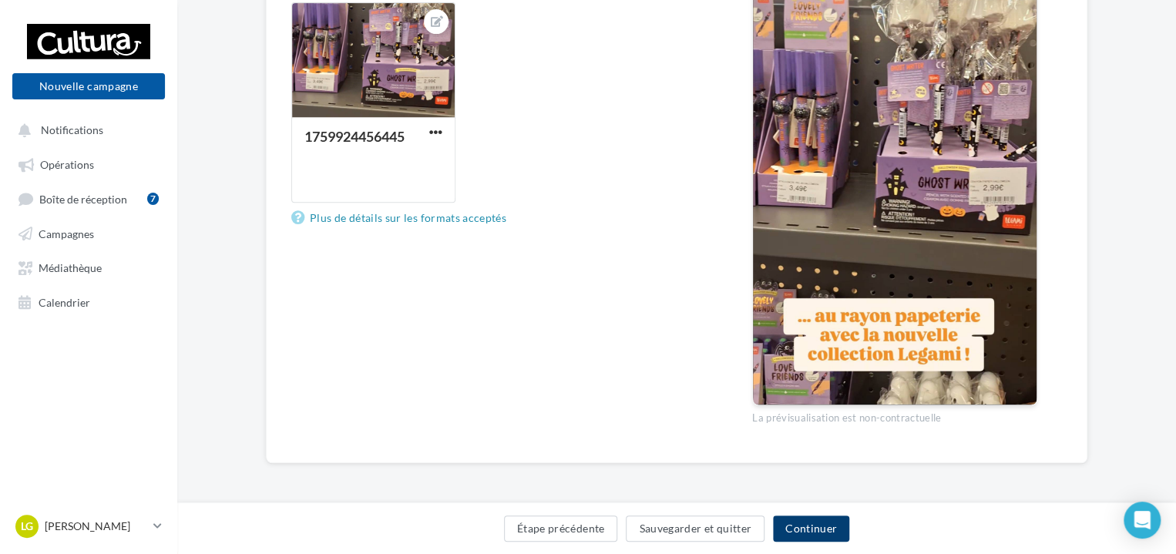
click at [812, 537] on button "Continuer" at bounding box center [811, 529] width 76 height 26
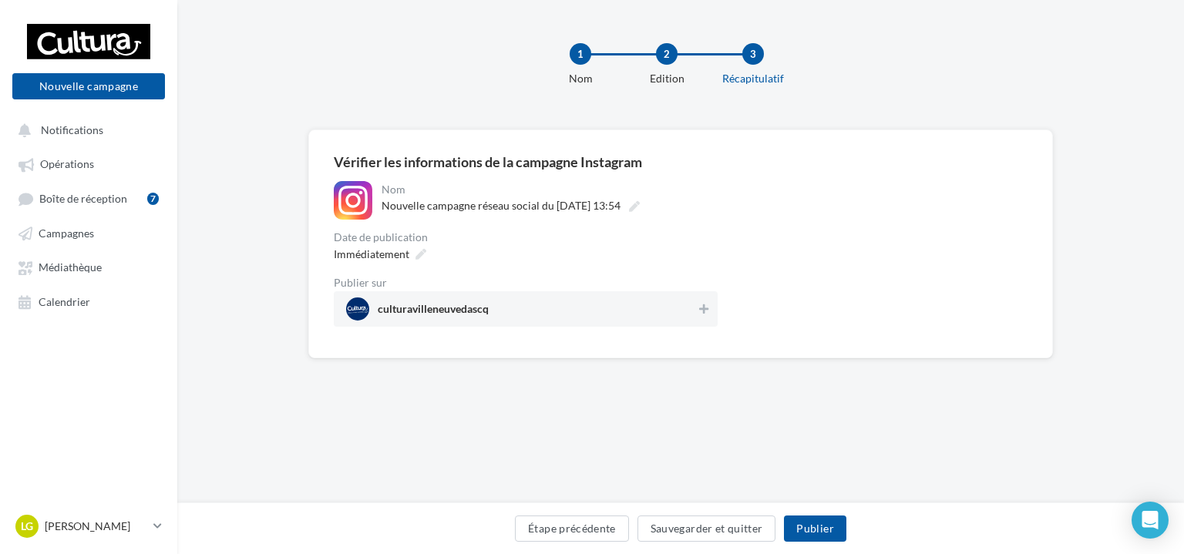
click at [696, 101] on div "1 Nom 2 Edition 3 Récapitulatif" at bounding box center [705, 71] width 1007 height 93
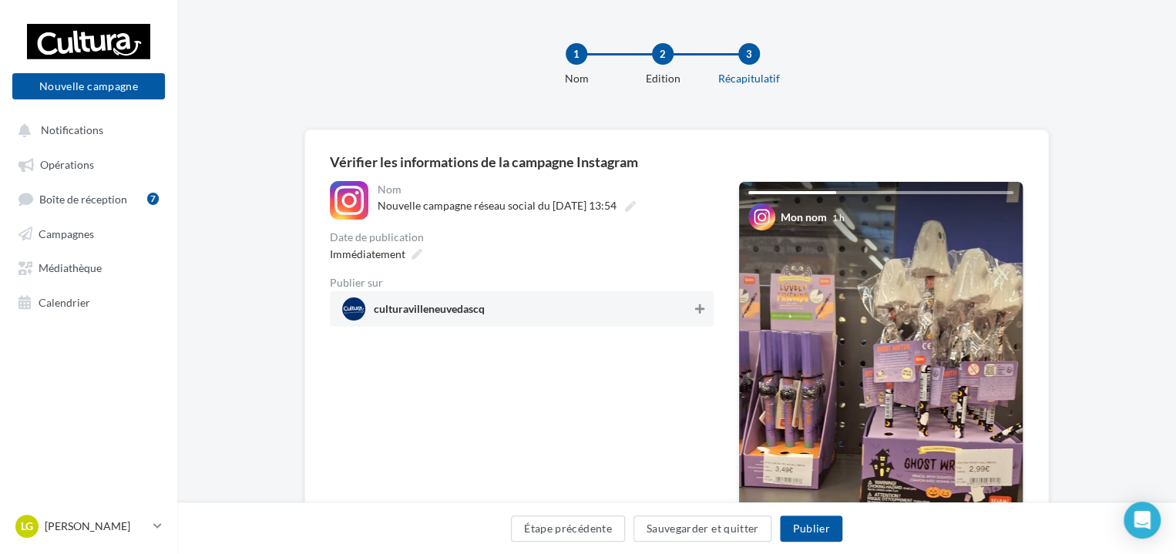
click at [697, 308] on icon at bounding box center [699, 309] width 9 height 11
click at [817, 531] on button "Publier" at bounding box center [811, 529] width 62 height 26
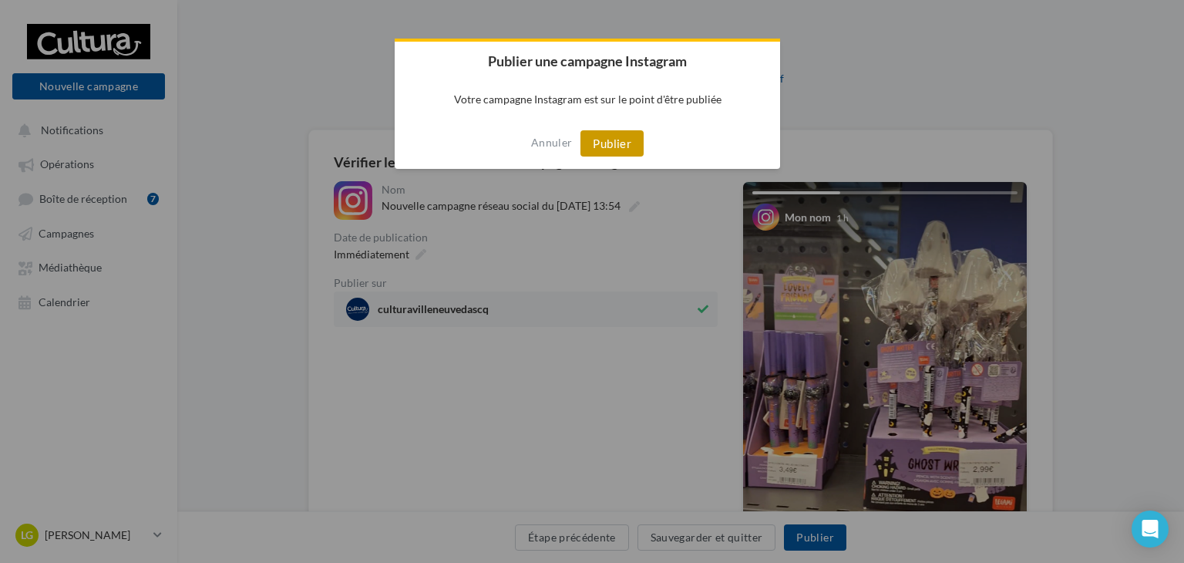
click at [607, 133] on button "Publier" at bounding box center [611, 143] width 63 height 26
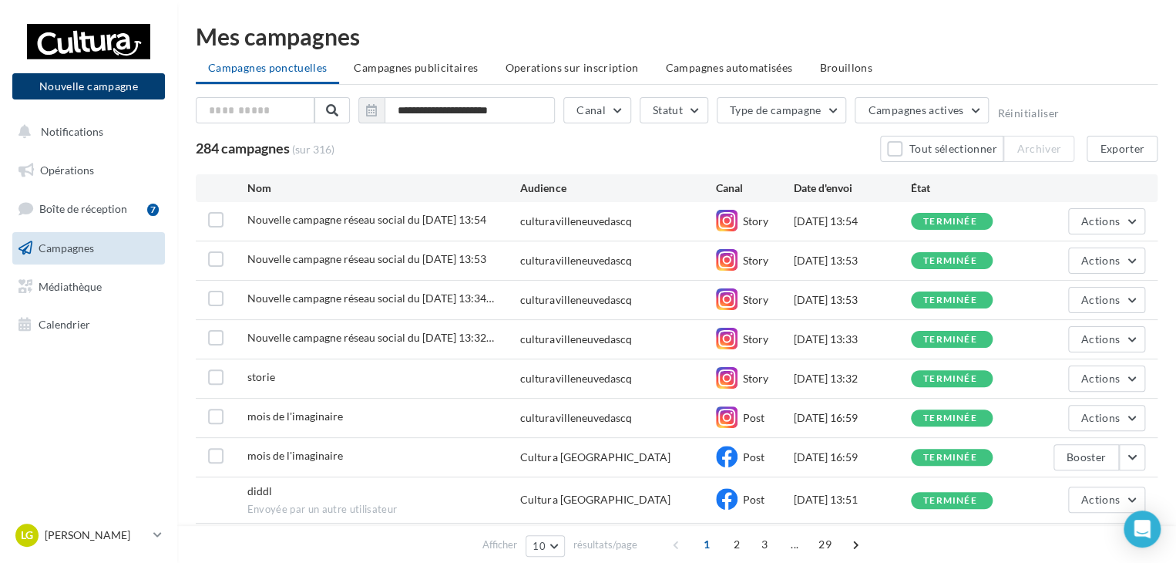
click at [107, 94] on button "Nouvelle campagne" at bounding box center [88, 86] width 153 height 26
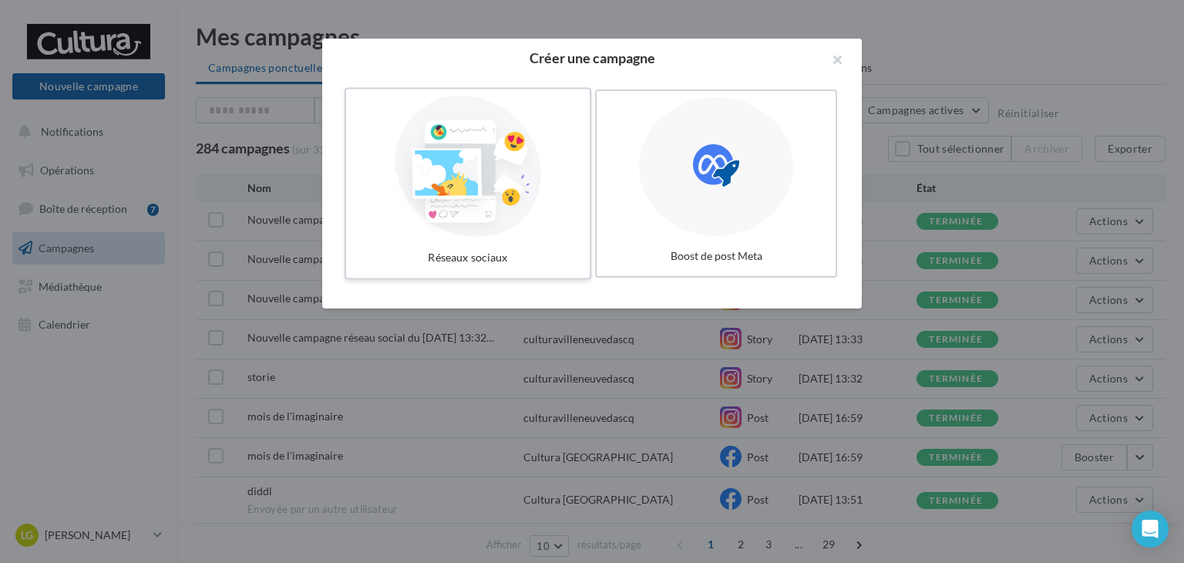
click at [501, 173] on div at bounding box center [467, 167] width 231 height 142
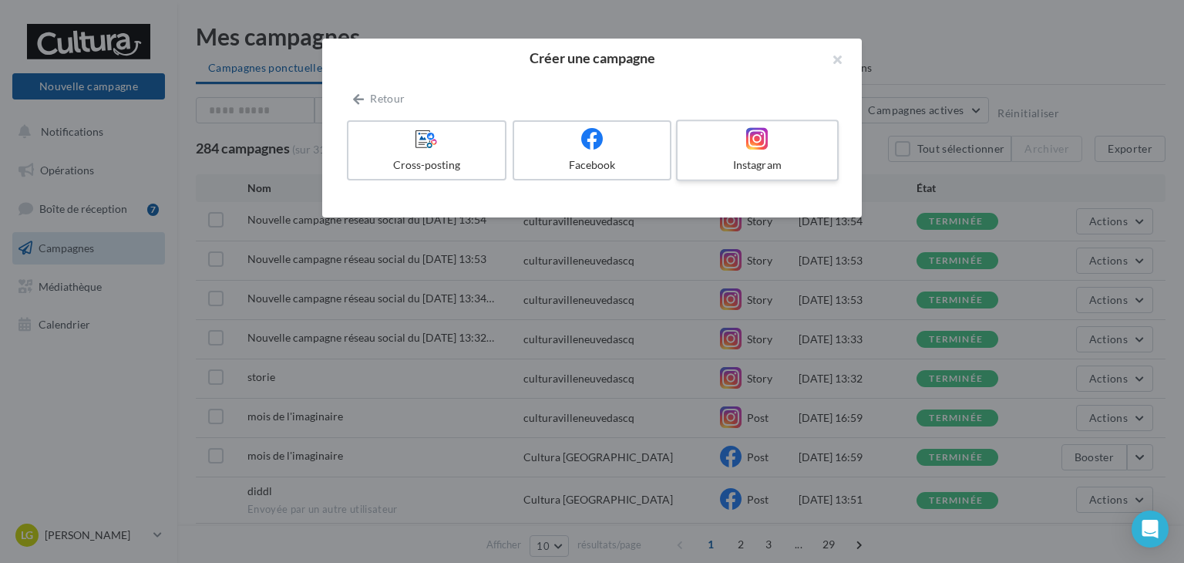
click at [773, 172] on div "Instagram" at bounding box center [757, 164] width 146 height 15
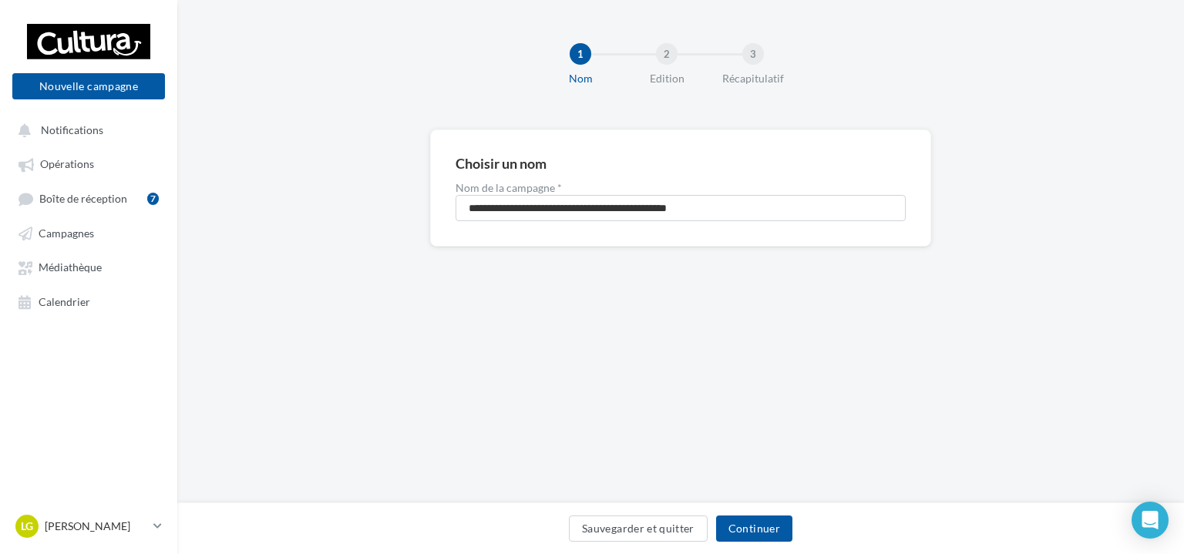
click at [745, 549] on div "Sauvegarder et quitter Continuer" at bounding box center [680, 529] width 1007 height 52
drag, startPoint x: 746, startPoint y: 547, endPoint x: 752, endPoint y: 528, distance: 20.2
click at [752, 528] on div "Sauvegarder et quitter Continuer" at bounding box center [681, 532] width 982 height 32
click at [752, 528] on button "Continuer" at bounding box center [754, 529] width 76 height 26
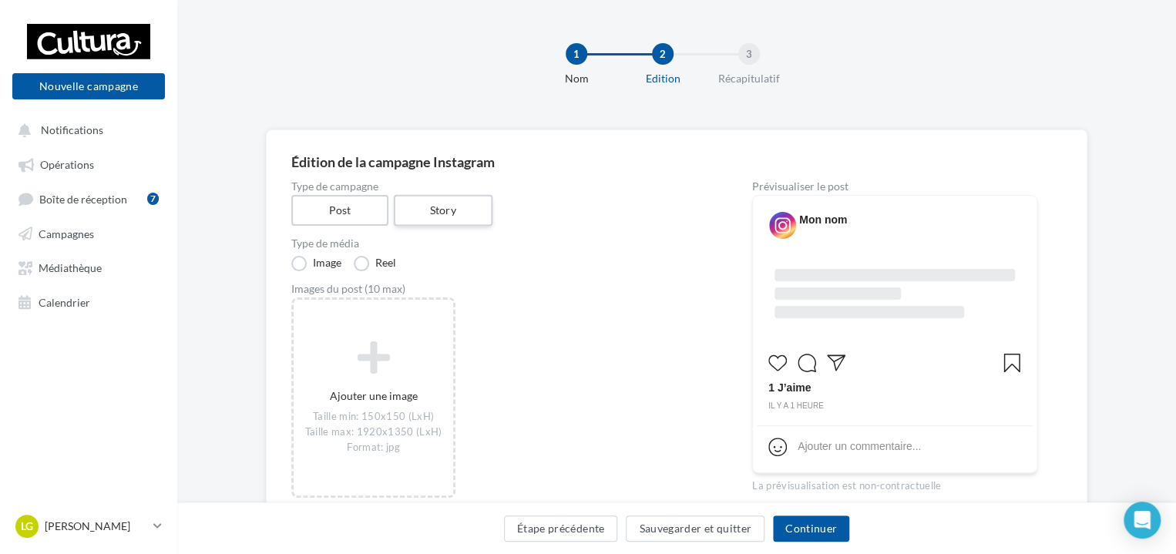
click at [451, 214] on label "Story" at bounding box center [442, 211] width 99 height 32
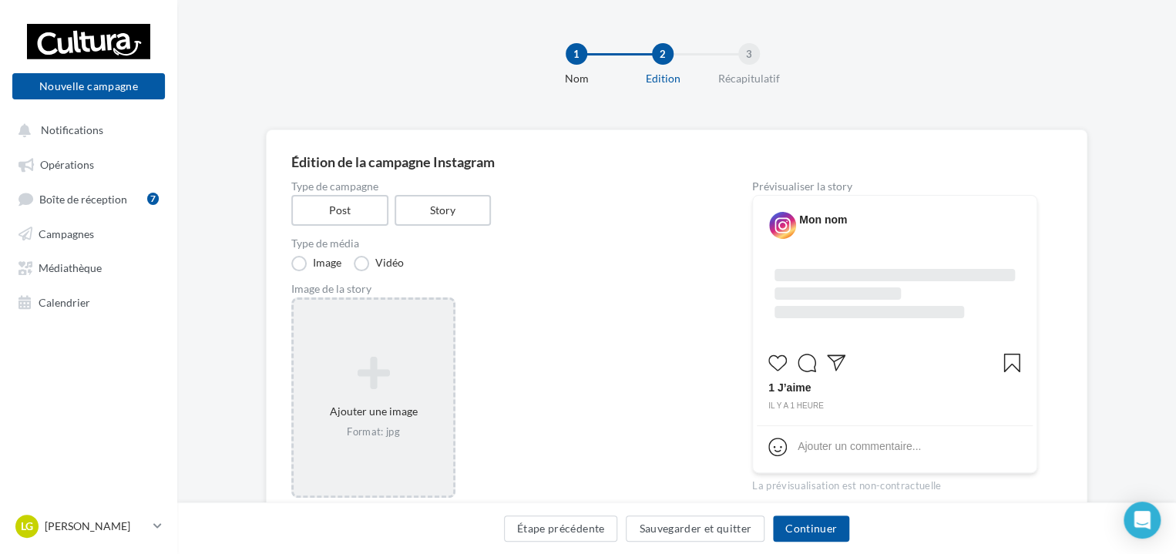
click at [414, 365] on icon at bounding box center [373, 373] width 147 height 37
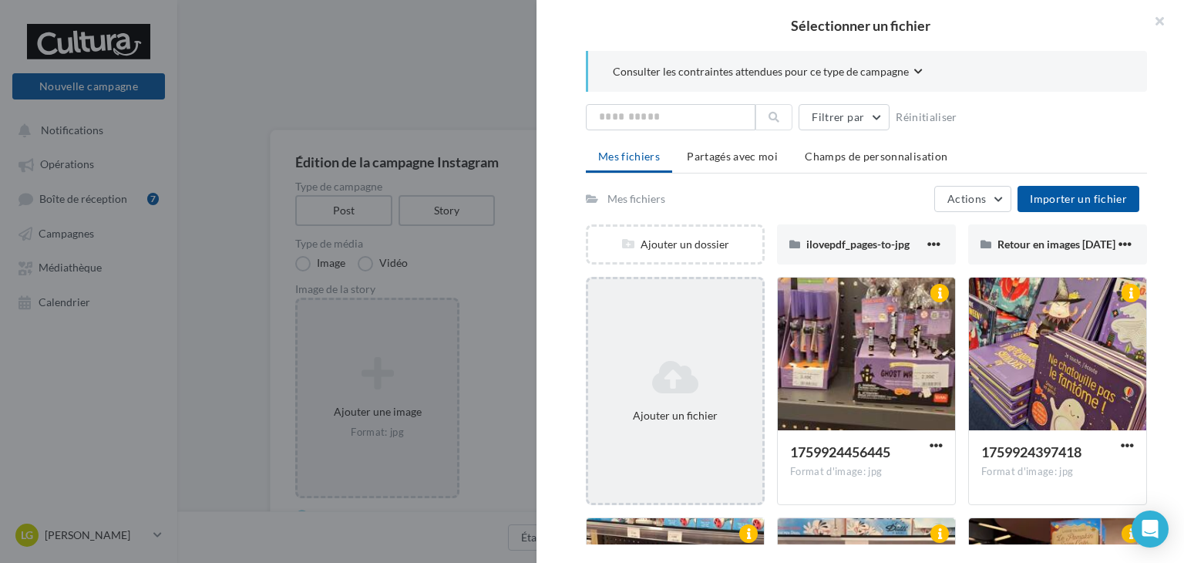
click at [674, 382] on icon at bounding box center [675, 376] width 162 height 37
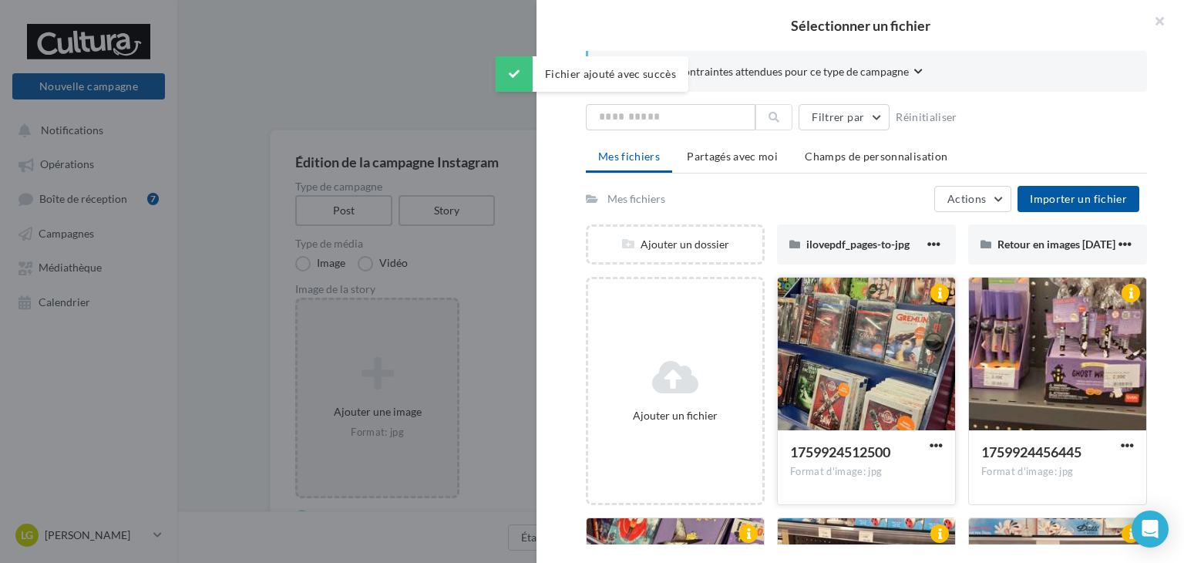
click at [778, 427] on div at bounding box center [866, 355] width 177 height 154
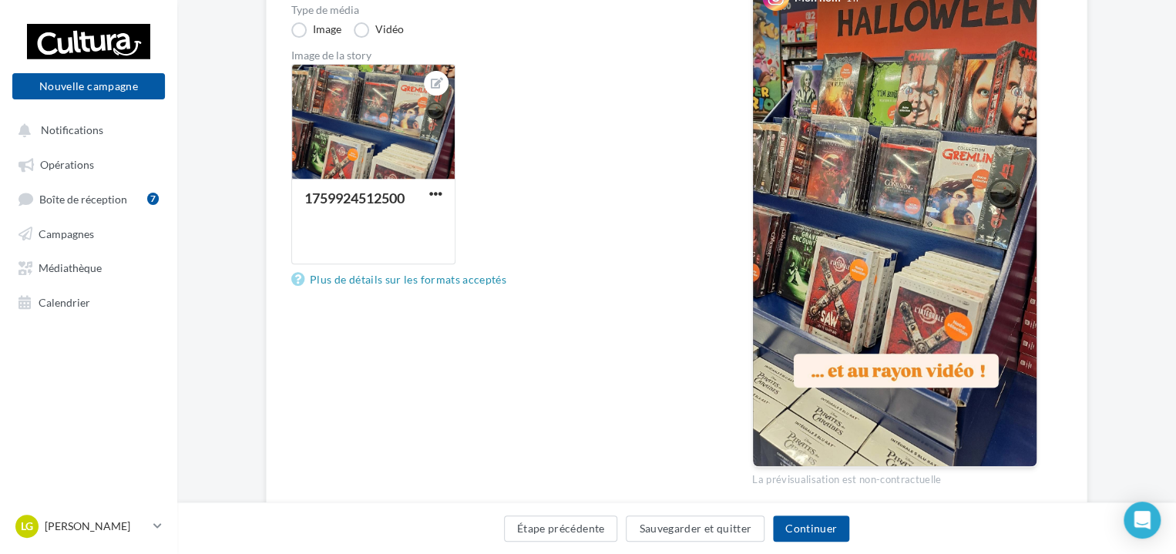
scroll to position [295, 0]
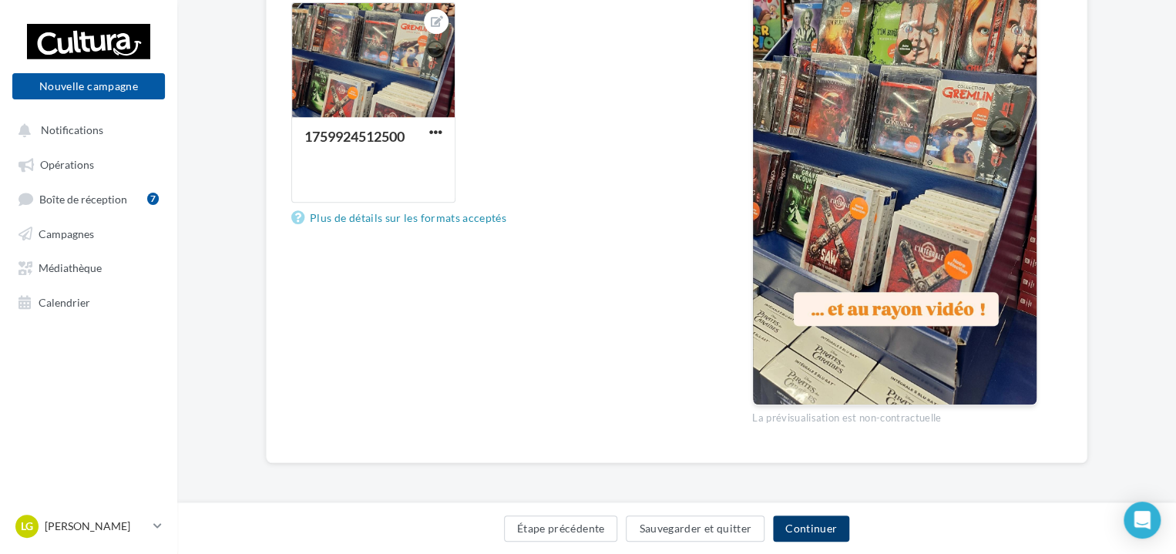
click at [795, 525] on button "Continuer" at bounding box center [811, 529] width 76 height 26
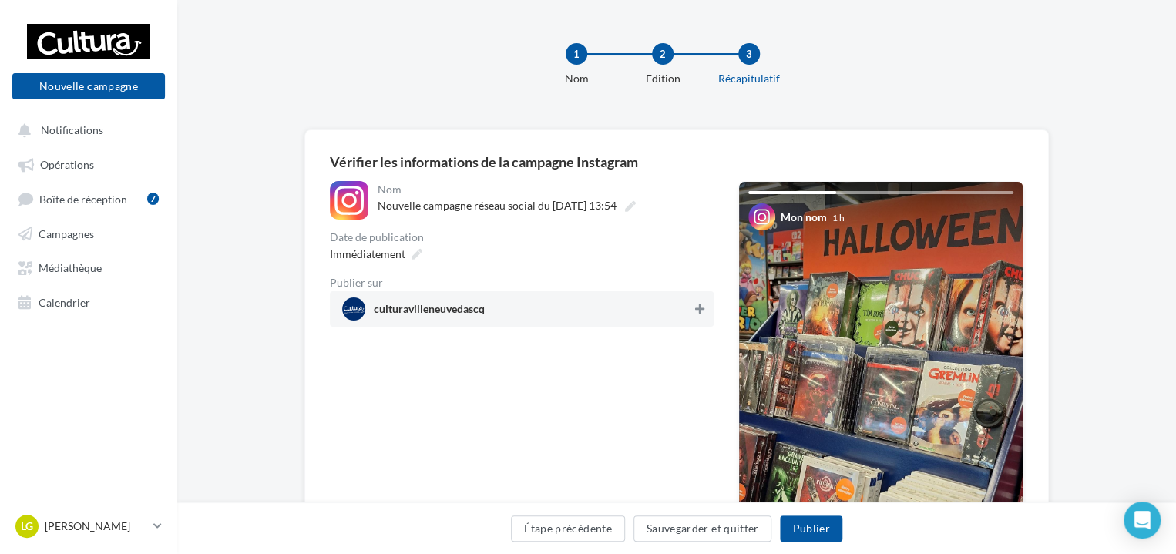
click at [695, 313] on icon at bounding box center [699, 309] width 9 height 11
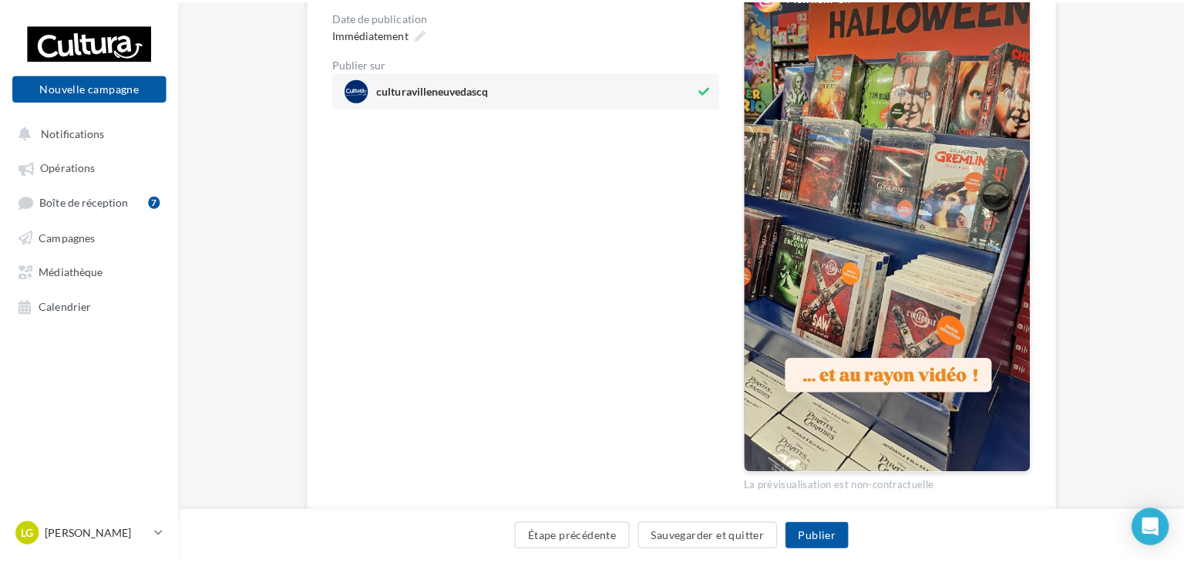
scroll to position [221, 0]
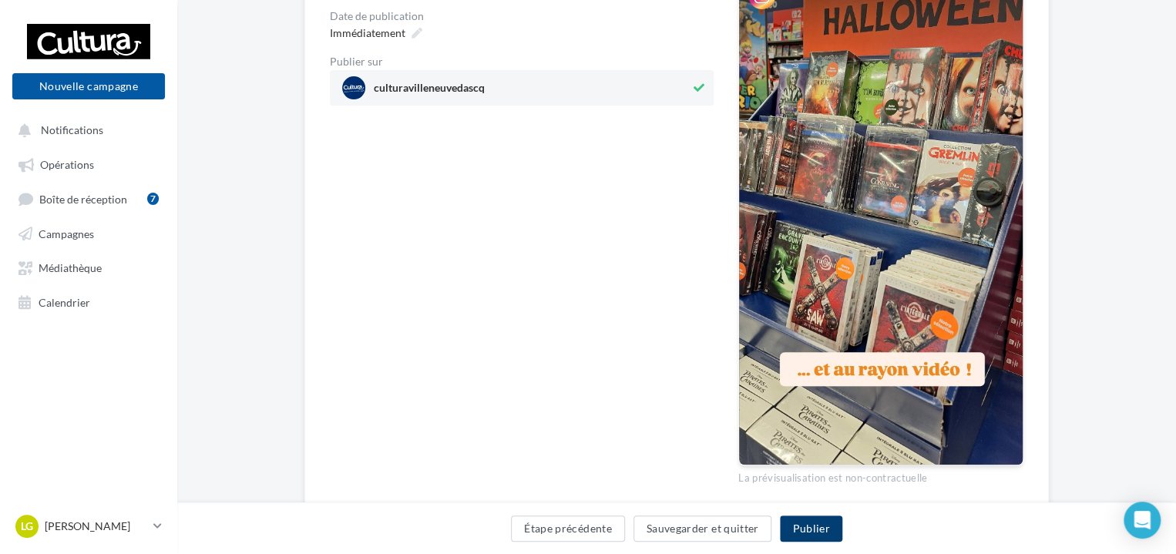
click at [812, 531] on button "Publier" at bounding box center [811, 529] width 62 height 26
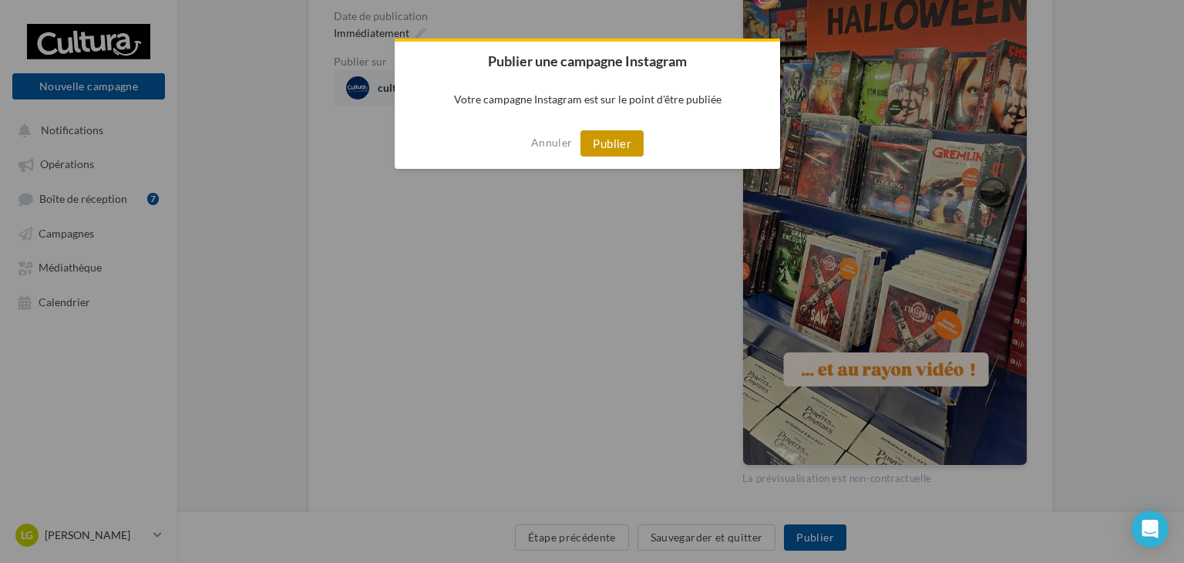
click at [625, 145] on button "Publier" at bounding box center [611, 143] width 63 height 26
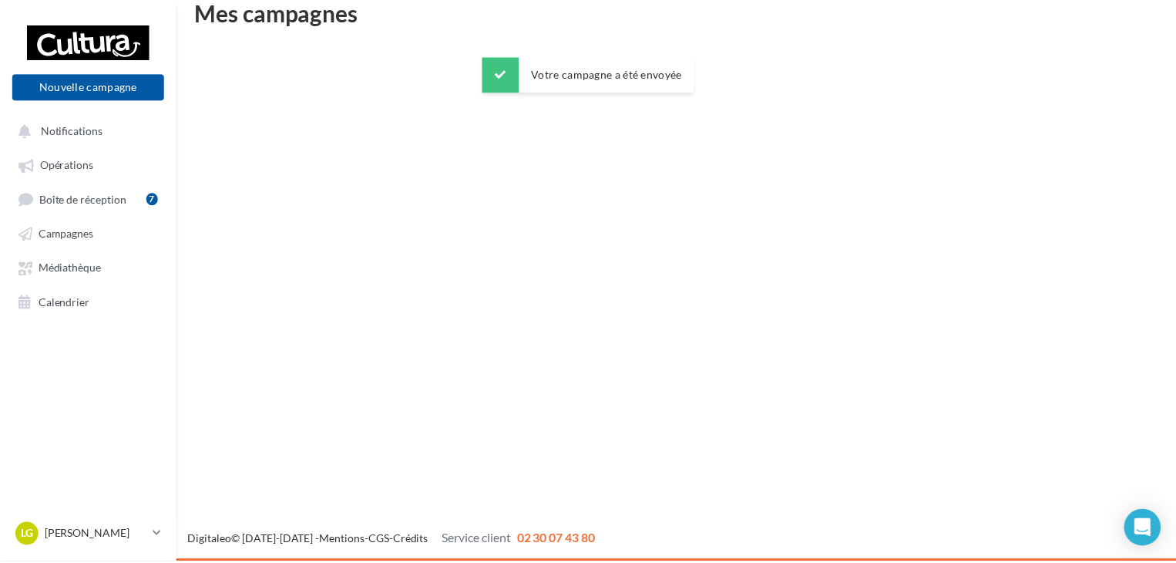
scroll to position [25, 0]
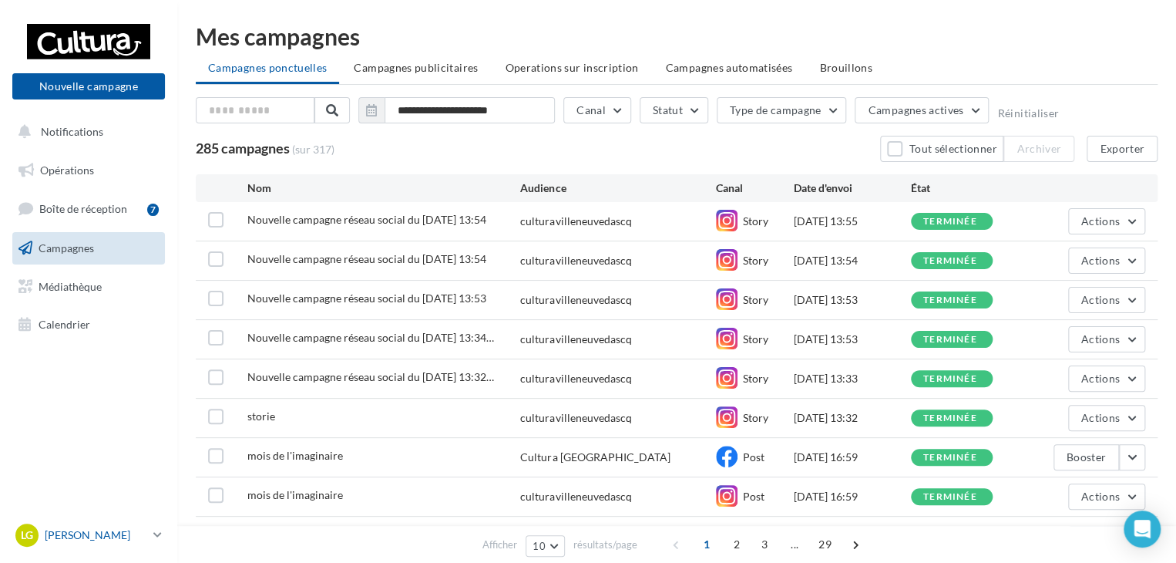
click at [157, 531] on icon at bounding box center [157, 534] width 8 height 13
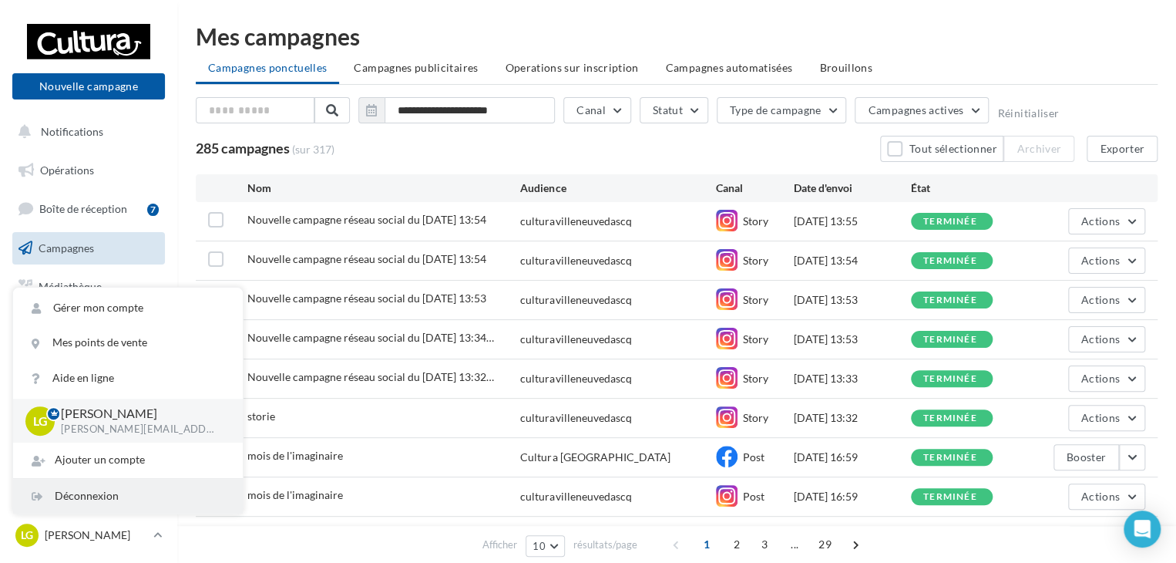
click at [148, 500] on div "Déconnexion" at bounding box center [128, 496] width 230 height 35
